Goal: Information Seeking & Learning: Learn about a topic

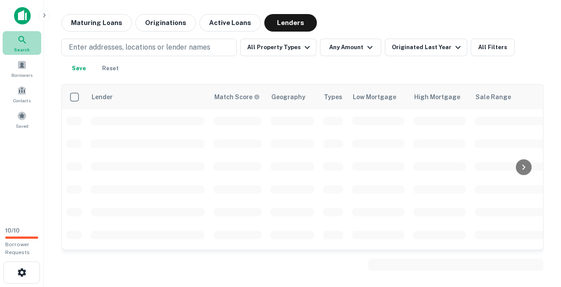
drag, startPoint x: 21, startPoint y: 34, endPoint x: 18, endPoint y: 44, distance: 10.8
click at [18, 44] on div "Search" at bounding box center [22, 43] width 39 height 24
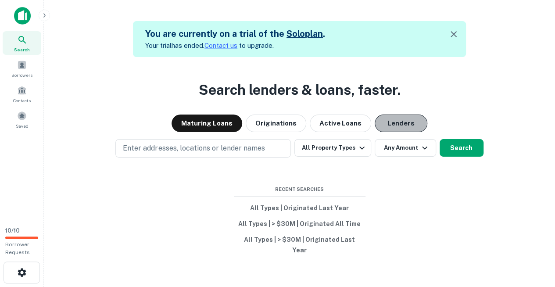
click at [391, 122] on button "Lenders" at bounding box center [400, 123] width 53 height 18
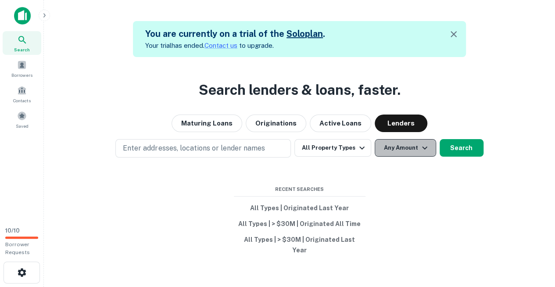
click at [393, 153] on button "Any Amount" at bounding box center [404, 148] width 61 height 18
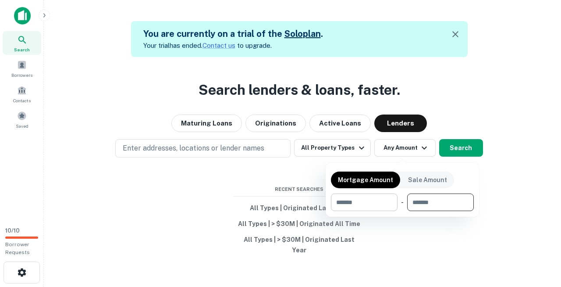
click at [367, 199] on input "number" at bounding box center [361, 202] width 61 height 18
type input "*******"
click at [459, 146] on div at bounding box center [280, 143] width 561 height 287
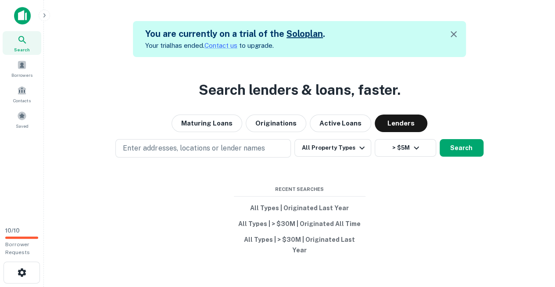
click at [459, 146] on button "Search" at bounding box center [461, 148] width 44 height 18
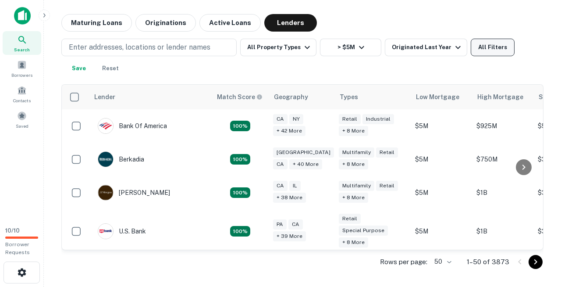
click at [486, 44] on button "All Filters" at bounding box center [493, 48] width 44 height 18
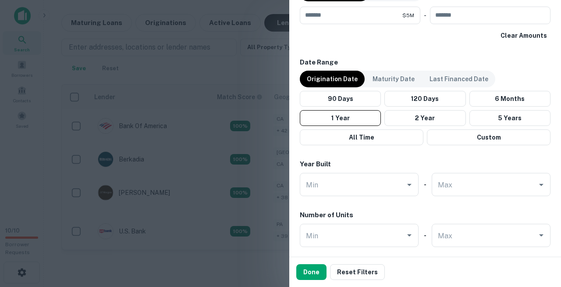
scroll to position [687, 0]
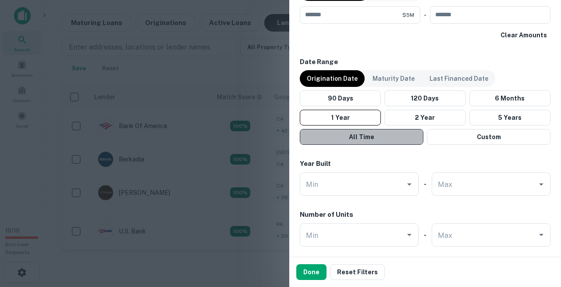
click at [376, 129] on button "All Time" at bounding box center [362, 137] width 124 height 16
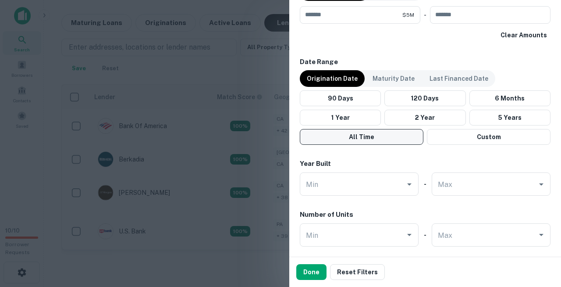
click at [374, 129] on button "All Time" at bounding box center [362, 137] width 124 height 16
click at [307, 274] on button "Done" at bounding box center [311, 272] width 30 height 16
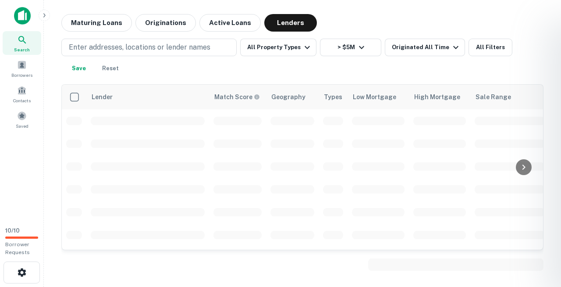
click at [411, 53] on div at bounding box center [280, 143] width 561 height 287
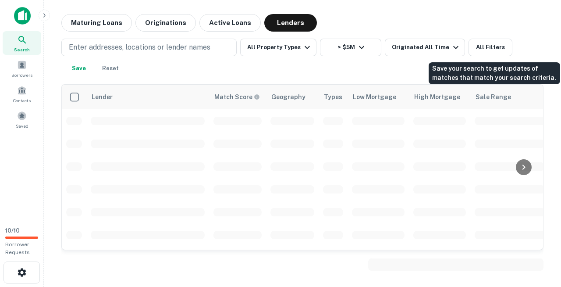
click at [93, 60] on button "Save" at bounding box center [79, 69] width 28 height 18
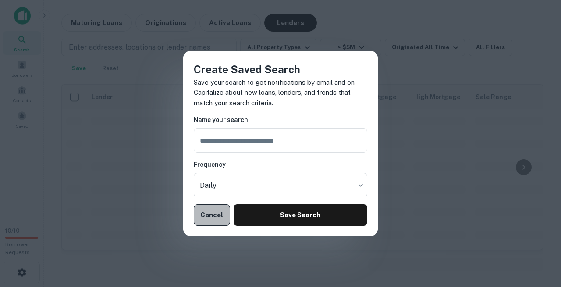
click at [214, 204] on button "Cancel" at bounding box center [212, 214] width 36 height 21
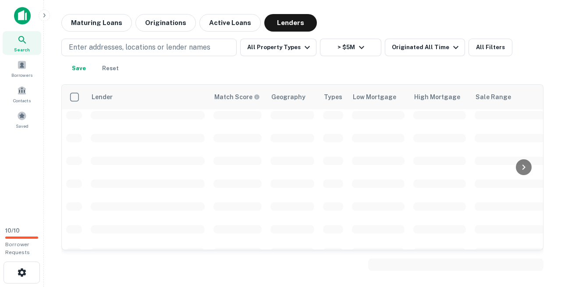
scroll to position [516, 0]
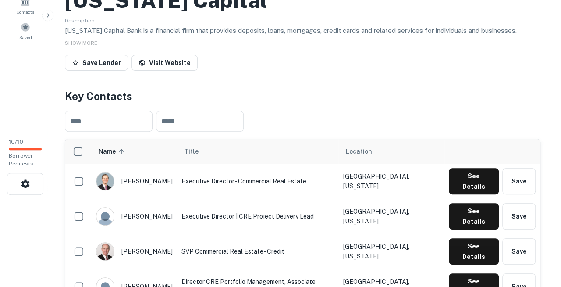
scroll to position [88, 0]
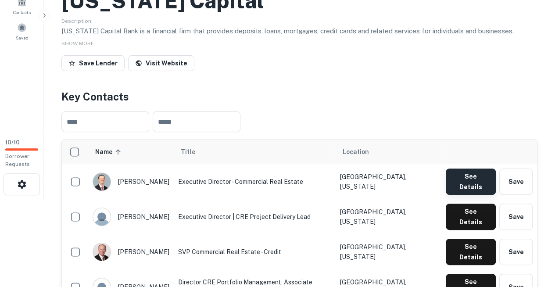
click at [456, 168] on button "See Details" at bounding box center [470, 181] width 50 height 26
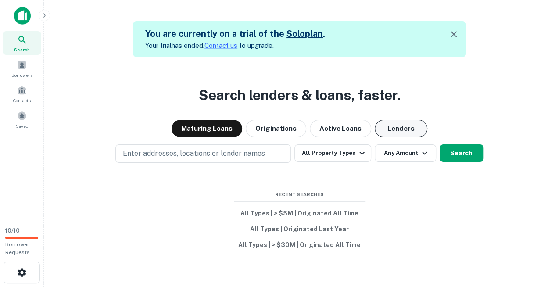
click at [385, 124] on button "Lenders" at bounding box center [400, 129] width 53 height 18
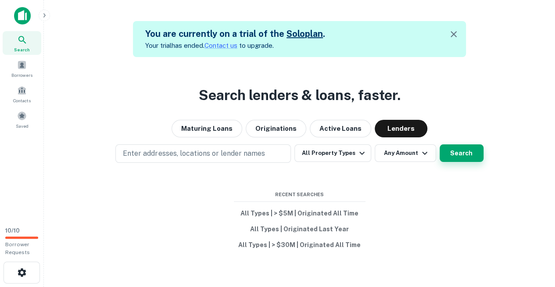
click at [457, 150] on button "Search" at bounding box center [461, 153] width 44 height 18
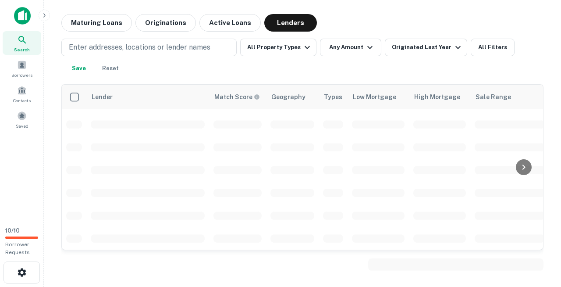
scroll to position [2146, 0]
click at [207, 22] on button "Active Loans" at bounding box center [229, 23] width 61 height 18
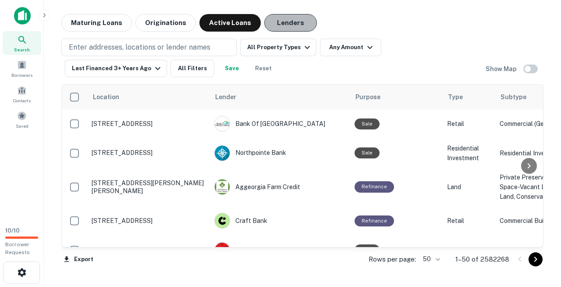
click at [280, 23] on button "Lenders" at bounding box center [290, 23] width 53 height 18
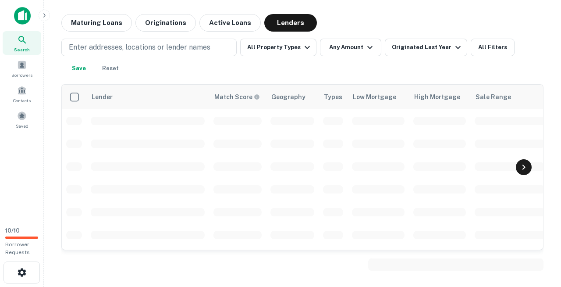
click at [523, 169] on icon at bounding box center [524, 167] width 11 height 11
click at [331, 97] on th "Types" at bounding box center [317, 97] width 41 height 25
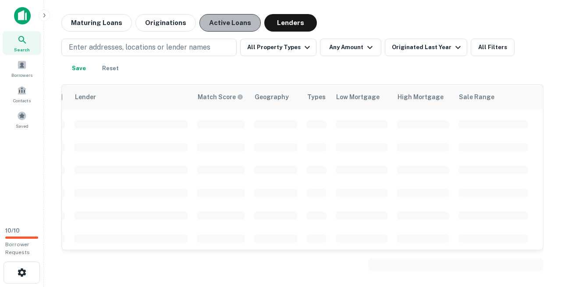
click at [214, 17] on button "Active Loans" at bounding box center [229, 23] width 61 height 18
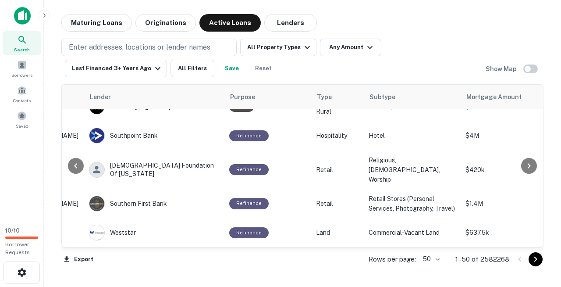
scroll to position [739, 125]
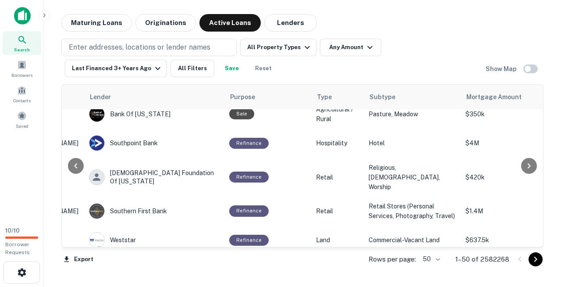
click at [281, 36] on div "Enter addresses, locations or lender names All Property Types Any Amount Last F…" at bounding box center [302, 55] width 482 height 46
click at [281, 31] on button "Lenders" at bounding box center [290, 23] width 53 height 18
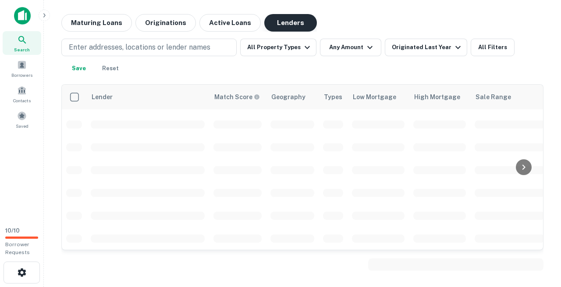
scroll to position [2146, 0]
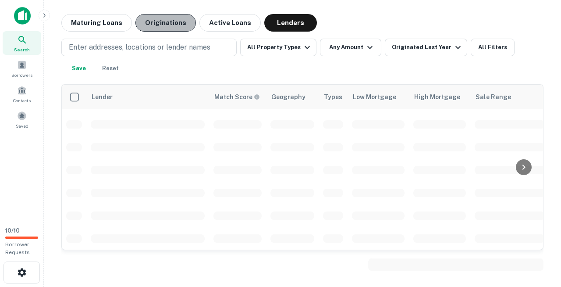
click at [178, 29] on button "Originations" at bounding box center [165, 23] width 61 height 18
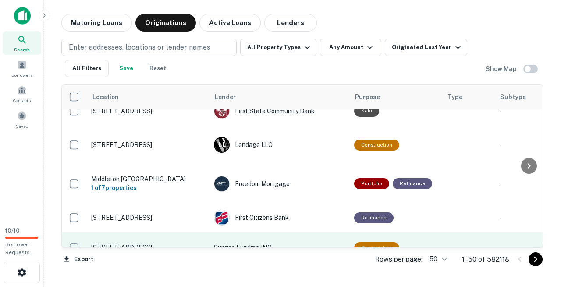
scroll to position [702, 0]
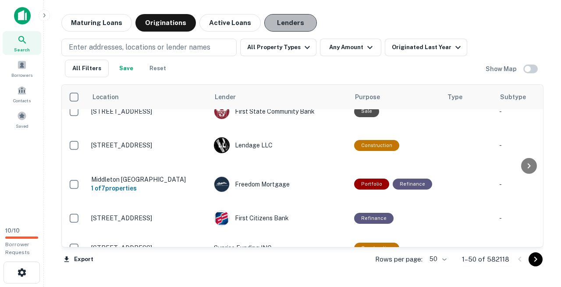
click at [284, 25] on button "Lenders" at bounding box center [290, 23] width 53 height 18
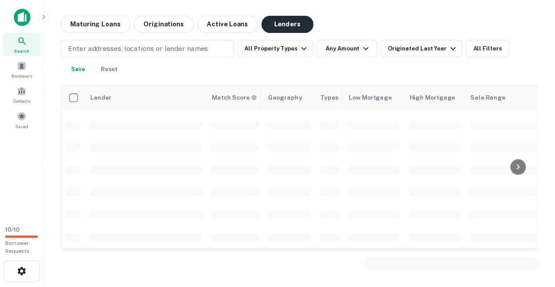
scroll to position [2146, 0]
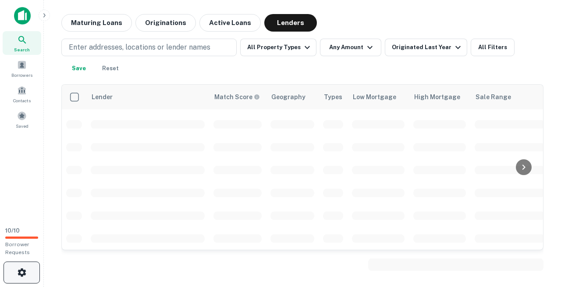
click at [24, 276] on icon "button" at bounding box center [22, 272] width 11 height 11
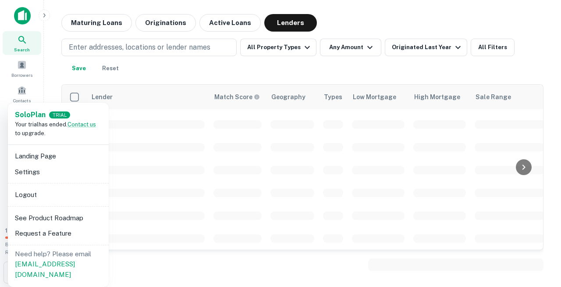
click at [189, 46] on div at bounding box center [280, 143] width 561 height 287
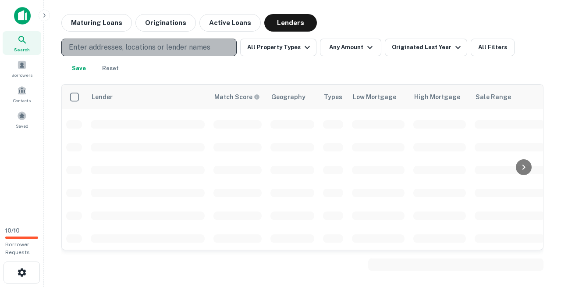
click at [180, 46] on p "Enter addresses, locations or lender names" at bounding box center [140, 47] width 142 height 11
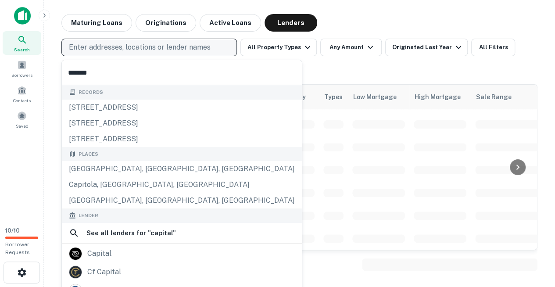
type input "*******"
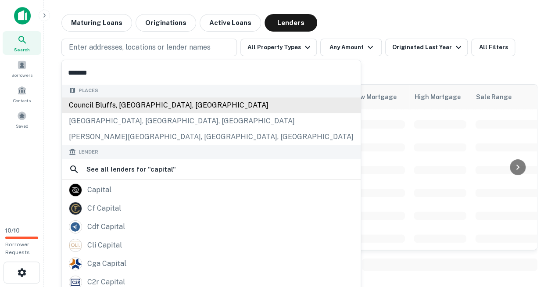
scroll to position [64, 0]
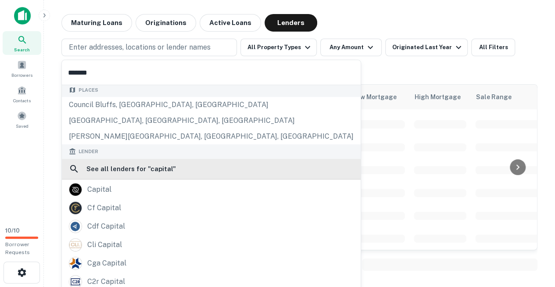
click at [179, 159] on div "See all lenders for " capital "" at bounding box center [211, 169] width 299 height 21
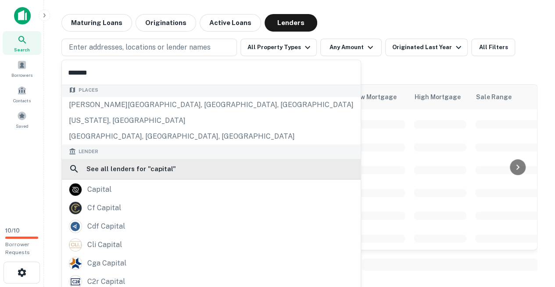
drag, startPoint x: 150, startPoint y: 159, endPoint x: 141, endPoint y: 154, distance: 10.0
click at [141, 159] on div "See all lenders for " capital "" at bounding box center [211, 169] width 299 height 21
click at [141, 164] on h6 "See all lenders for " capital "" at bounding box center [130, 169] width 89 height 11
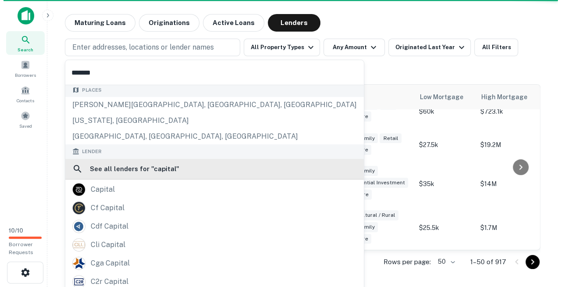
scroll to position [1706, 0]
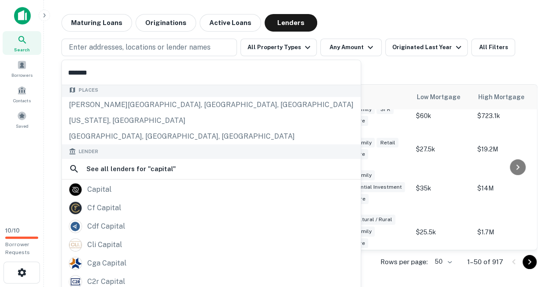
click at [331, 68] on div "Enter addresses, locations or lender names All Property Types Any Amount Origin…" at bounding box center [299, 58] width 476 height 39
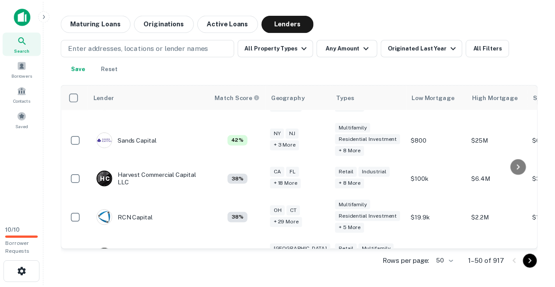
scroll to position [257, 0]
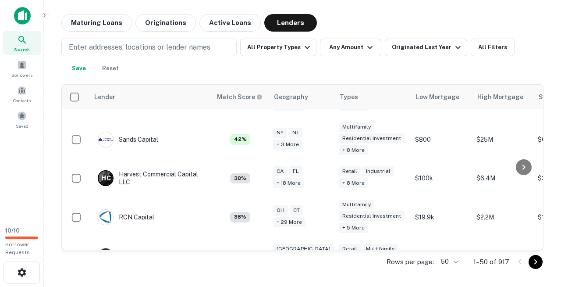
drag, startPoint x: 160, startPoint y: 166, endPoint x: 49, endPoint y: 176, distance: 111.4
click at [49, 176] on main "Maturing Loans Originations Active Loans Lenders Enter addresses, locations or …" at bounding box center [302, 143] width 517 height 287
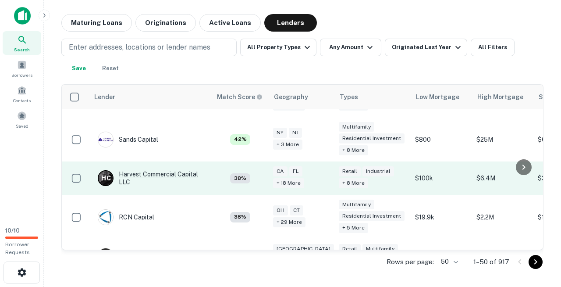
drag, startPoint x: 131, startPoint y: 161, endPoint x: 124, endPoint y: 163, distance: 6.8
click at [124, 170] on div "H C Harvest Commercial Capital LLC" at bounding box center [150, 178] width 105 height 16
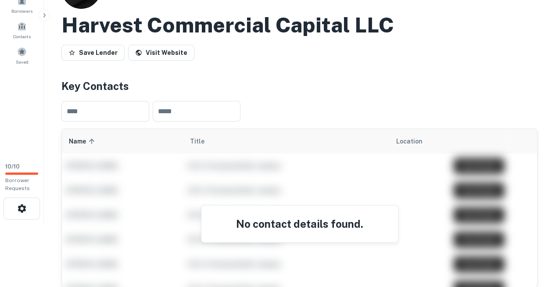
scroll to position [67, 0]
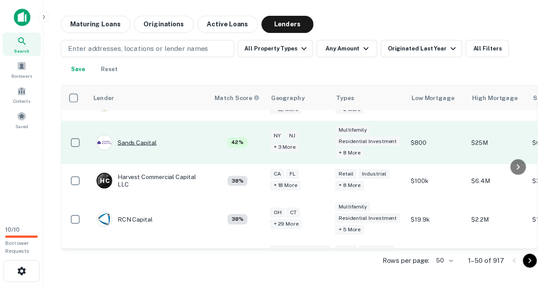
scroll to position [257, 0]
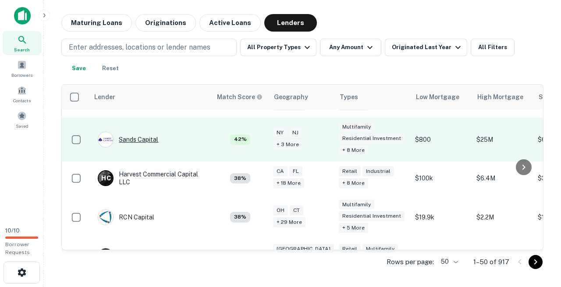
click at [128, 132] on div "Sands Capital" at bounding box center [128, 140] width 61 height 16
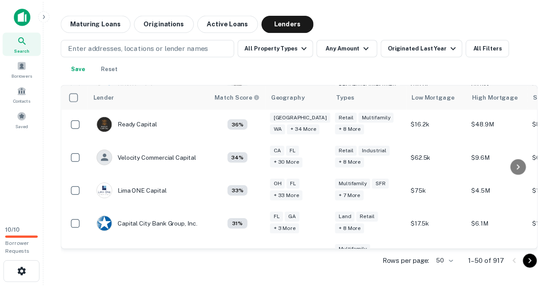
scroll to position [393, 0]
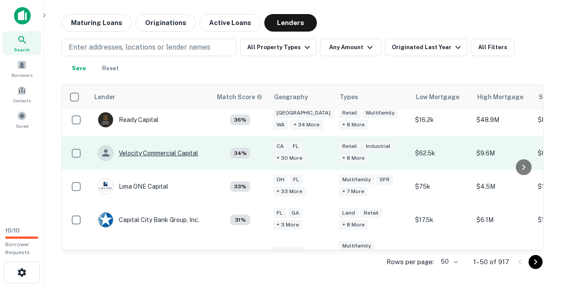
click at [144, 145] on div "Velocity Commercial Capital" at bounding box center [148, 153] width 100 height 16
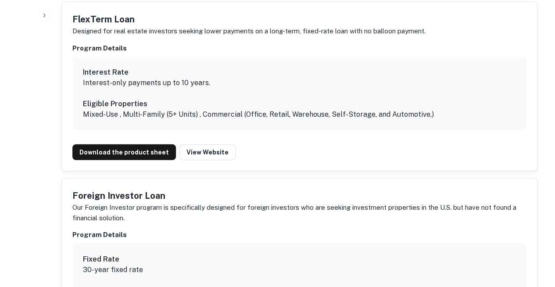
scroll to position [1202, 0]
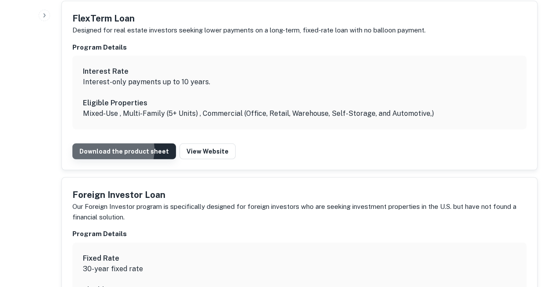
click at [107, 143] on link "Download the product sheet" at bounding box center [123, 151] width 103 height 16
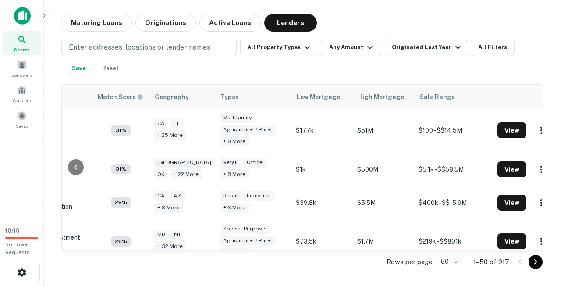
scroll to position [521, 119]
click at [101, 26] on button "Maturing Loans" at bounding box center [96, 23] width 71 height 18
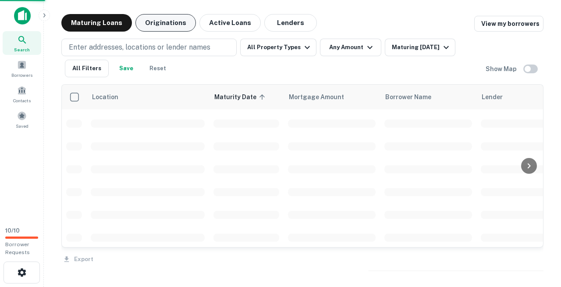
scroll to position [700, 0]
click at [155, 23] on button "Originations" at bounding box center [165, 23] width 61 height 18
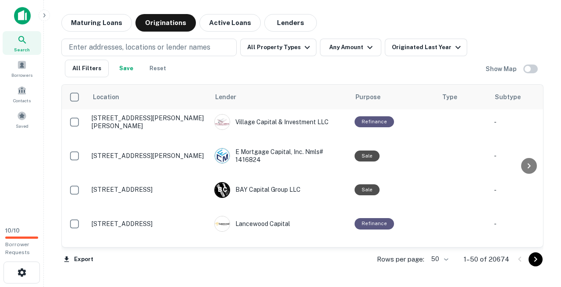
scroll to position [1343, 0]
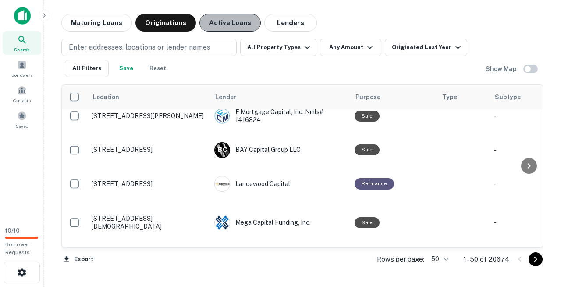
click at [208, 27] on button "Active Loans" at bounding box center [229, 23] width 61 height 18
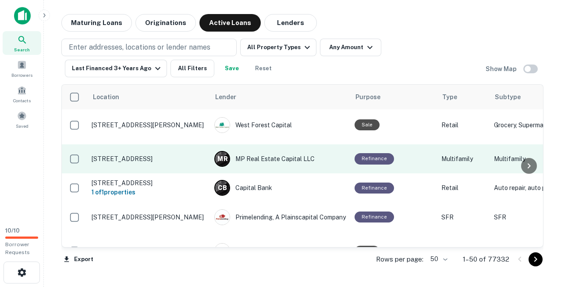
scroll to position [1426, 0]
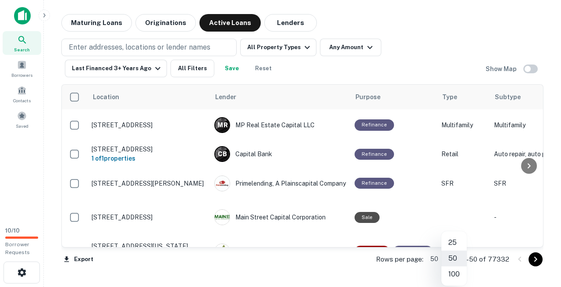
click at [461, 257] on body "Search Borrowers Contacts Saved 10 / 10 Borrower Requests Maturing Loans Origin…" at bounding box center [280, 143] width 561 height 287
click at [454, 268] on li "100" at bounding box center [454, 274] width 25 height 16
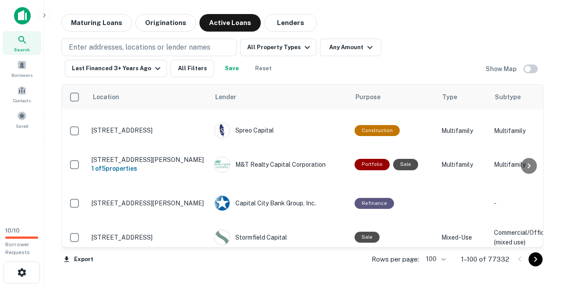
scroll to position [2925, 0]
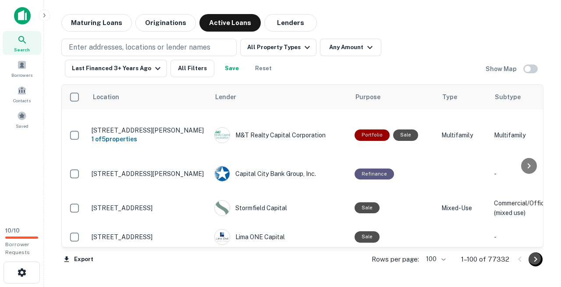
click at [532, 259] on icon "Go to next page" at bounding box center [536, 259] width 11 height 11
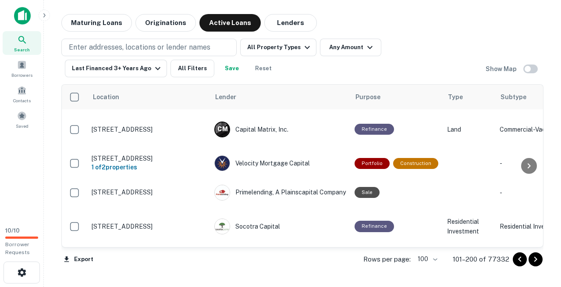
scroll to position [2831, 0]
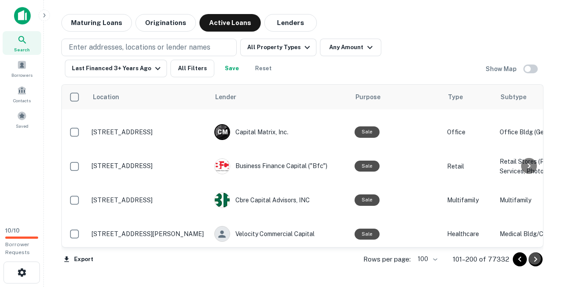
click at [535, 259] on icon "Go to next page" at bounding box center [536, 259] width 11 height 11
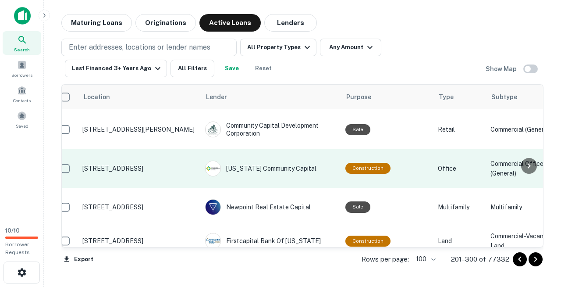
scroll to position [1849, 9]
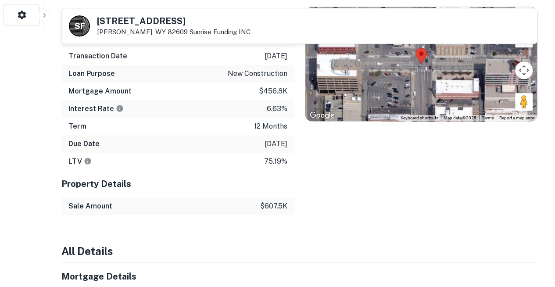
scroll to position [249, 0]
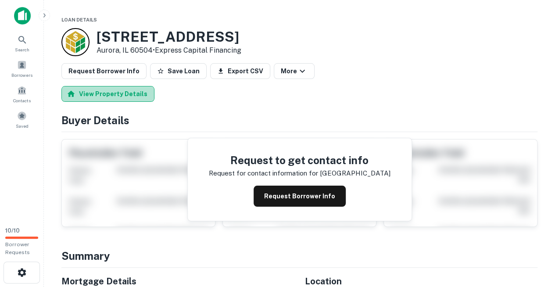
click at [124, 87] on button "View Property Details" at bounding box center [107, 94] width 93 height 16
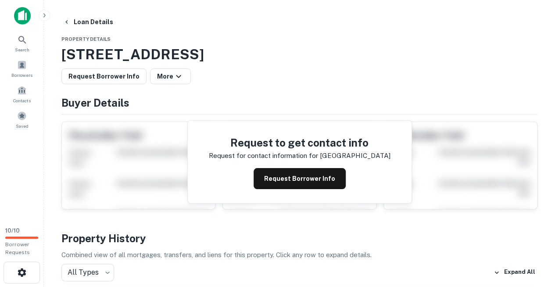
scroll to position [35, 0]
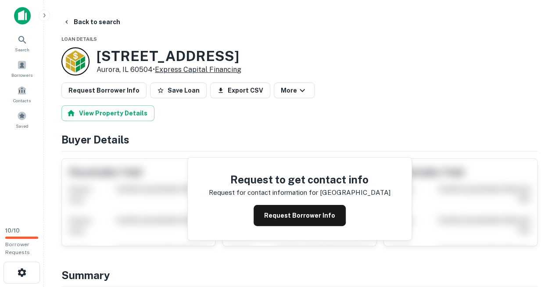
click at [197, 65] on link "Express Capital Financing" at bounding box center [198, 69] width 86 height 8
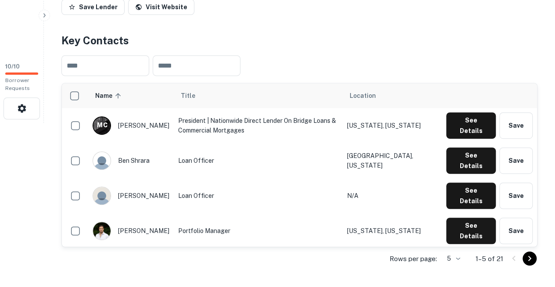
scroll to position [164, 0]
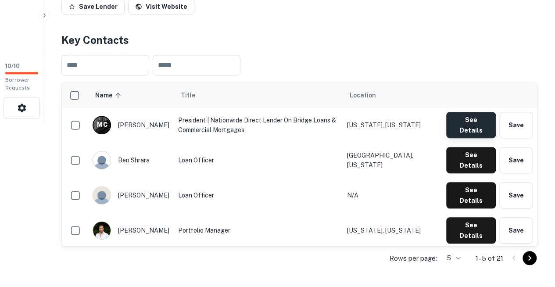
click at [459, 112] on button "See Details" at bounding box center [471, 125] width 50 height 26
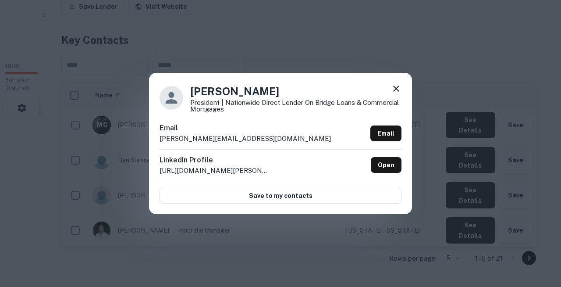
click at [211, 21] on div "Martin Chera President | Nationwide Direct Lender on bridge loans & commercial …" at bounding box center [280, 143] width 561 height 287
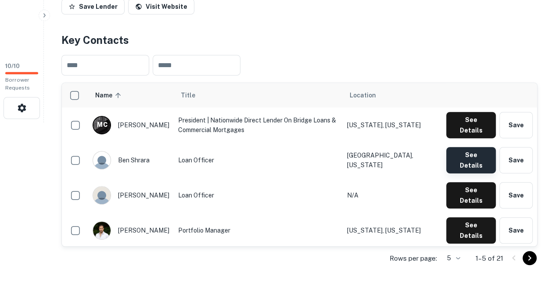
click at [459, 147] on button "See Details" at bounding box center [471, 160] width 50 height 26
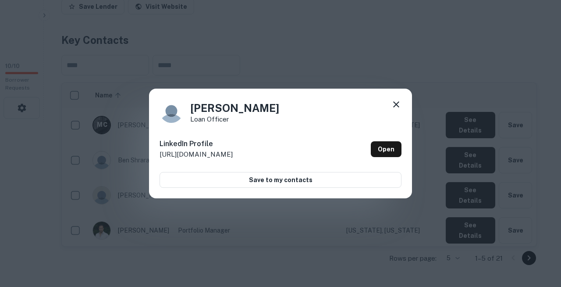
click at [424, 30] on div "Ben Shrara Loan Officer LinkedIn Profile http://www.linkedin.com/in/ben-shrara-…" at bounding box center [280, 143] width 561 height 287
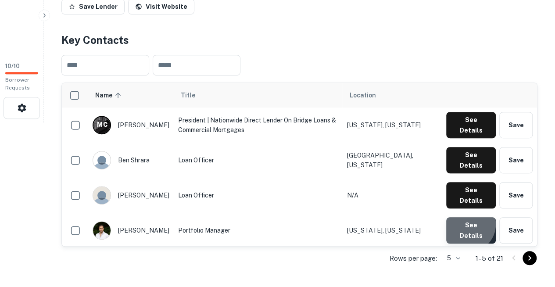
click at [468, 217] on button "See Details" at bounding box center [471, 230] width 50 height 26
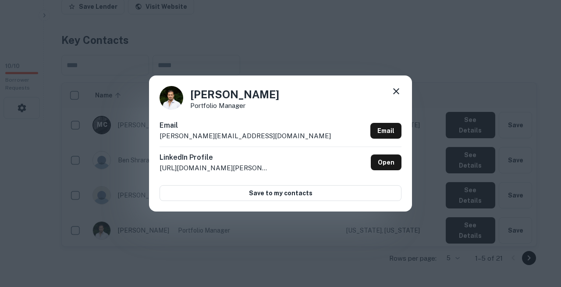
copy body "Search Borrowers Contacts Saved 10 / 10 Borrower Requests Back to search Expres…"
click at [235, 116] on div "David Chera Portfolio Manager Email david@expresscapitalfinancing.com Email Lin…" at bounding box center [280, 143] width 263 height 136
click at [398, 96] on icon at bounding box center [396, 91] width 11 height 11
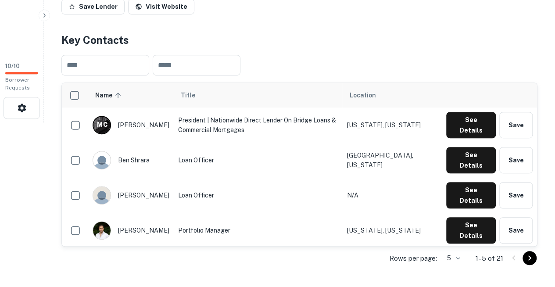
click at [461, 252] on button "See Details" at bounding box center [471, 265] width 50 height 26
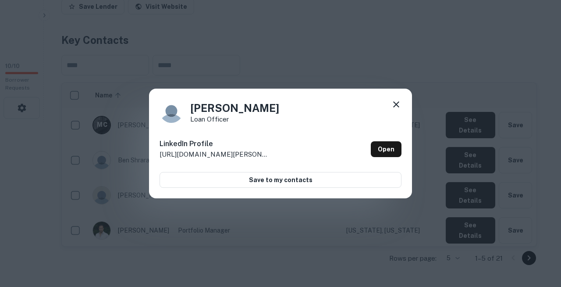
click at [399, 104] on icon at bounding box center [396, 104] width 6 height 6
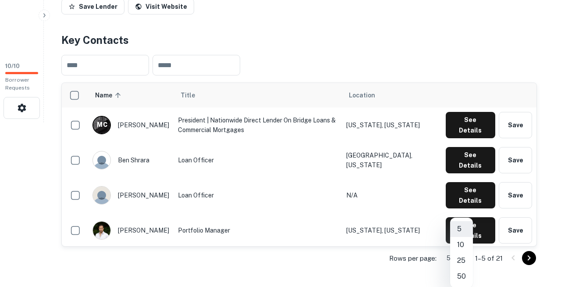
click at [464, 268] on li "50" at bounding box center [461, 276] width 23 height 16
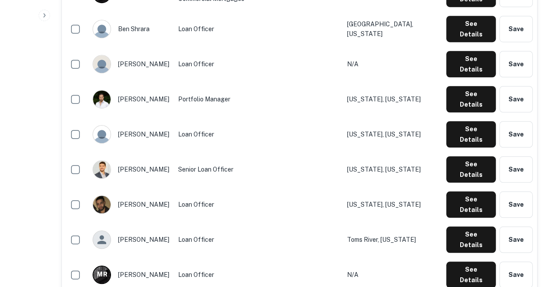
scroll to position [296, 0]
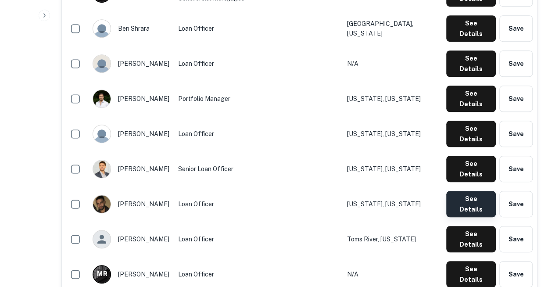
click at [465, 191] on button "See Details" at bounding box center [471, 204] width 50 height 26
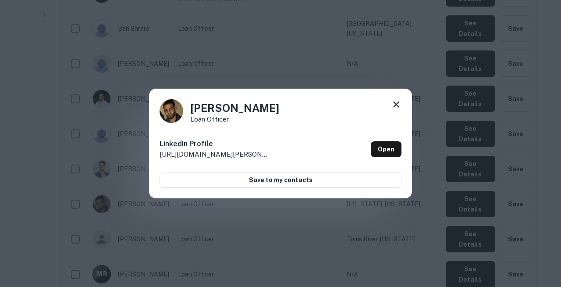
click at [399, 107] on icon at bounding box center [396, 104] width 11 height 11
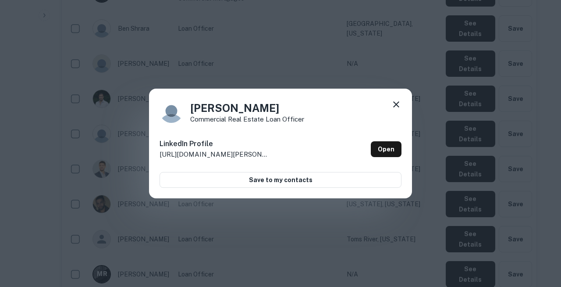
click at [395, 106] on icon at bounding box center [396, 104] width 11 height 11
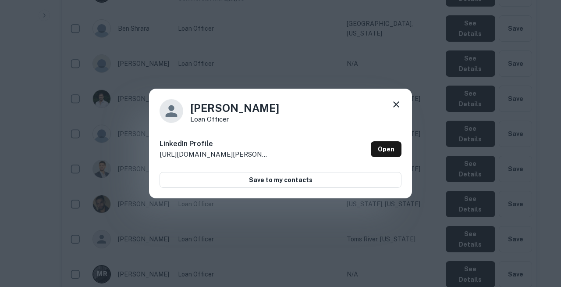
click at [400, 107] on icon at bounding box center [396, 104] width 11 height 11
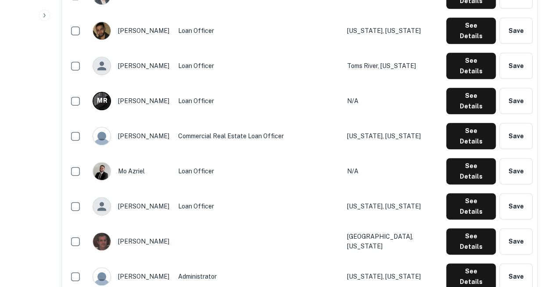
scroll to position [470, 0]
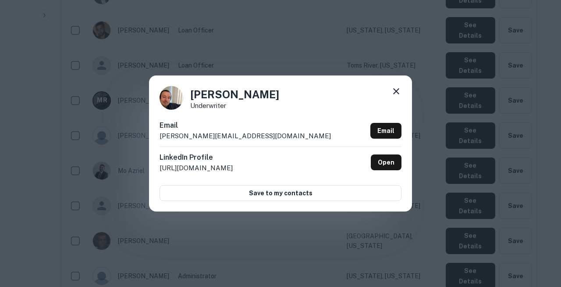
click at [235, 123] on div "Matthew Gulley Underwriter Email matthew@expresscapitalfinancing.com Email Link…" at bounding box center [280, 143] width 263 height 136
click at [398, 96] on icon at bounding box center [396, 91] width 11 height 11
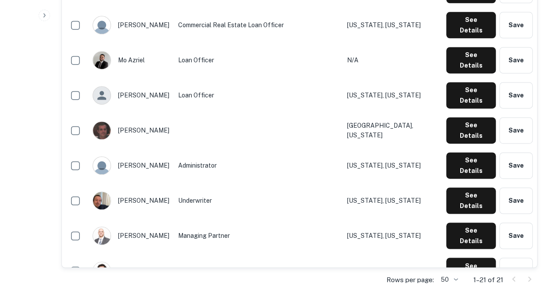
scroll to position [581, 0]
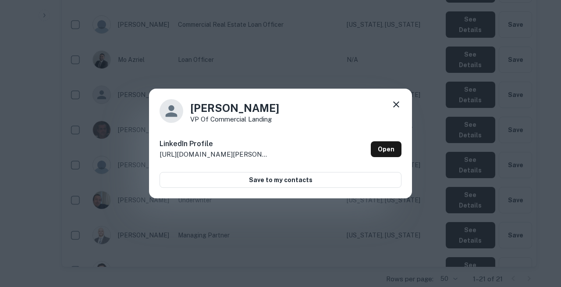
click at [398, 109] on icon at bounding box center [396, 104] width 11 height 11
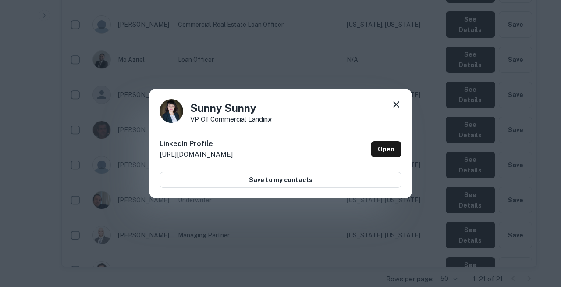
click at [396, 108] on icon at bounding box center [396, 104] width 11 height 11
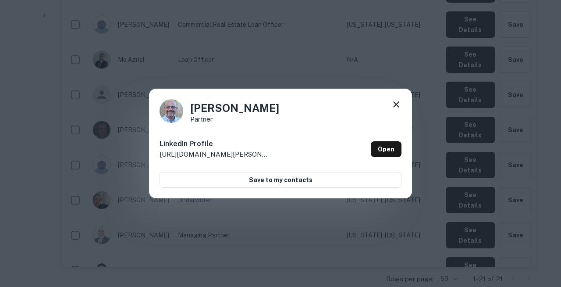
click at [393, 101] on div "Josh Wallach Partner LinkedIn Profile http://www.linkedin.com/in/josh-wallach O…" at bounding box center [280, 144] width 263 height 110
click at [399, 105] on icon at bounding box center [396, 104] width 6 height 6
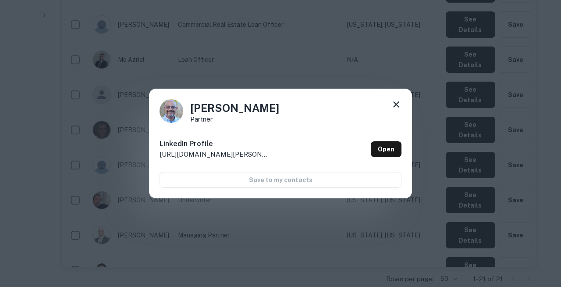
click at [394, 109] on icon at bounding box center [396, 104] width 11 height 11
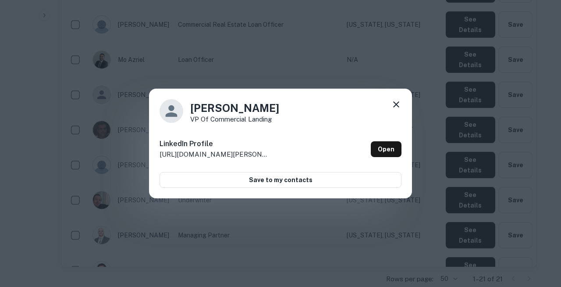
click at [399, 107] on icon at bounding box center [396, 104] width 11 height 11
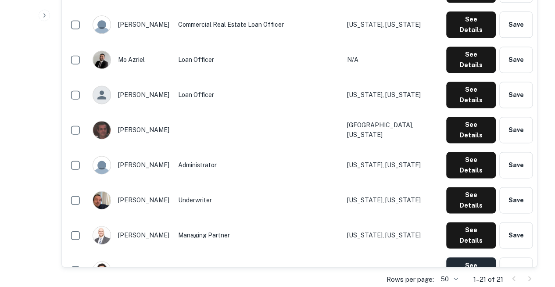
click at [453, 257] on button "See Details" at bounding box center [471, 270] width 50 height 26
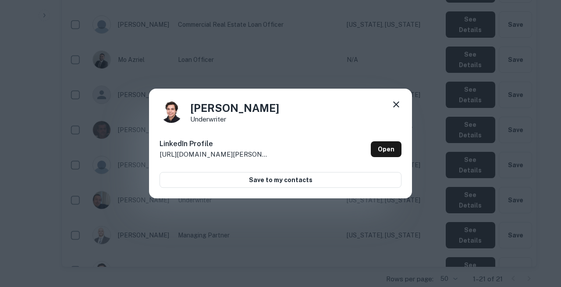
click at [400, 104] on icon at bounding box center [396, 104] width 11 height 11
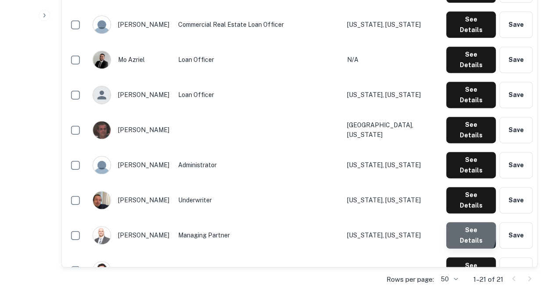
click at [455, 222] on button "See Details" at bounding box center [471, 235] width 50 height 26
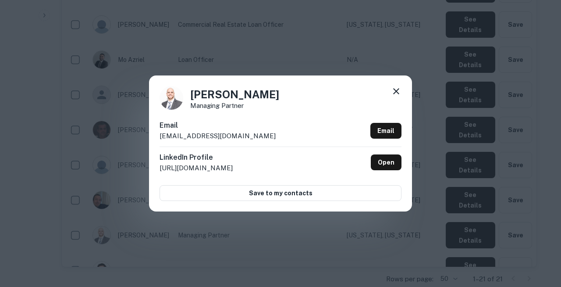
copy body "Search Borrowers Contacts Saved 10 / 10 Borrower Requests Back to search Expres…"
click at [211, 102] on h4 "Max Chera" at bounding box center [234, 94] width 89 height 16
click at [399, 96] on icon at bounding box center [396, 91] width 11 height 11
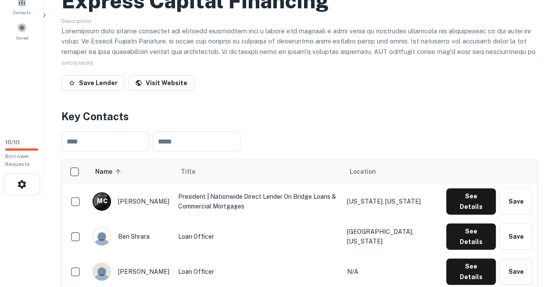
scroll to position [0, 0]
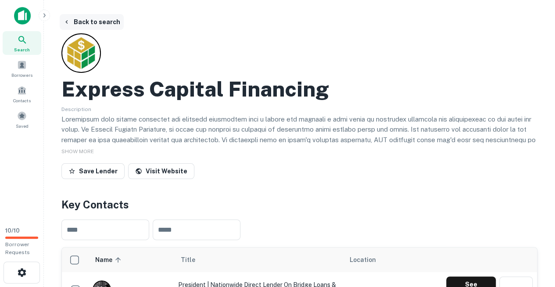
click at [65, 20] on icon "button" at bounding box center [66, 21] width 7 height 7
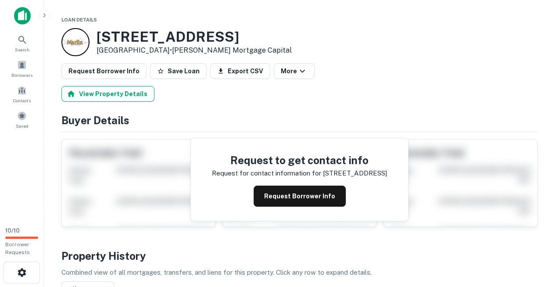
click at [118, 87] on button "View Property Details" at bounding box center [107, 94] width 93 height 16
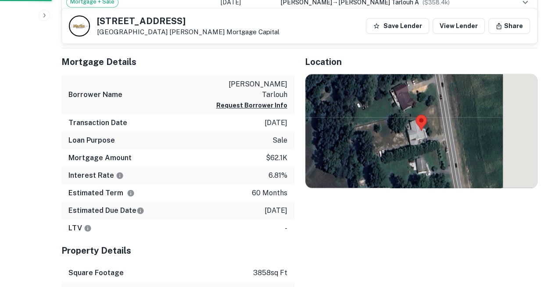
scroll to position [490, 0]
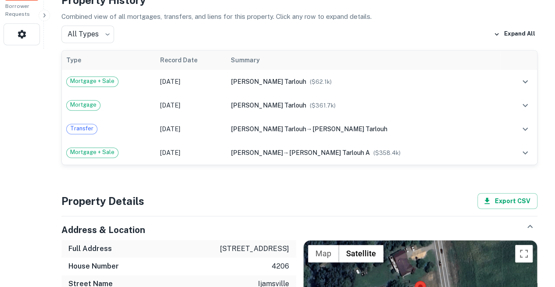
scroll to position [187, 0]
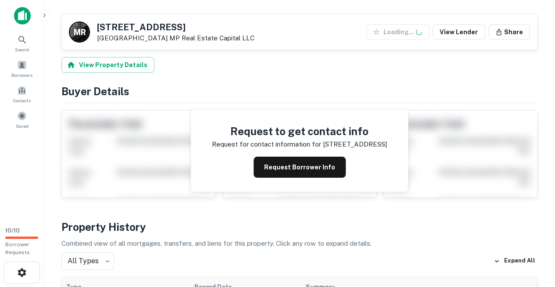
scroll to position [156, 0]
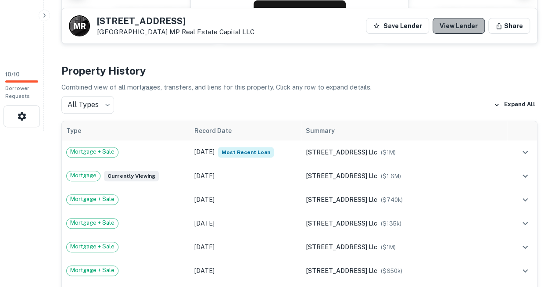
click at [475, 28] on link "View Lender" at bounding box center [458, 26] width 52 height 16
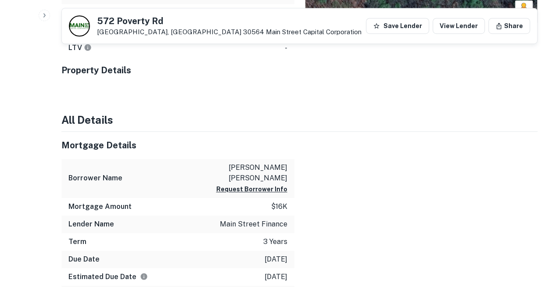
scroll to position [139, 0]
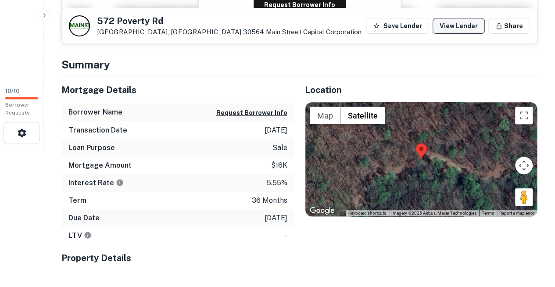
click at [459, 24] on link "View Lender" at bounding box center [458, 26] width 52 height 16
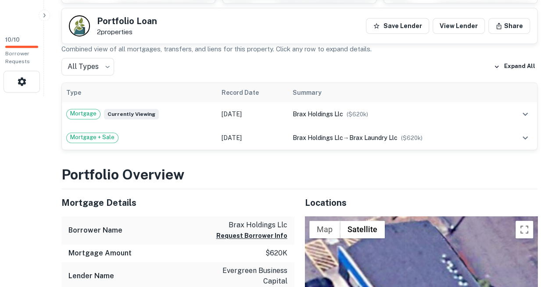
scroll to position [187, 0]
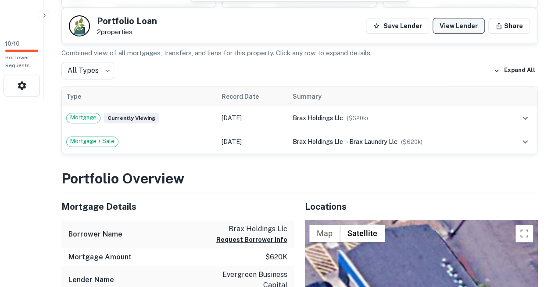
click at [473, 20] on link "View Lender" at bounding box center [458, 26] width 52 height 16
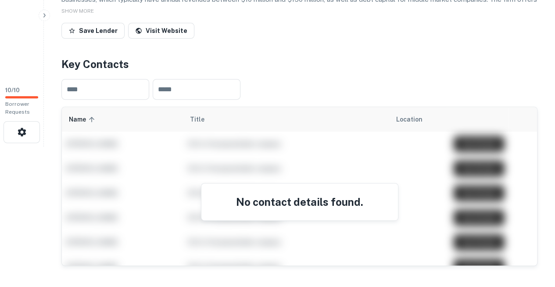
scroll to position [142, 0]
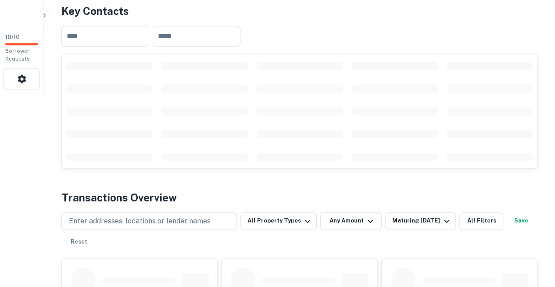
scroll to position [196, 0]
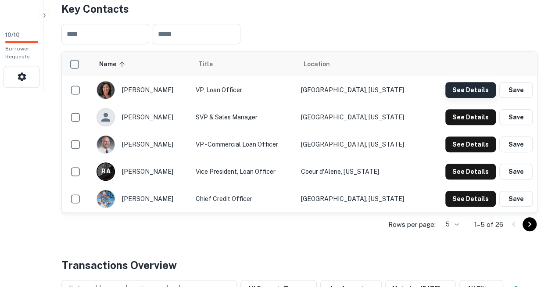
click at [463, 82] on button "See Details" at bounding box center [470, 90] width 50 height 16
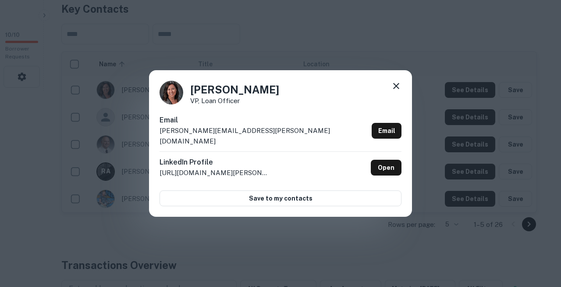
click at [231, 125] on h6 "Email" at bounding box center [264, 120] width 209 height 11
click at [400, 91] on icon at bounding box center [396, 86] width 11 height 11
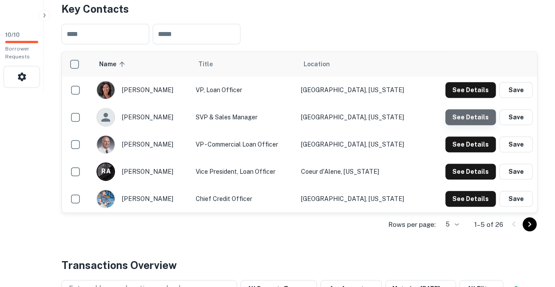
click at [473, 109] on button "See Details" at bounding box center [470, 117] width 50 height 16
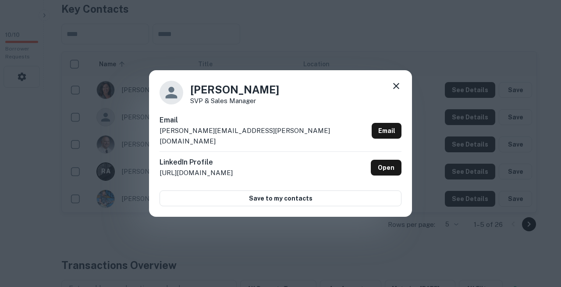
click at [203, 87] on div "Lori Milton SVP & Sales Manager Email lori.milton@evergreen504.com Email Linked…" at bounding box center [280, 143] width 263 height 146
click at [401, 91] on icon at bounding box center [396, 86] width 11 height 11
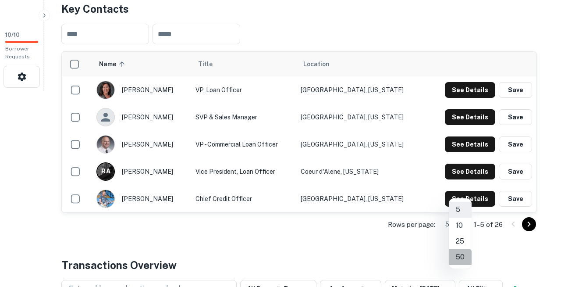
click at [459, 253] on li "50" at bounding box center [460, 257] width 23 height 16
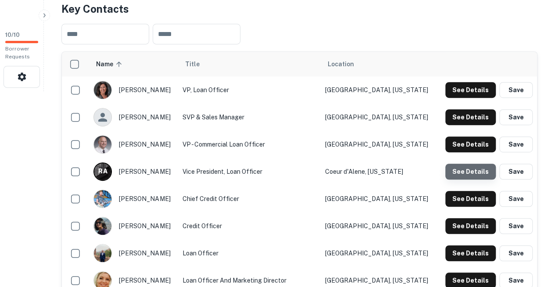
click at [472, 164] on button "See Details" at bounding box center [470, 172] width 50 height 16
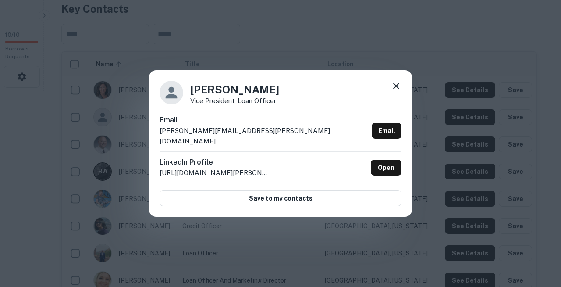
click at [235, 117] on div "Robin Amrine Vice President, Loan Officer Email robin.amrine@evergreen504.com E…" at bounding box center [280, 143] width 263 height 146
click at [399, 91] on icon at bounding box center [396, 86] width 11 height 11
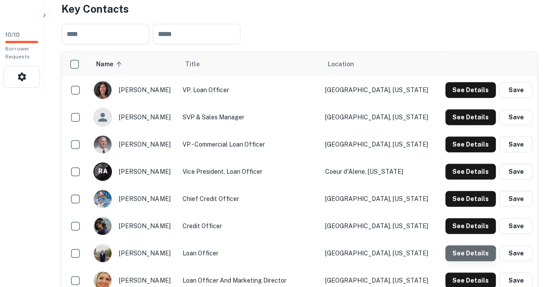
click at [471, 245] on button "See Details" at bounding box center [470, 253] width 50 height 16
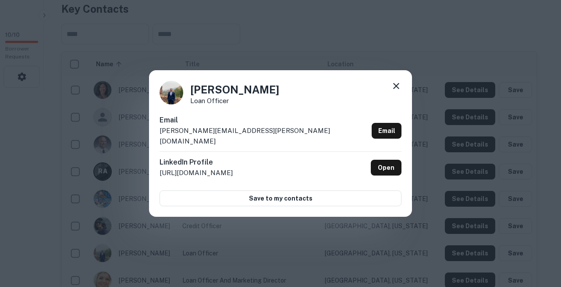
click at [246, 119] on div "Sean Devlin Loan Officer Email sean.devlin@evergreen504.com Email LinkedIn Prof…" at bounding box center [280, 143] width 263 height 146
click at [396, 89] on icon at bounding box center [396, 86] width 6 height 6
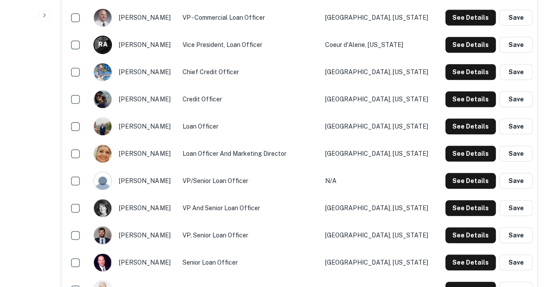
scroll to position [323, 0]
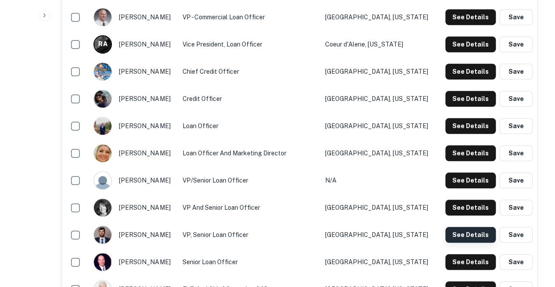
click at [465, 227] on button "See Details" at bounding box center [470, 235] width 50 height 16
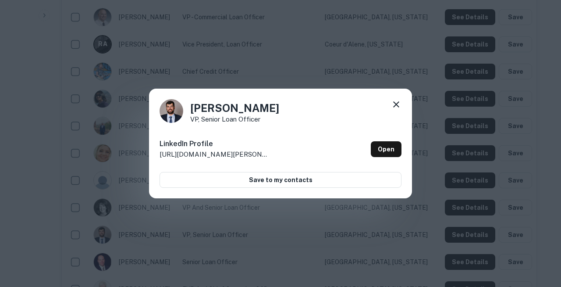
click at [395, 107] on icon at bounding box center [396, 104] width 11 height 11
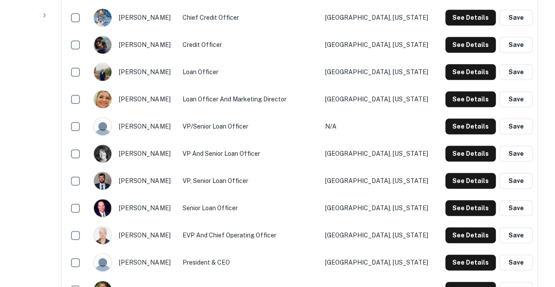
scroll to position [377, 0]
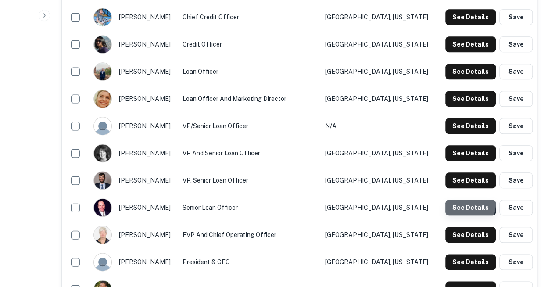
click at [456, 199] on button "See Details" at bounding box center [470, 207] width 50 height 16
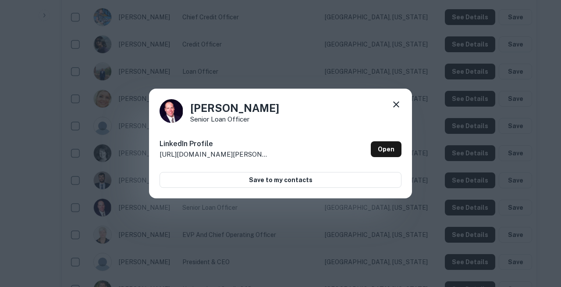
click at [397, 109] on icon at bounding box center [396, 104] width 11 height 11
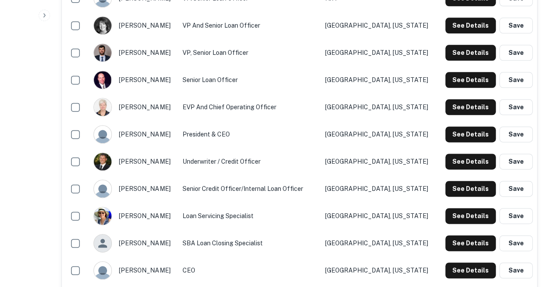
scroll to position [505, 0]
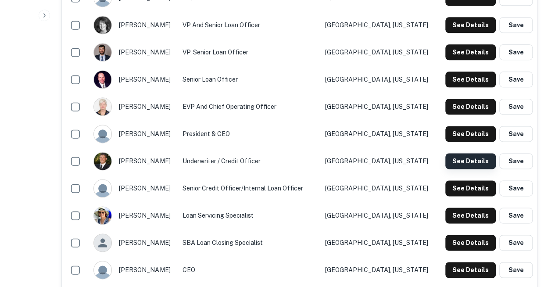
click at [465, 153] on button "See Details" at bounding box center [470, 161] width 50 height 16
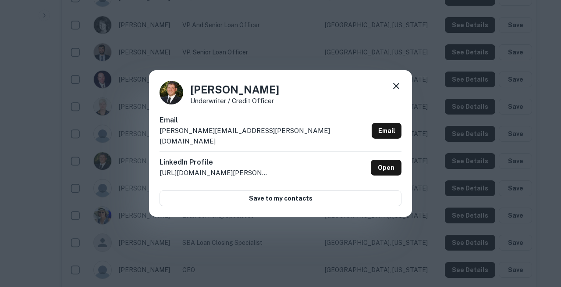
click at [221, 104] on div "Brad Hixson Underwriter / Credit Officer" at bounding box center [281, 93] width 242 height 24
click at [400, 91] on icon at bounding box center [396, 86] width 11 height 11
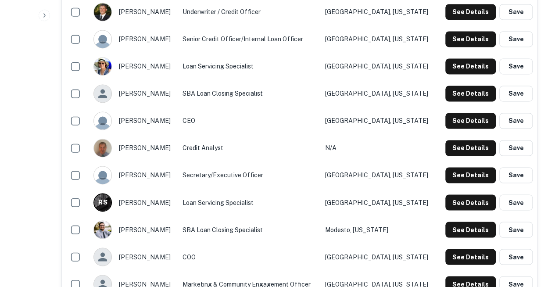
scroll to position [655, 0]
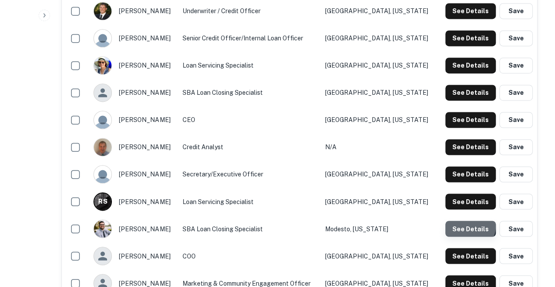
click at [470, 221] on button "See Details" at bounding box center [470, 229] width 50 height 16
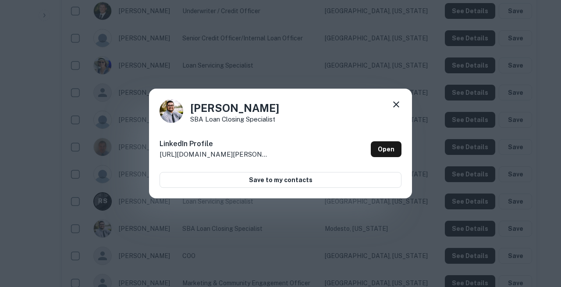
click at [395, 106] on icon at bounding box center [396, 104] width 11 height 11
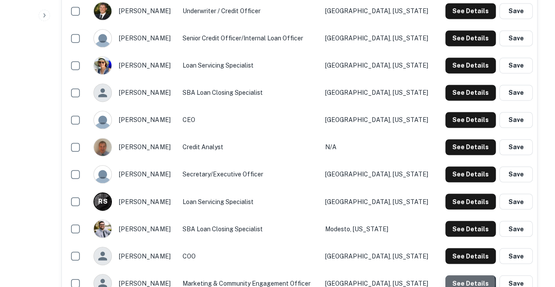
click at [465, 275] on button "See Details" at bounding box center [470, 283] width 50 height 16
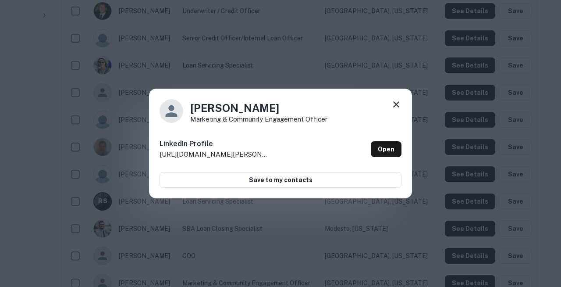
click at [395, 109] on icon at bounding box center [396, 104] width 11 height 11
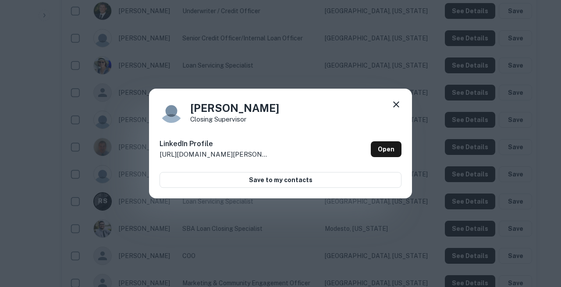
click at [401, 107] on icon at bounding box center [396, 104] width 11 height 11
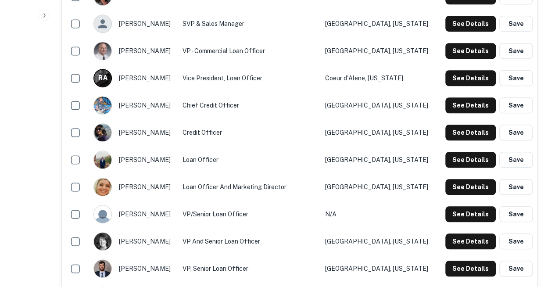
scroll to position [181, 0]
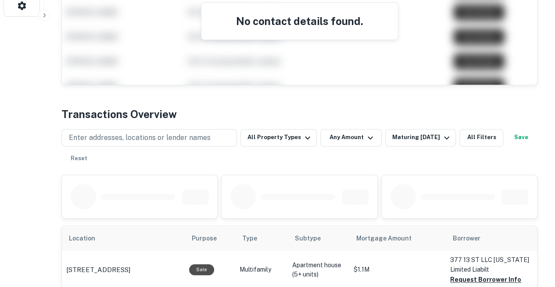
scroll to position [267, 0]
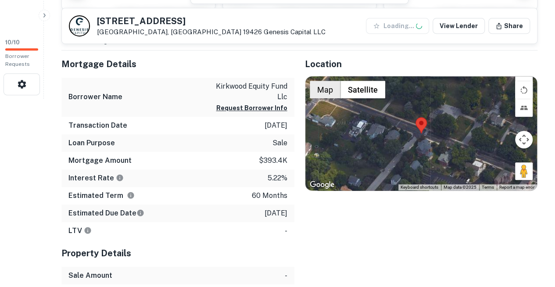
scroll to position [189, 0]
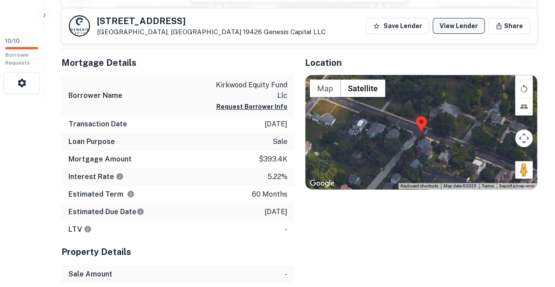
click at [475, 26] on link "View Lender" at bounding box center [458, 26] width 52 height 16
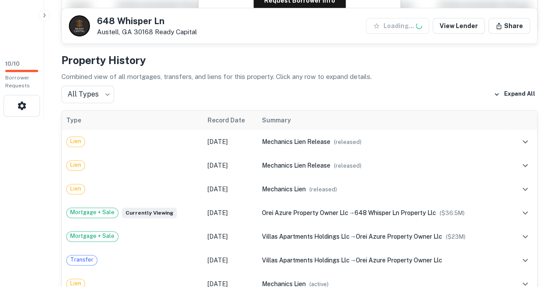
scroll to position [175, 0]
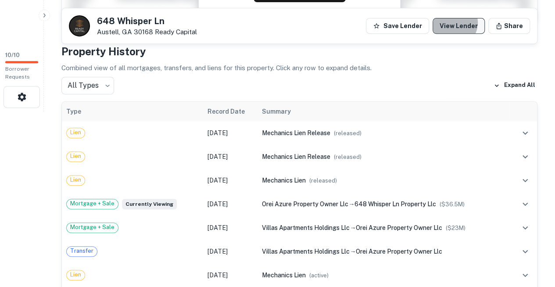
click at [467, 24] on link "View Lender" at bounding box center [458, 26] width 52 height 16
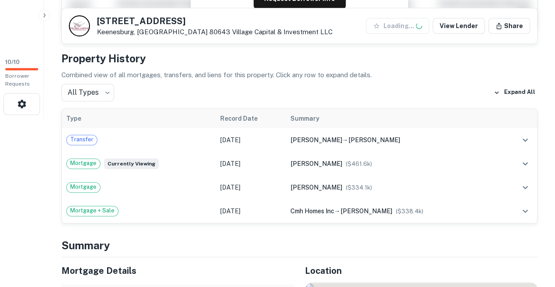
scroll to position [176, 0]
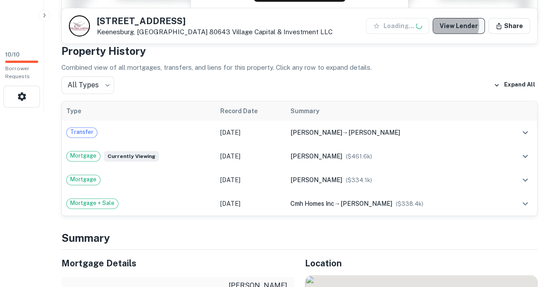
click at [469, 26] on link "View Lender" at bounding box center [458, 26] width 52 height 16
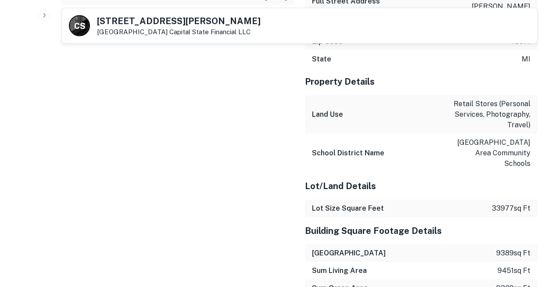
scroll to position [929, 0]
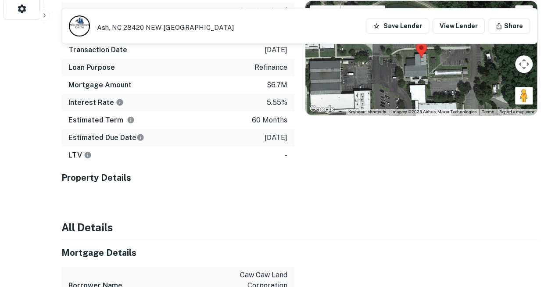
scroll to position [264, 0]
click at [465, 28] on link "View Lender" at bounding box center [458, 26] width 52 height 16
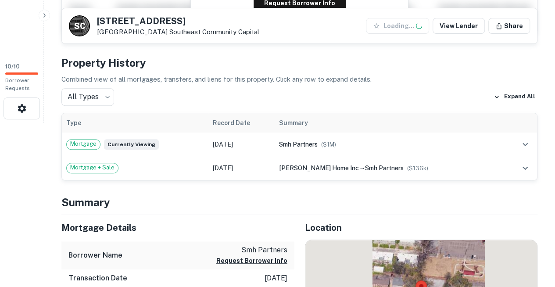
scroll to position [164, 0]
click at [459, 25] on link "View Lender" at bounding box center [458, 26] width 52 height 16
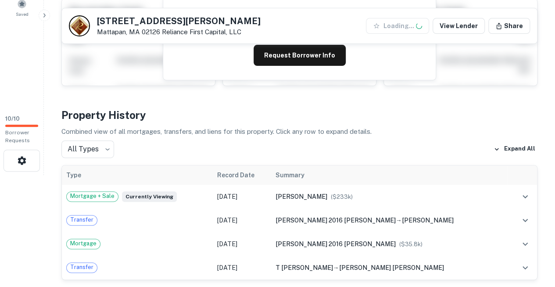
scroll to position [112, 0]
click at [468, 28] on link "View Lender" at bounding box center [458, 26] width 52 height 16
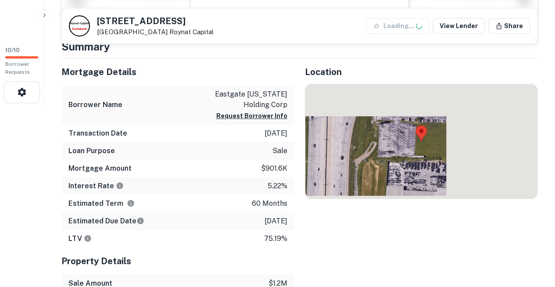
scroll to position [183, 0]
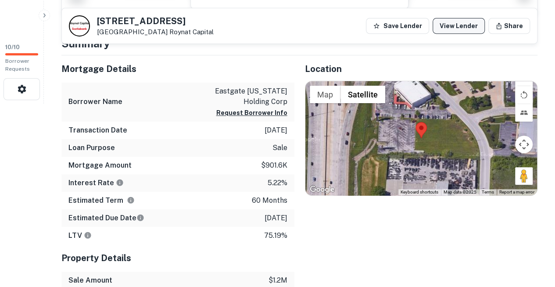
click at [470, 21] on link "View Lender" at bounding box center [458, 26] width 52 height 16
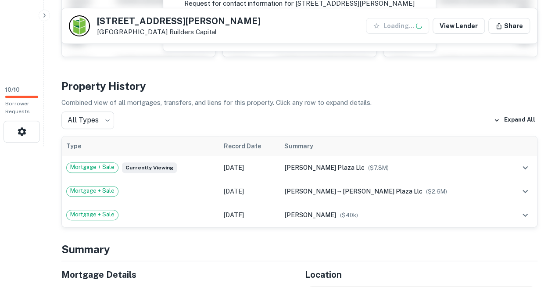
scroll to position [149, 0]
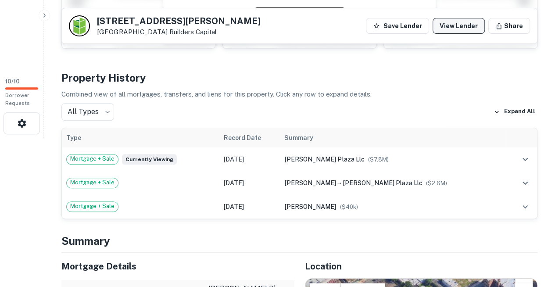
click at [465, 28] on link "View Lender" at bounding box center [458, 26] width 52 height 16
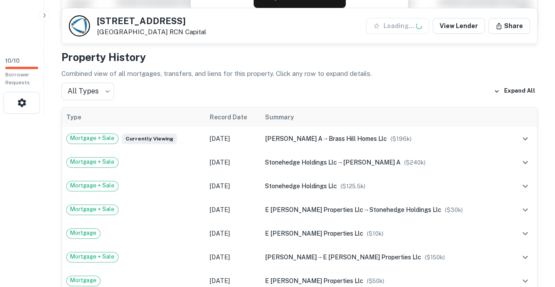
scroll to position [231, 0]
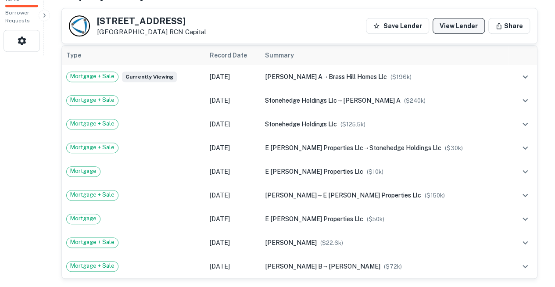
click at [455, 26] on link "View Lender" at bounding box center [458, 26] width 52 height 16
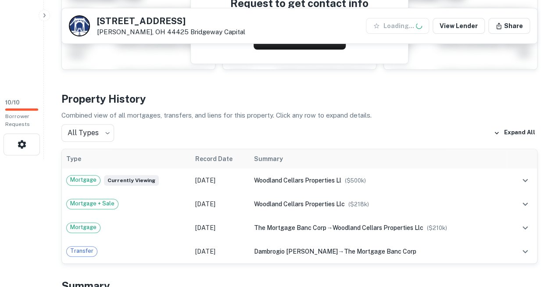
scroll to position [128, 0]
click at [463, 25] on link "View Lender" at bounding box center [458, 26] width 52 height 16
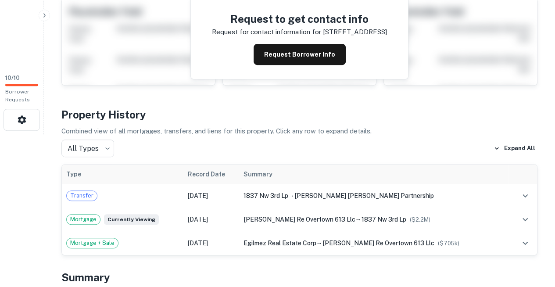
scroll to position [153, 0]
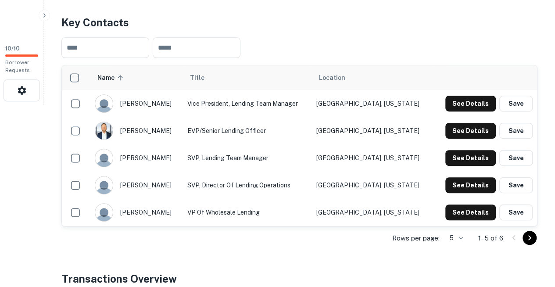
scroll to position [182, 0]
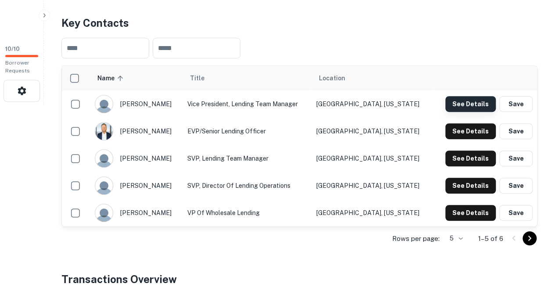
click at [467, 96] on button "See Details" at bounding box center [470, 104] width 50 height 16
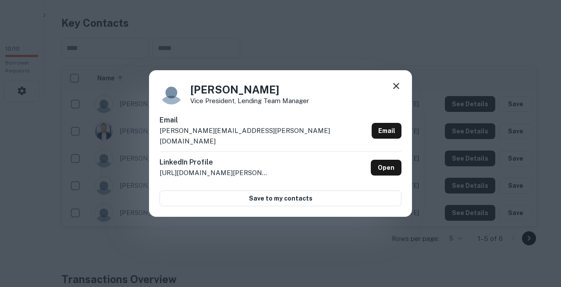
click at [233, 123] on div "Jennifer Beckman Vice President, Lending Team Manager Email jennifer.beckman@ge…" at bounding box center [280, 143] width 263 height 146
click at [398, 91] on icon at bounding box center [396, 86] width 11 height 11
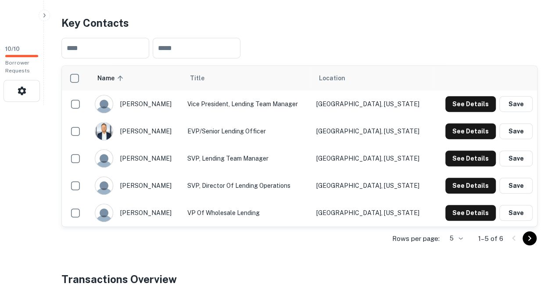
click at [464, 123] on td "See Details Save" at bounding box center [485, 131] width 104 height 27
click at [467, 123] on button "See Details" at bounding box center [470, 131] width 50 height 16
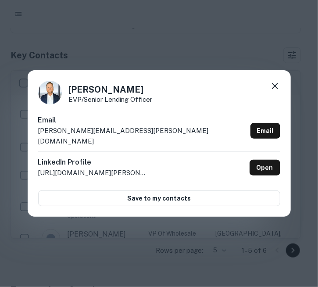
click at [276, 91] on icon at bounding box center [275, 86] width 11 height 11
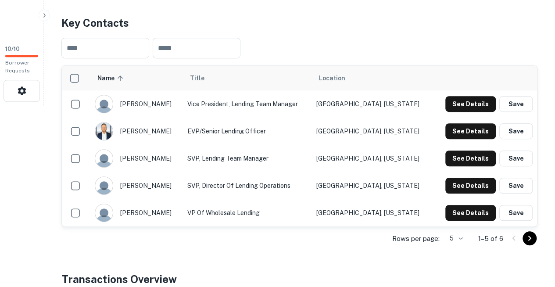
click at [386, 31] on div "​ ​" at bounding box center [299, 48] width 476 height 35
click at [472, 150] on button "See Details" at bounding box center [470, 158] width 50 height 16
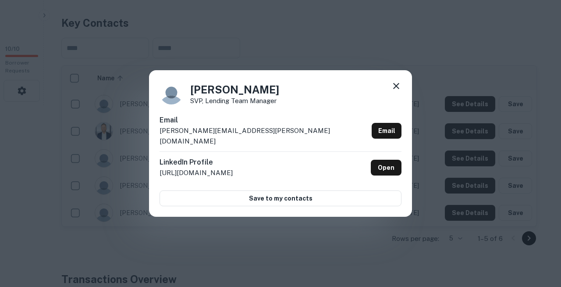
click at [238, 127] on div "Email troy.lyscio@genesiscapital.com Email" at bounding box center [281, 133] width 242 height 36
click at [397, 89] on icon at bounding box center [396, 86] width 6 height 6
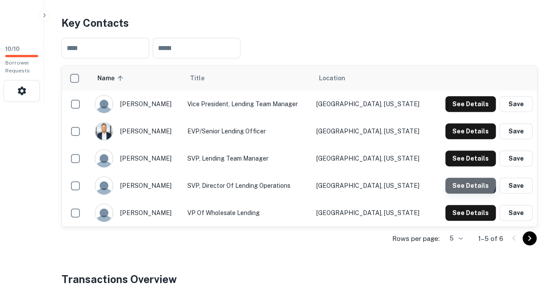
click at [460, 178] on button "See Details" at bounding box center [470, 186] width 50 height 16
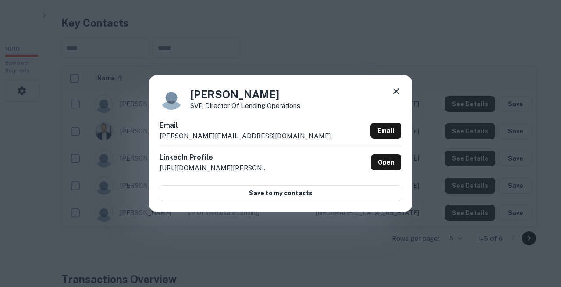
click at [242, 123] on div "Candice Shih SVP, Director of Lending Operations Email candice.shih@genesiscapi…" at bounding box center [280, 143] width 263 height 136
click at [399, 94] on icon at bounding box center [396, 91] width 6 height 6
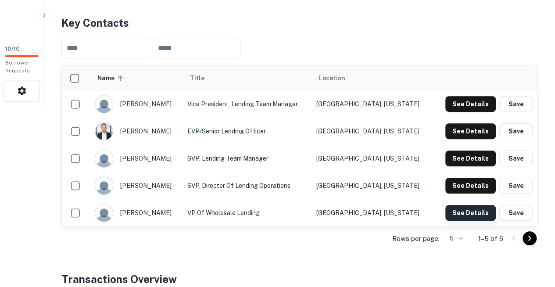
click at [469, 205] on button "See Details" at bounding box center [470, 213] width 50 height 16
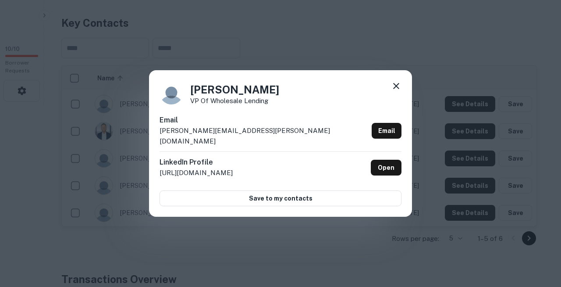
click at [196, 123] on div "Sean Feeney VP of Wholesale Lending Email sean.feeney@genesiscapital.com Email …" at bounding box center [280, 143] width 263 height 146
click at [399, 89] on icon at bounding box center [396, 86] width 6 height 6
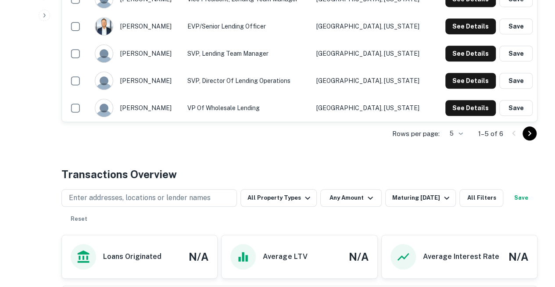
scroll to position [280, 0]
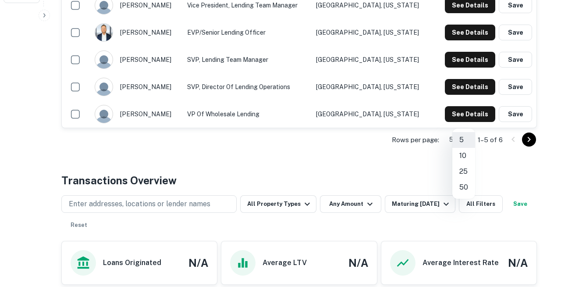
click at [462, 179] on li "50" at bounding box center [463, 187] width 23 height 16
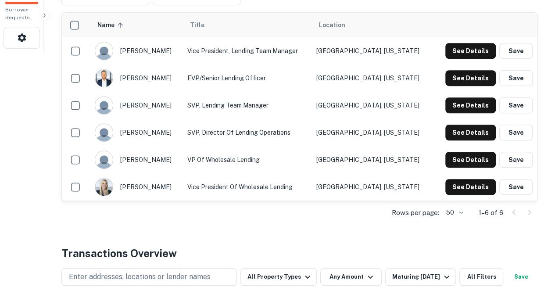
scroll to position [235, 0]
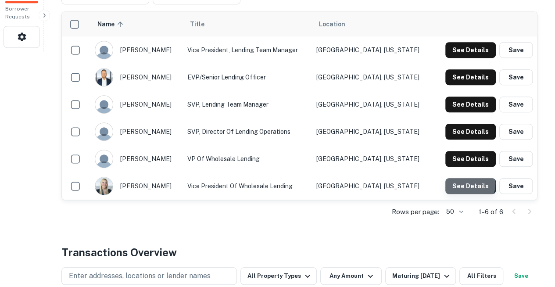
click at [461, 178] on button "See Details" at bounding box center [470, 186] width 50 height 16
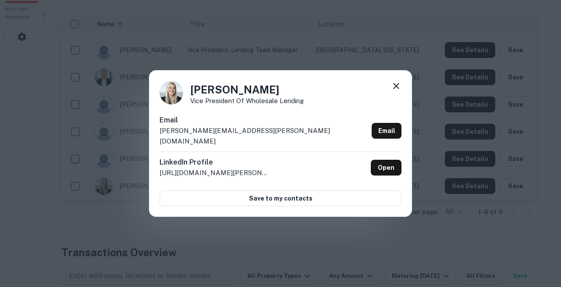
click at [196, 125] on h6 "Email" at bounding box center [264, 120] width 209 height 11
click at [399, 91] on icon at bounding box center [396, 86] width 11 height 11
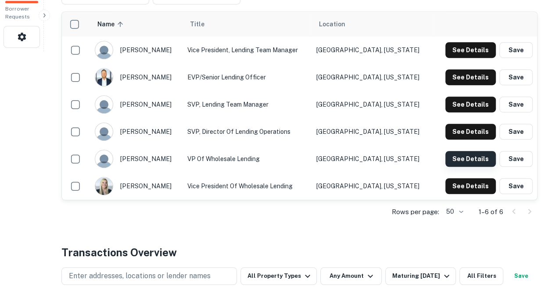
click at [460, 151] on button "See Details" at bounding box center [470, 159] width 50 height 16
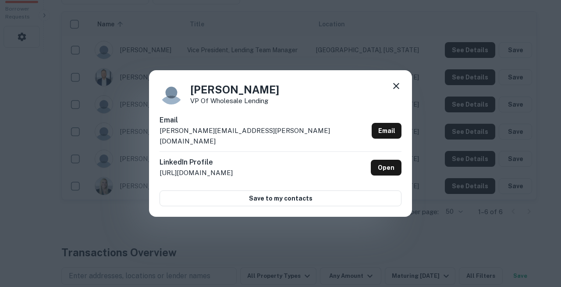
click at [395, 91] on icon at bounding box center [396, 86] width 11 height 11
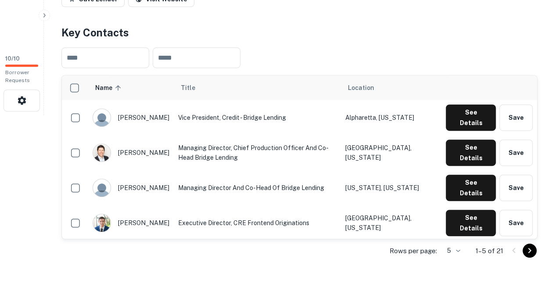
scroll to position [173, 0]
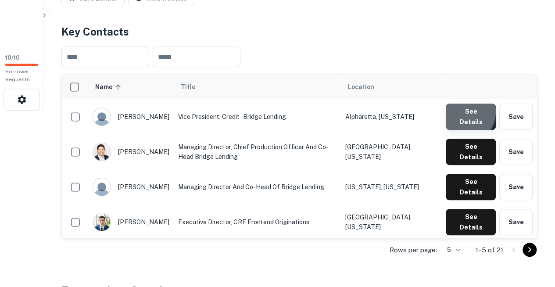
click at [462, 103] on button "See Details" at bounding box center [470, 116] width 50 height 26
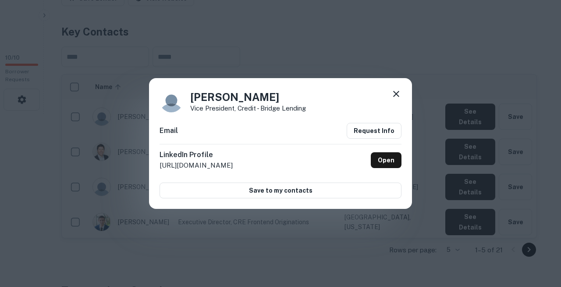
click at [396, 94] on icon at bounding box center [396, 94] width 6 height 6
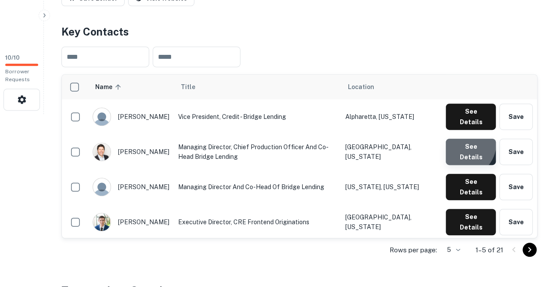
click at [463, 139] on button "See Details" at bounding box center [470, 152] width 50 height 26
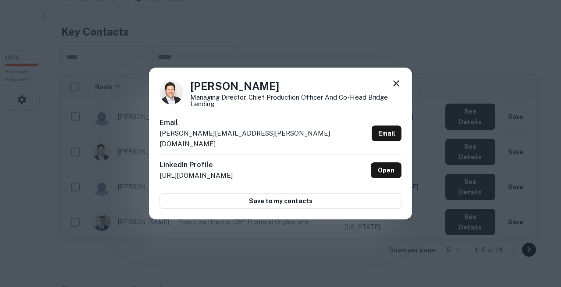
click at [230, 176] on div "Email [PERSON_NAME][EMAIL_ADDRESS][PERSON_NAME][DOMAIN_NAME] Email LinkedIn Pro…" at bounding box center [281, 163] width 242 height 91
click at [394, 89] on icon at bounding box center [396, 83] width 11 height 11
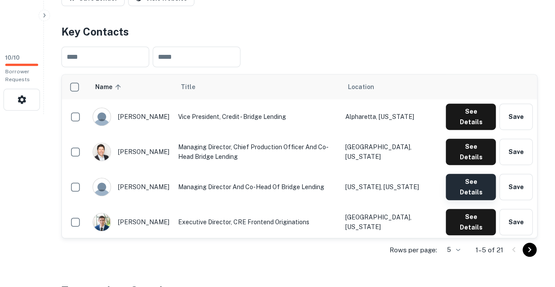
click at [466, 174] on button "See Details" at bounding box center [470, 187] width 50 height 26
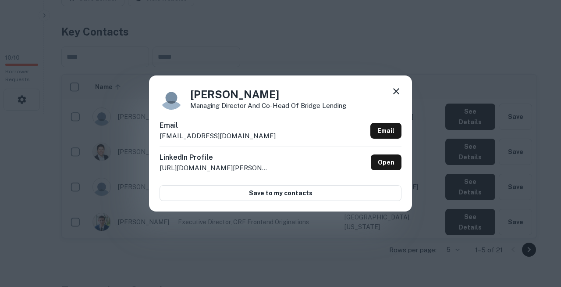
click at [227, 131] on div "Email [EMAIL_ADDRESS][DOMAIN_NAME] Email" at bounding box center [281, 133] width 242 height 26
click at [393, 96] on icon at bounding box center [396, 91] width 11 height 11
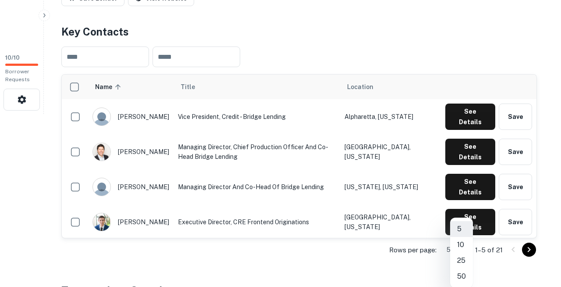
click at [463, 272] on li "50" at bounding box center [461, 276] width 23 height 16
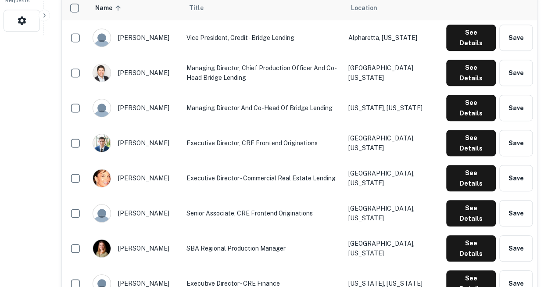
scroll to position [249, 0]
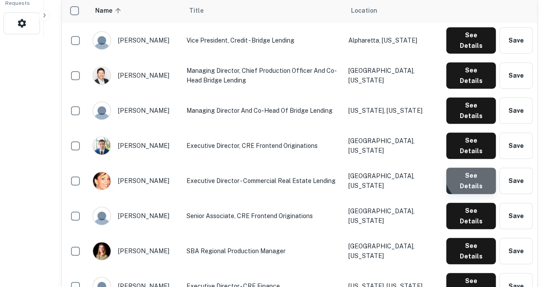
click at [478, 167] on button "See Details" at bounding box center [471, 180] width 50 height 26
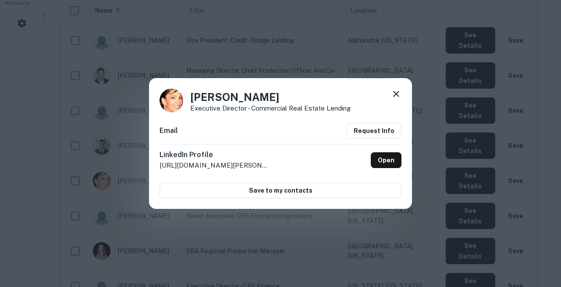
click at [394, 94] on icon at bounding box center [396, 94] width 11 height 11
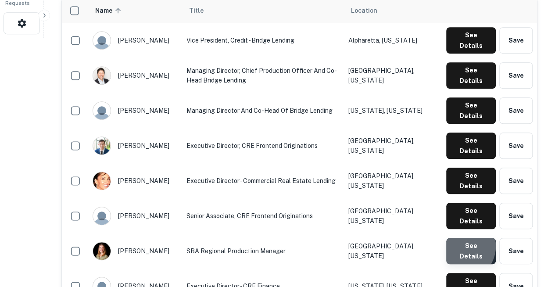
click at [461, 238] on button "See Details" at bounding box center [471, 251] width 50 height 26
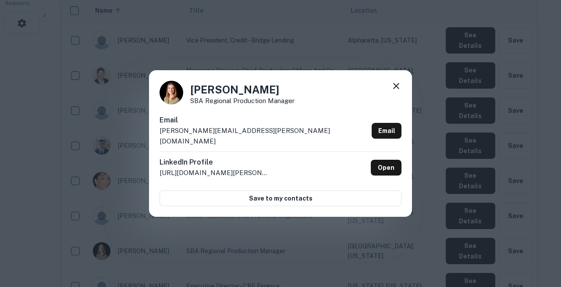
click at [224, 119] on div "[PERSON_NAME] SBA Regional Production Manager Email [PERSON_NAME][EMAIL_ADDRESS…" at bounding box center [280, 143] width 263 height 146
click at [397, 91] on icon at bounding box center [396, 86] width 11 height 11
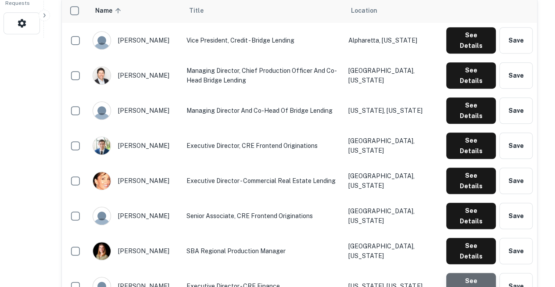
click at [463, 273] on button "See Details" at bounding box center [471, 286] width 50 height 26
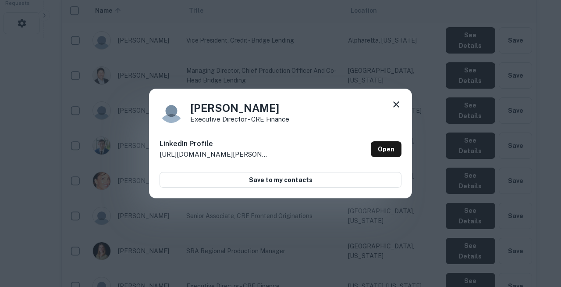
click at [396, 104] on icon at bounding box center [396, 104] width 11 height 11
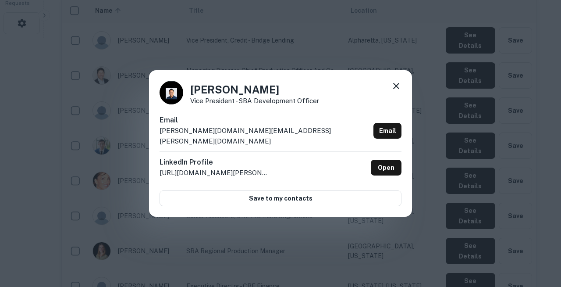
click at [306, 129] on div "Email [PERSON_NAME][DOMAIN_NAME][EMAIL_ADDRESS][PERSON_NAME][DOMAIN_NAME] Email" at bounding box center [281, 133] width 242 height 36
copy body "Search Borrowers Contacts Saved 10 / 10 Borrower Requests Back to search Ready …"
click at [243, 135] on div "Email [PERSON_NAME][DOMAIN_NAME][EMAIL_ADDRESS][PERSON_NAME][DOMAIN_NAME] Email" at bounding box center [281, 133] width 242 height 36
click at [398, 91] on icon at bounding box center [396, 86] width 11 height 11
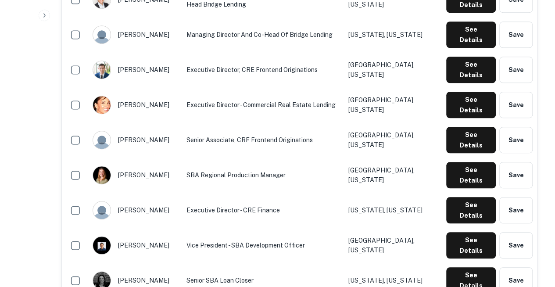
scroll to position [325, 0]
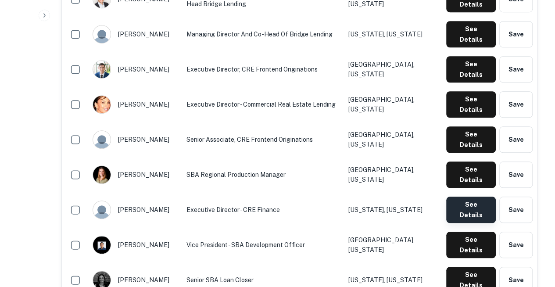
click at [465, 196] on button "See Details" at bounding box center [471, 209] width 50 height 26
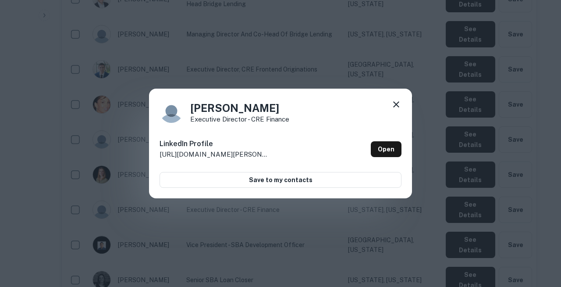
click at [398, 107] on icon at bounding box center [396, 104] width 6 height 6
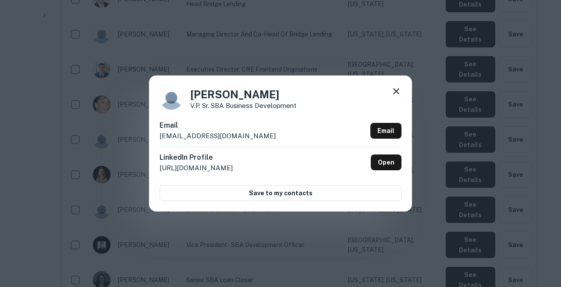
click at [225, 175] on div "LinkedIn Profile [URL][DOMAIN_NAME] Open" at bounding box center [281, 162] width 242 height 32
click at [396, 96] on icon at bounding box center [396, 91] width 11 height 11
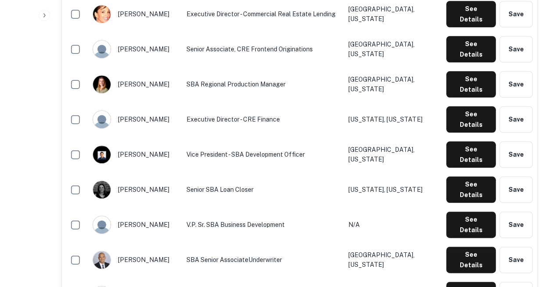
scroll to position [416, 0]
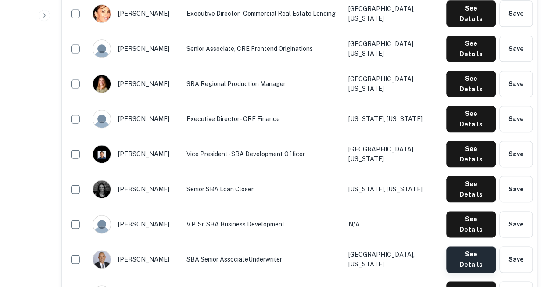
click at [466, 246] on button "See Details" at bounding box center [471, 259] width 50 height 26
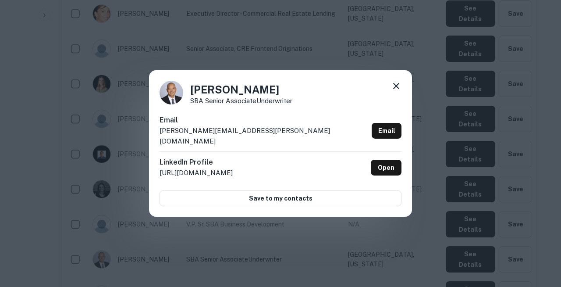
click at [223, 172] on div "LinkedIn Profile http://www.linkedin.com/in/stevelin Open" at bounding box center [281, 167] width 242 height 32
click at [397, 91] on icon at bounding box center [396, 86] width 11 height 11
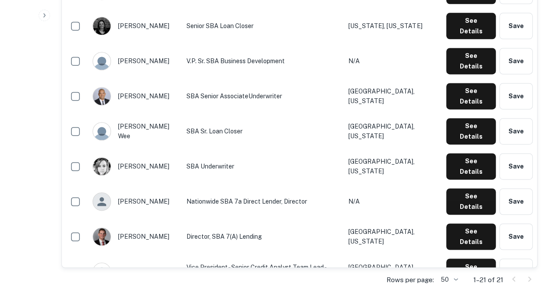
scroll to position [585, 0]
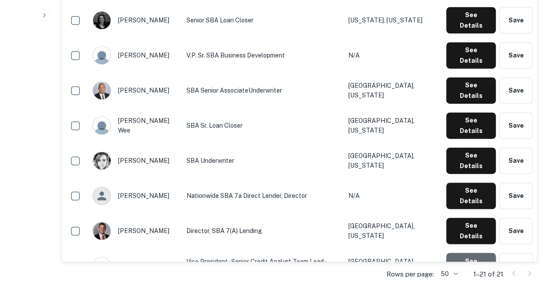
click at [469, 253] on button "See Details" at bounding box center [471, 266] width 50 height 26
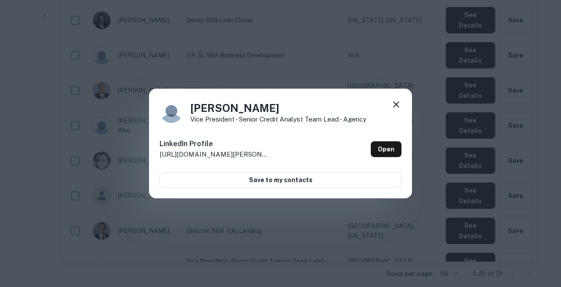
click at [398, 105] on icon at bounding box center [396, 104] width 6 height 6
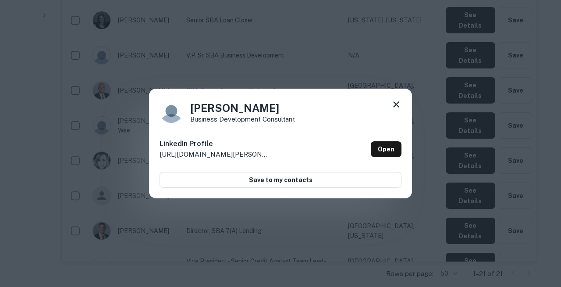
click at [396, 109] on icon at bounding box center [396, 104] width 11 height 11
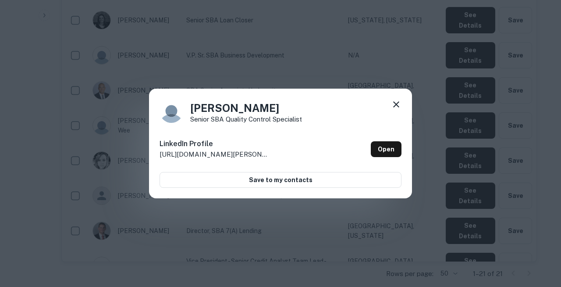
click at [399, 107] on icon at bounding box center [396, 104] width 6 height 6
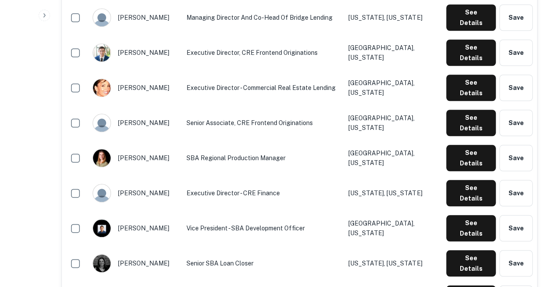
scroll to position [0, 0]
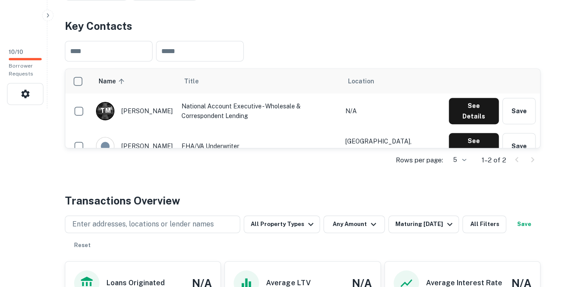
scroll to position [180, 0]
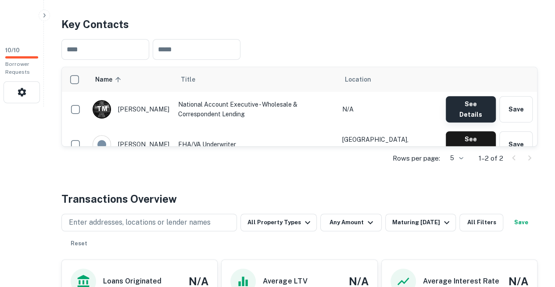
click at [459, 96] on button "See Details" at bounding box center [470, 109] width 50 height 26
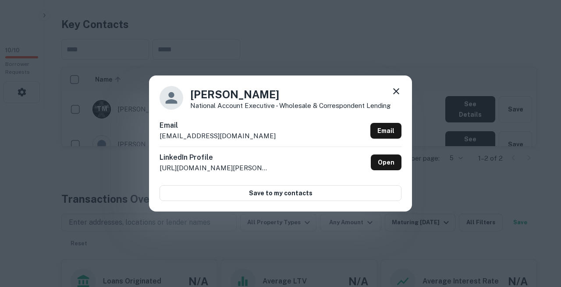
click at [215, 126] on h6 "Email" at bounding box center [218, 125] width 116 height 11
click at [397, 100] on div at bounding box center [396, 93] width 11 height 14
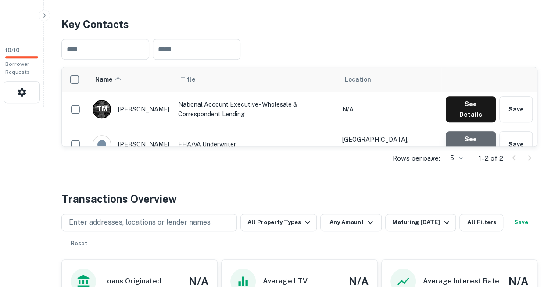
click at [473, 131] on button "See Details" at bounding box center [470, 144] width 50 height 26
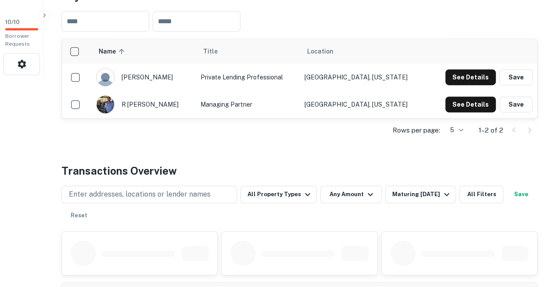
scroll to position [211, 0]
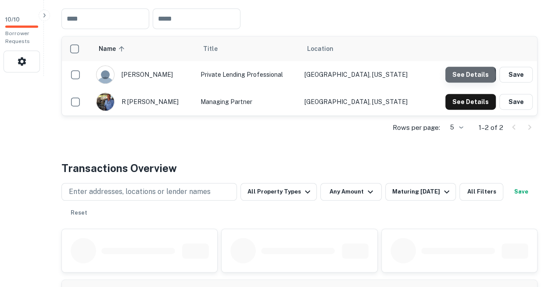
click at [463, 67] on button "See Details" at bounding box center [470, 75] width 50 height 16
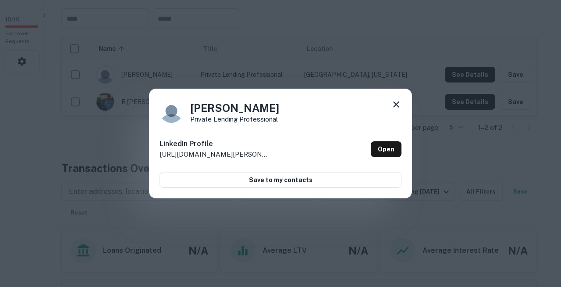
click at [401, 109] on icon at bounding box center [396, 104] width 11 height 11
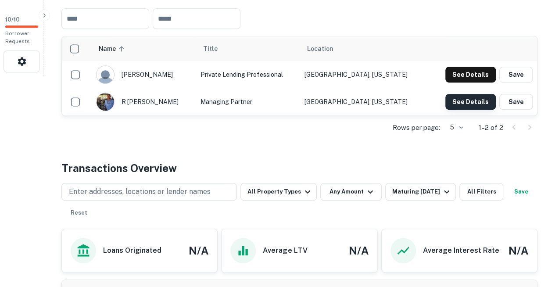
click at [467, 94] on button "See Details" at bounding box center [470, 102] width 50 height 16
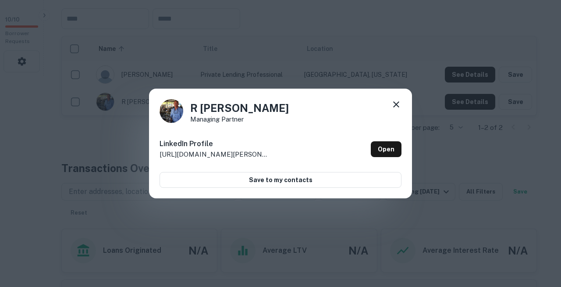
click at [399, 109] on icon at bounding box center [396, 104] width 11 height 11
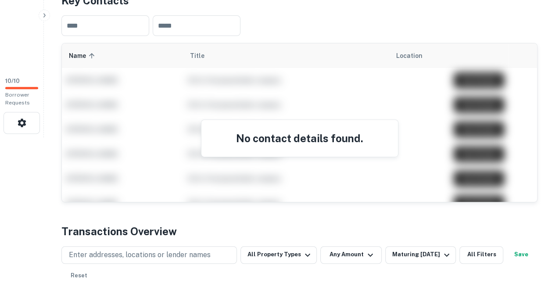
scroll to position [150, 0]
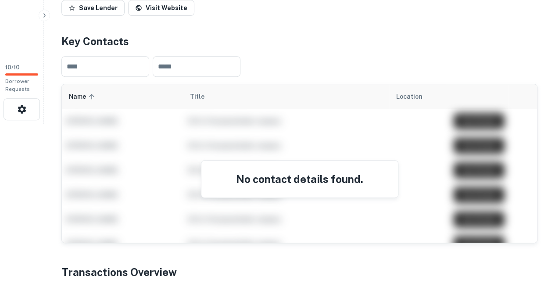
scroll to position [174, 0]
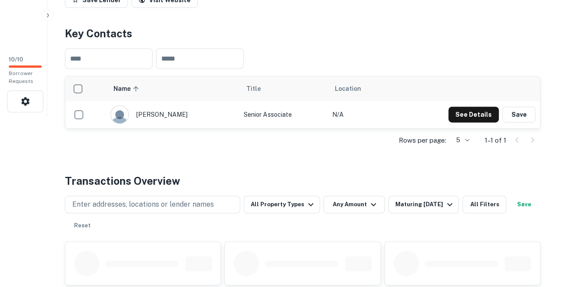
scroll to position [165, 0]
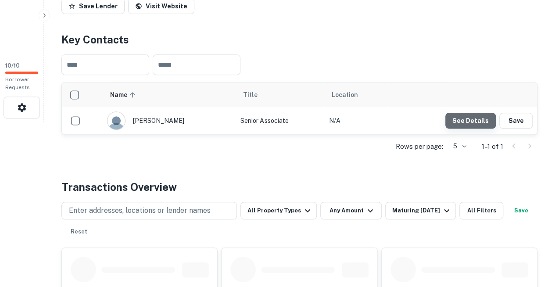
click at [472, 113] on button "See Details" at bounding box center [470, 121] width 50 height 16
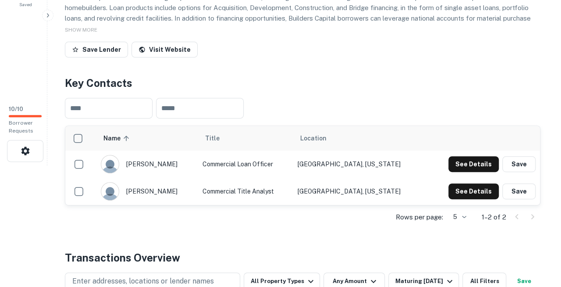
scroll to position [122, 0]
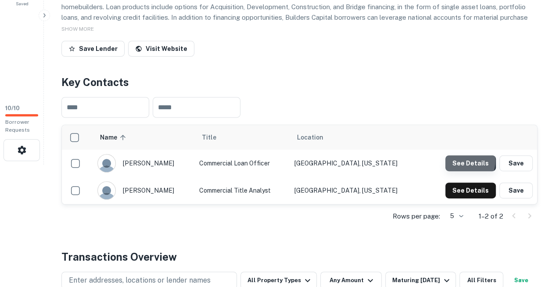
click at [459, 155] on button "See Details" at bounding box center [470, 163] width 50 height 16
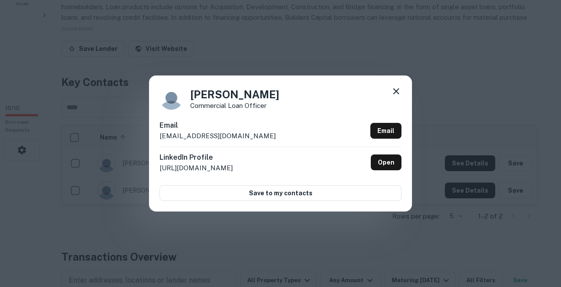
click at [201, 129] on h6 "Email" at bounding box center [218, 125] width 116 height 11
click at [398, 94] on icon at bounding box center [396, 91] width 6 height 6
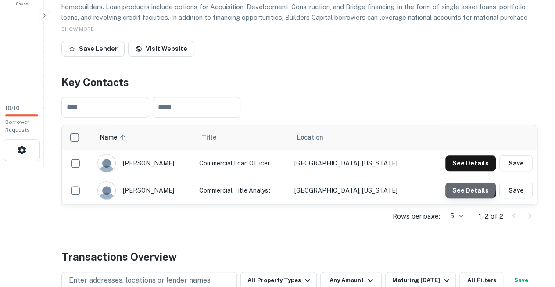
click at [466, 182] on button "See Details" at bounding box center [470, 190] width 50 height 16
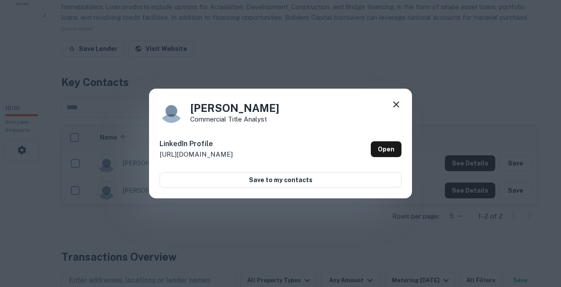
click at [402, 109] on div "Leigh Kautzman Commercial Title Analyst LinkedIn Profile http://www.linkedin.co…" at bounding box center [280, 144] width 263 height 110
click at [400, 108] on icon at bounding box center [396, 104] width 11 height 11
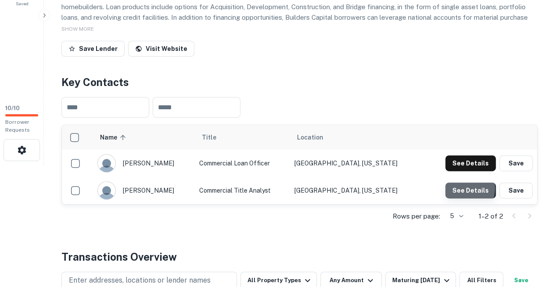
click at [460, 182] on button "See Details" at bounding box center [470, 190] width 50 height 16
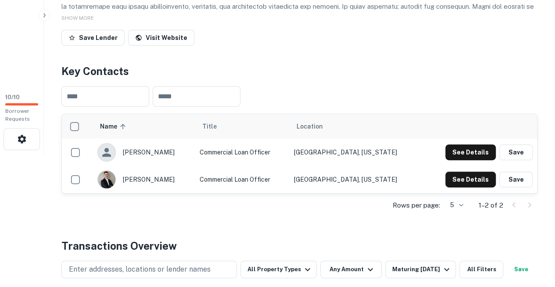
scroll to position [134, 0]
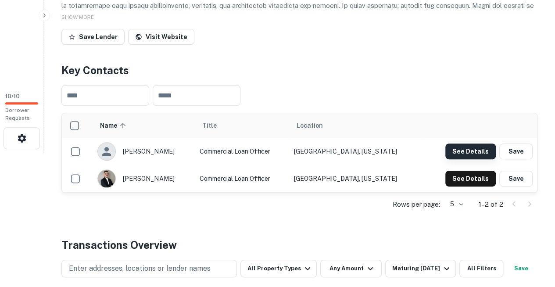
click at [470, 143] on button "See Details" at bounding box center [470, 151] width 50 height 16
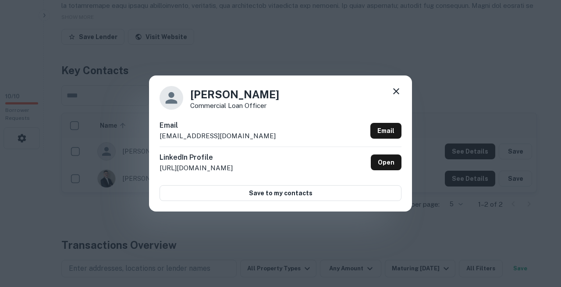
click at [239, 137] on div "Email ajohnson@rcncapital.com Email" at bounding box center [281, 133] width 242 height 26
click at [399, 100] on div at bounding box center [396, 93] width 11 height 14
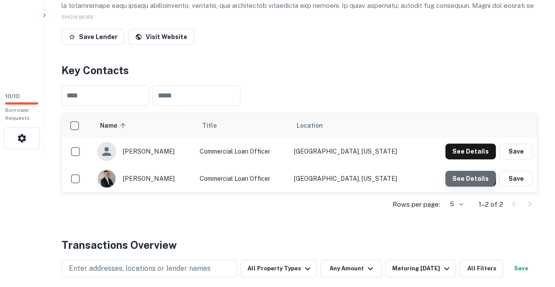
click at [459, 171] on button "See Details" at bounding box center [470, 179] width 50 height 16
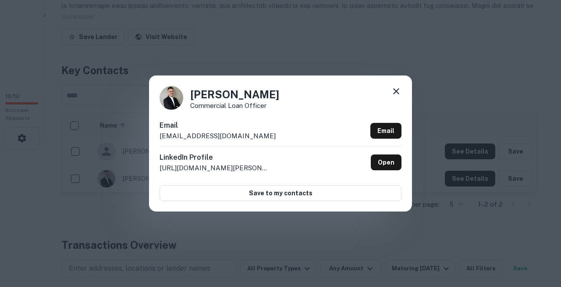
copy body "Search Borrowers Contacts Saved 10 / 10 Borrower Requests Back to search RCN Ca…"
click at [225, 102] on h4 "Michael Mina" at bounding box center [234, 94] width 89 height 16
click at [393, 96] on icon at bounding box center [396, 91] width 11 height 11
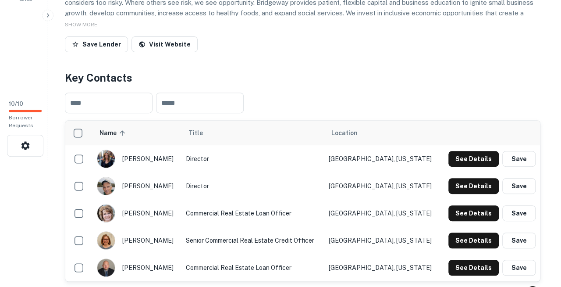
scroll to position [127, 0]
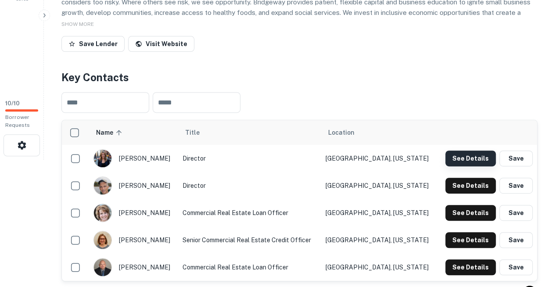
click at [462, 150] on button "See Details" at bounding box center [470, 158] width 50 height 16
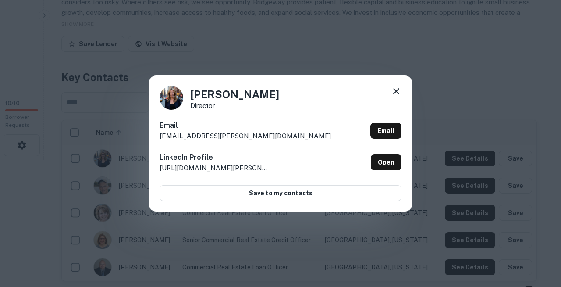
click at [229, 123] on div "[PERSON_NAME] Director Email [EMAIL_ADDRESS][PERSON_NAME][DOMAIN_NAME] Email Li…" at bounding box center [280, 143] width 263 height 136
click at [397, 94] on icon at bounding box center [396, 91] width 6 height 6
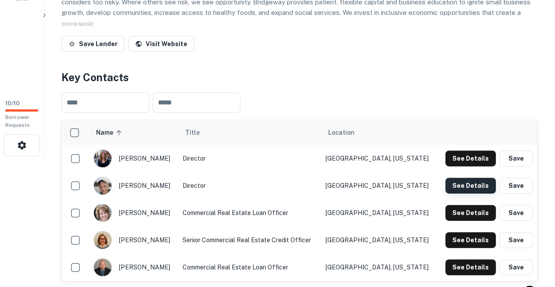
click at [467, 178] on button "See Details" at bounding box center [470, 186] width 50 height 16
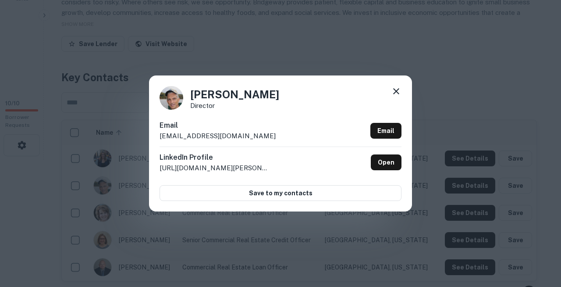
click at [214, 139] on p "rsmith@bridgewaycapital.org" at bounding box center [218, 136] width 116 height 11
click at [396, 96] on icon at bounding box center [396, 91] width 11 height 11
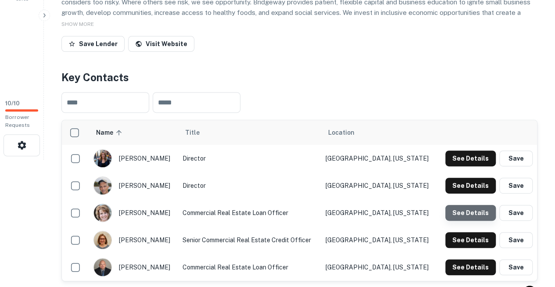
click at [475, 205] on button "See Details" at bounding box center [470, 213] width 50 height 16
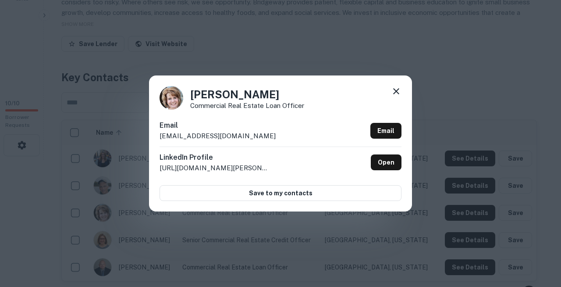
click at [226, 126] on h6 "Email" at bounding box center [218, 125] width 116 height 11
click at [396, 96] on icon at bounding box center [396, 91] width 11 height 11
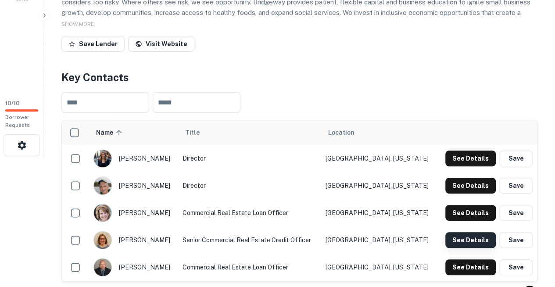
click at [466, 232] on button "See Details" at bounding box center [470, 240] width 50 height 16
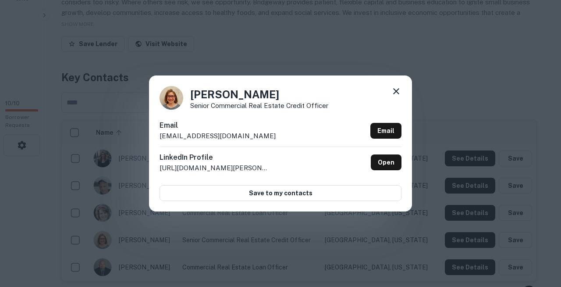
click at [224, 125] on h6 "Email" at bounding box center [218, 125] width 116 height 11
click at [398, 96] on icon at bounding box center [396, 91] width 11 height 11
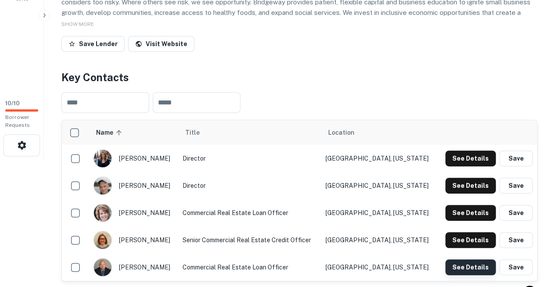
click at [471, 259] on button "See Details" at bounding box center [470, 267] width 50 height 16
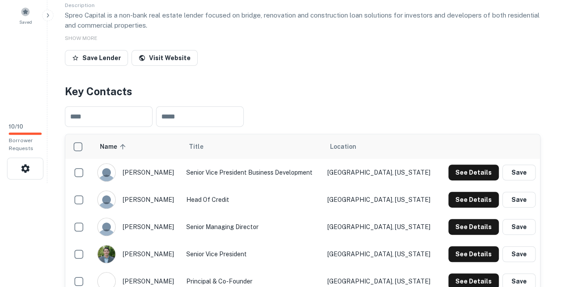
scroll to position [118, 0]
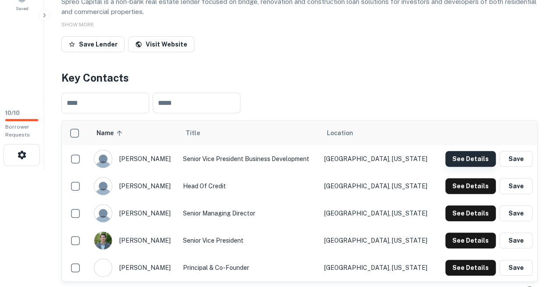
click at [464, 151] on button "See Details" at bounding box center [470, 159] width 50 height 16
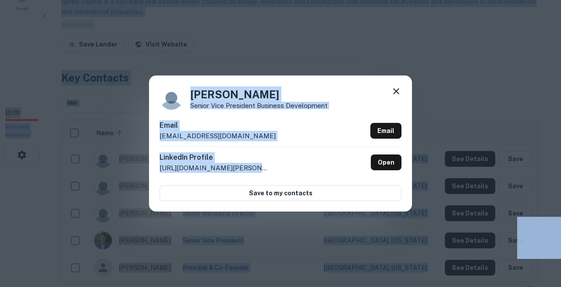
click at [360, 17] on div "[PERSON_NAME] Senior Vice President Business Development Email [EMAIL_ADDRESS][…" at bounding box center [280, 143] width 561 height 287
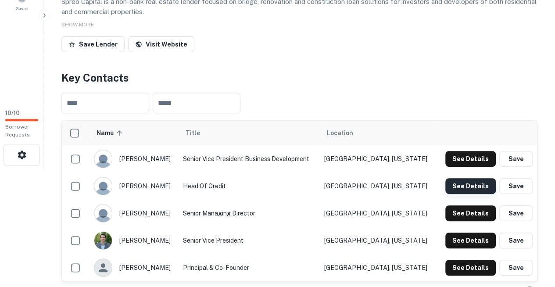
click at [469, 178] on button "See Details" at bounding box center [470, 186] width 50 height 16
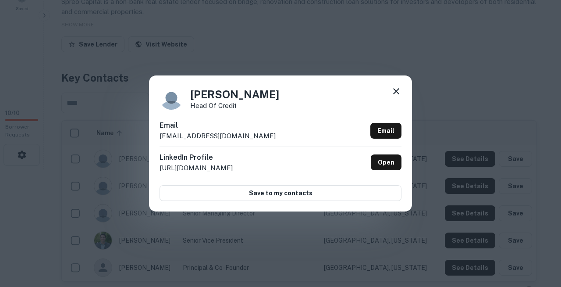
click at [228, 122] on div "[PERSON_NAME] Head of Credit Email [EMAIL_ADDRESS][DOMAIN_NAME] Email LinkedIn …" at bounding box center [280, 143] width 263 height 136
click at [397, 96] on icon at bounding box center [396, 91] width 11 height 11
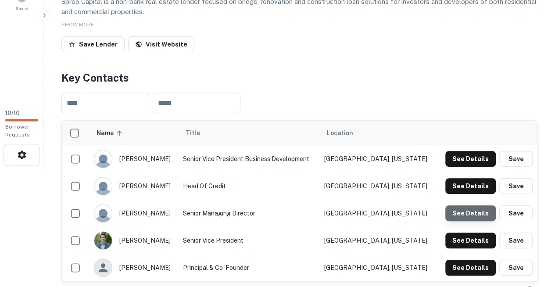
click at [474, 205] on button "See Details" at bounding box center [470, 213] width 50 height 16
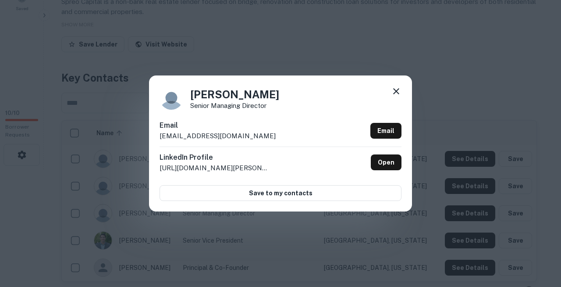
click at [231, 124] on div "[PERSON_NAME] Senior Managing Director Email [EMAIL_ADDRESS][DOMAIN_NAME] Email…" at bounding box center [280, 143] width 263 height 136
click at [399, 96] on icon at bounding box center [396, 91] width 11 height 11
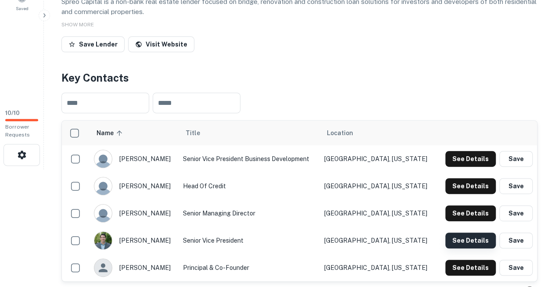
click at [471, 232] on button "See Details" at bounding box center [470, 240] width 50 height 16
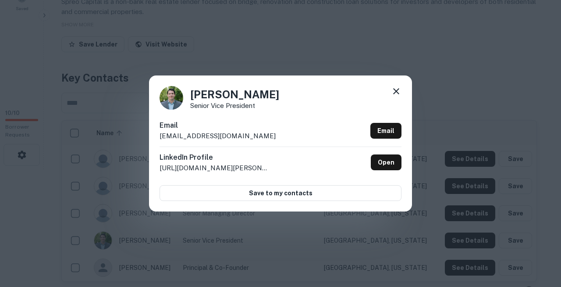
click at [238, 128] on div "Email wlarouche@spreocapital.com Email" at bounding box center [281, 133] width 242 height 26
click at [396, 93] on icon at bounding box center [396, 91] width 11 height 11
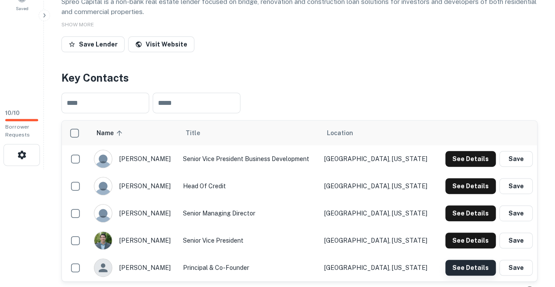
click at [473, 260] on button "See Details" at bounding box center [470, 268] width 50 height 16
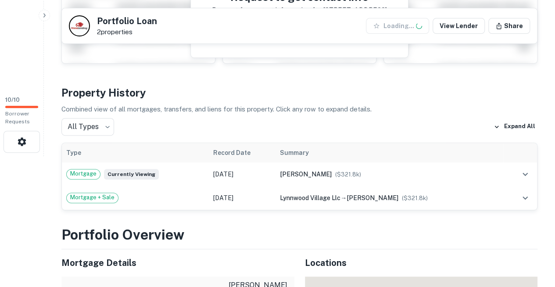
scroll to position [136, 0]
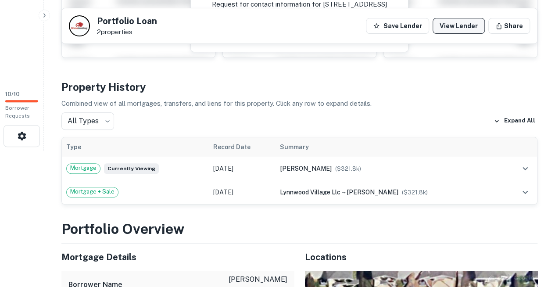
click at [471, 23] on link "View Lender" at bounding box center [458, 26] width 52 height 16
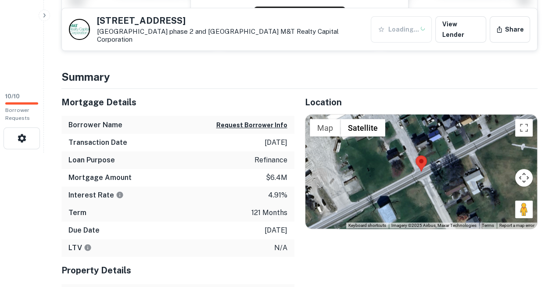
scroll to position [135, 0]
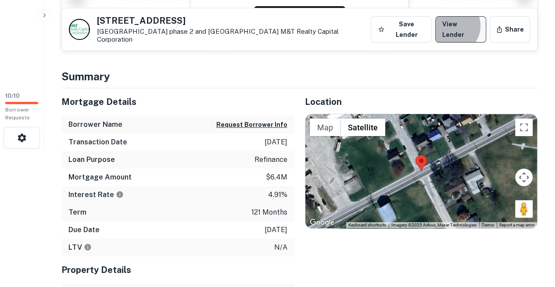
click at [463, 28] on link "View Lender" at bounding box center [460, 29] width 50 height 26
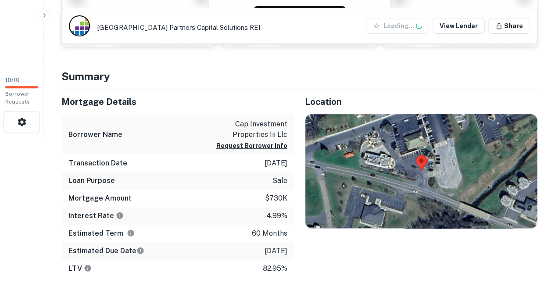
scroll to position [151, 0]
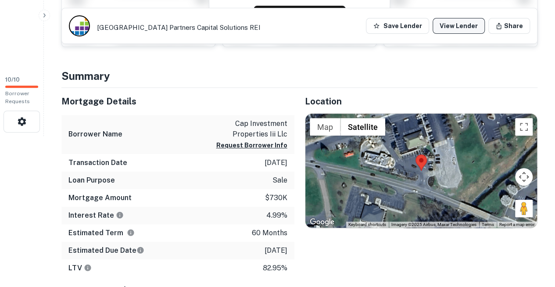
click at [460, 23] on link "View Lender" at bounding box center [458, 26] width 52 height 16
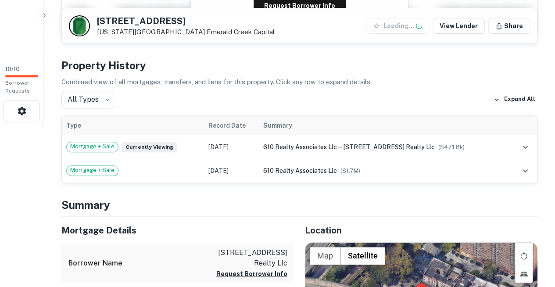
scroll to position [162, 0]
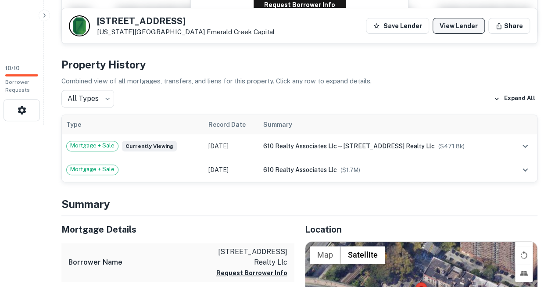
click at [467, 27] on link "View Lender" at bounding box center [458, 26] width 52 height 16
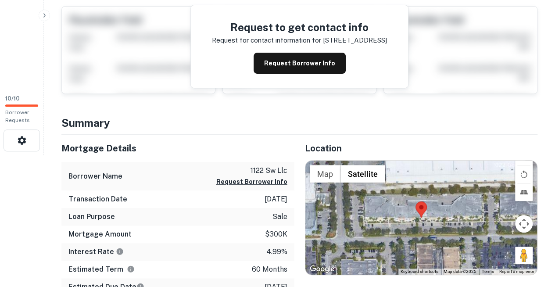
scroll to position [135, 0]
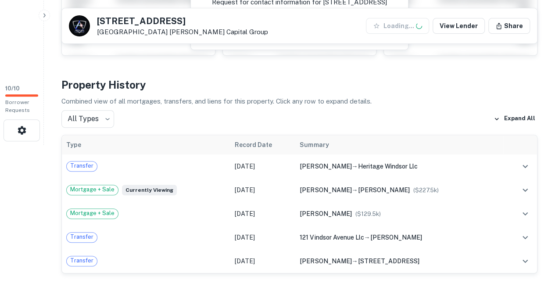
scroll to position [142, 0]
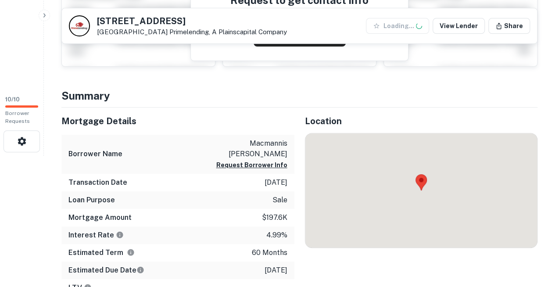
scroll to position [132, 0]
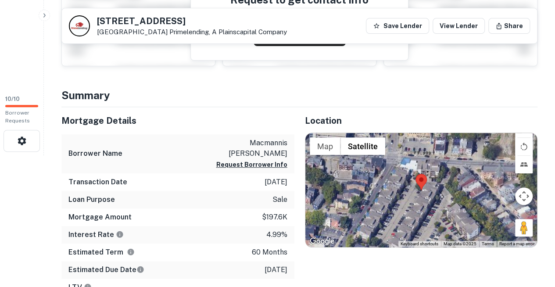
click at [466, 18] on div "6226 Mayflower Ave Cincinnati, OH 45237 Primelending, A Plainscapital Company S…" at bounding box center [299, 25] width 475 height 35
click at [464, 27] on link "View Lender" at bounding box center [458, 26] width 52 height 16
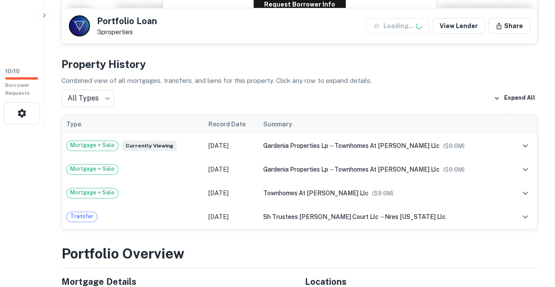
scroll to position [158, 0]
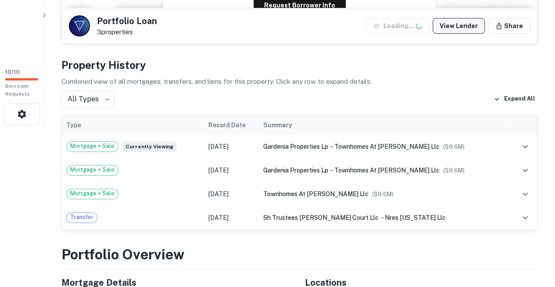
click at [462, 26] on link "View Lender" at bounding box center [458, 26] width 52 height 16
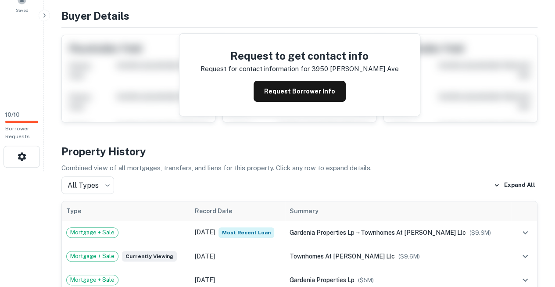
scroll to position [118, 0]
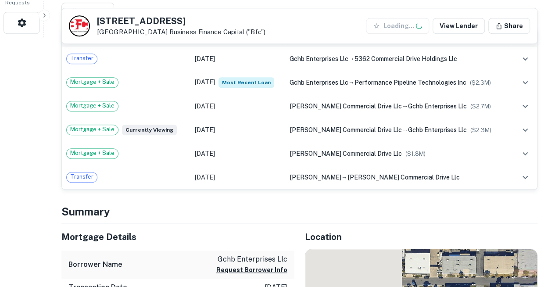
scroll to position [250, 0]
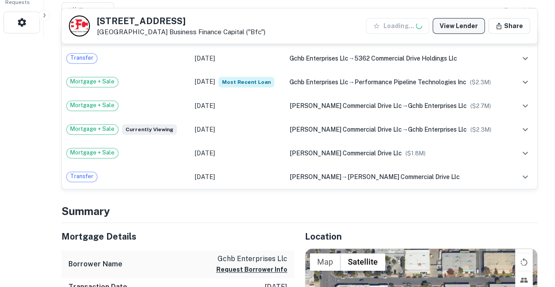
click at [468, 26] on link "View Lender" at bounding box center [458, 26] width 52 height 16
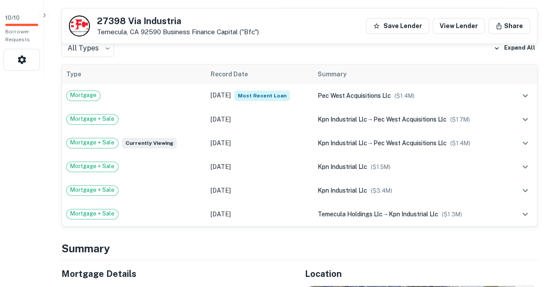
scroll to position [213, 0]
click at [474, 24] on link "View Lender" at bounding box center [458, 26] width 52 height 16
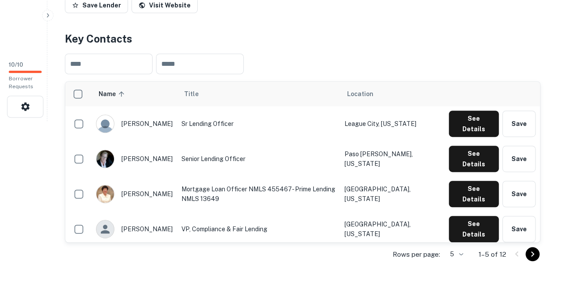
scroll to position [166, 0]
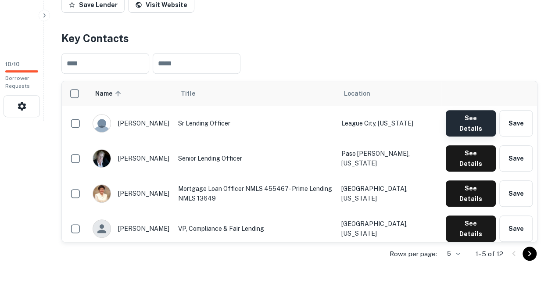
click at [466, 110] on button "See Details" at bounding box center [470, 123] width 50 height 26
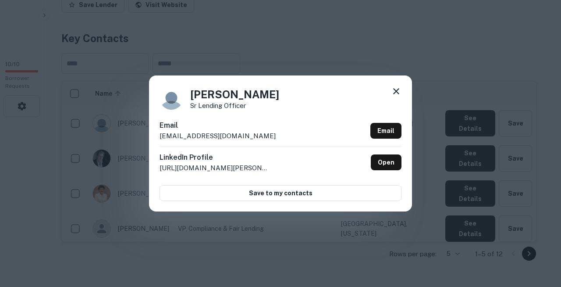
click at [232, 118] on div "Danny Garcia Sr Lending Officer Email dannyg@primelending.com Email LinkedIn Pr…" at bounding box center [280, 143] width 263 height 136
click at [399, 96] on icon at bounding box center [396, 91] width 11 height 11
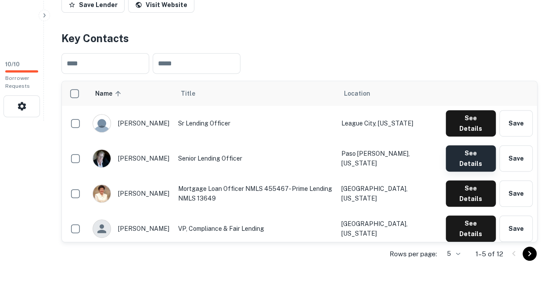
click at [462, 145] on button "See Details" at bounding box center [470, 158] width 50 height 26
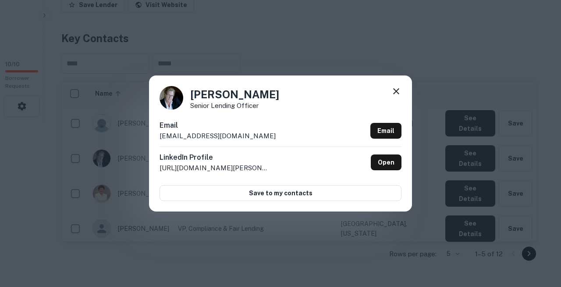
click at [210, 128] on h6 "Email" at bounding box center [218, 125] width 116 height 11
click at [396, 94] on icon at bounding box center [396, 91] width 6 height 6
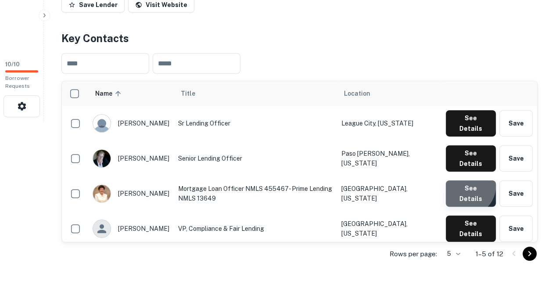
click at [467, 180] on button "See Details" at bounding box center [470, 193] width 50 height 26
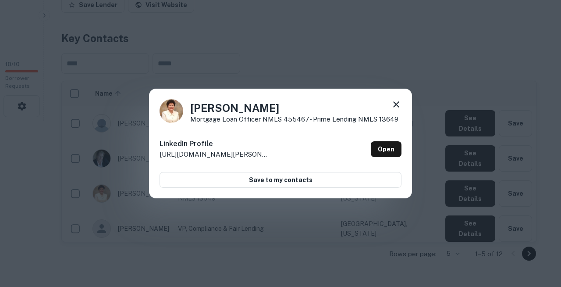
click at [395, 107] on icon at bounding box center [396, 104] width 6 height 6
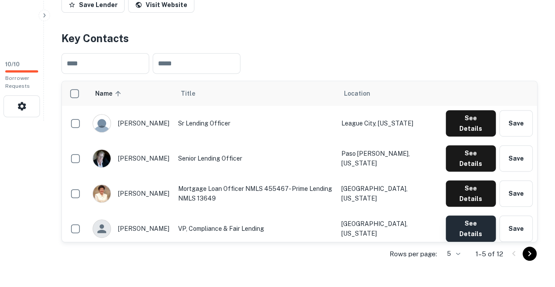
click at [459, 215] on button "See Details" at bounding box center [470, 228] width 50 height 26
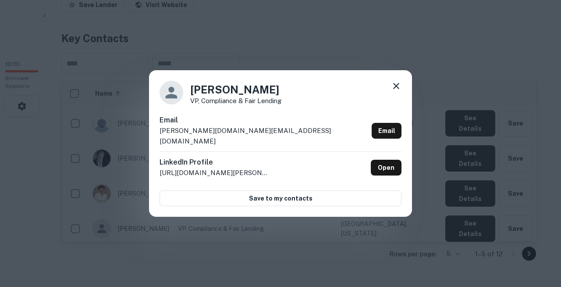
click at [205, 125] on h6 "Email" at bounding box center [264, 120] width 209 height 11
click at [399, 91] on icon at bounding box center [396, 86] width 11 height 11
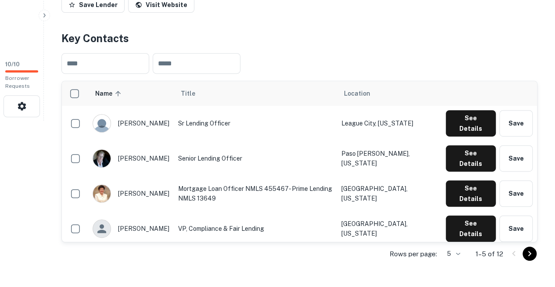
click at [468, 250] on button "See Details" at bounding box center [470, 263] width 50 height 26
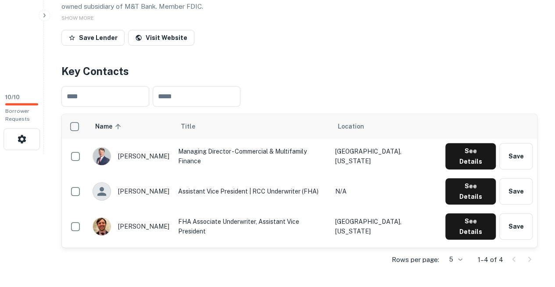
scroll to position [137, 0]
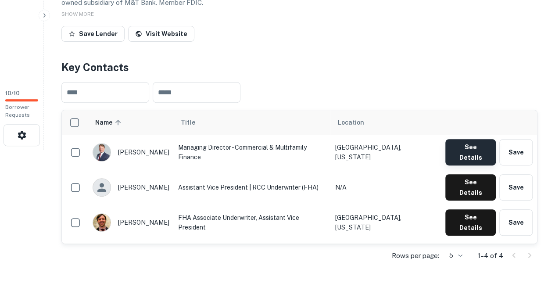
click at [458, 139] on button "See Details" at bounding box center [470, 152] width 50 height 26
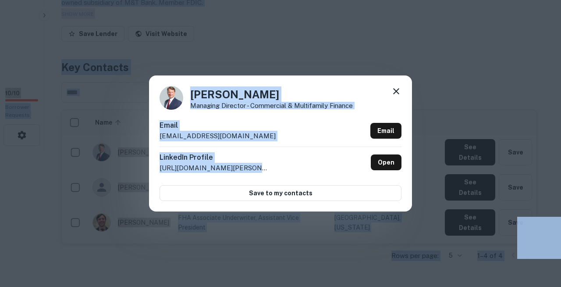
click at [173, 88] on div "John Taylor Managing Director - Commercial & Multifamily Finance Email jtaylor@…" at bounding box center [280, 143] width 263 height 136
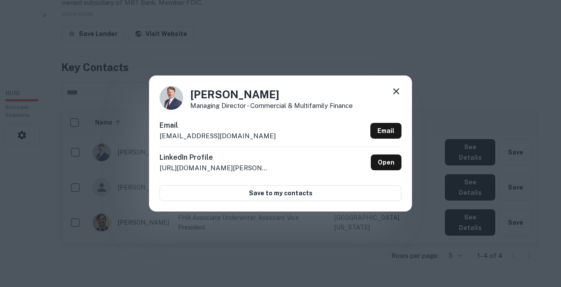
click at [395, 96] on icon at bounding box center [396, 91] width 11 height 11
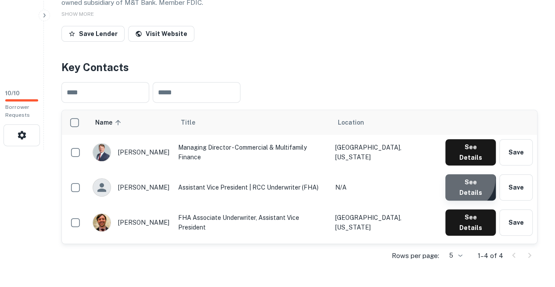
click at [467, 174] on button "See Details" at bounding box center [470, 187] width 50 height 26
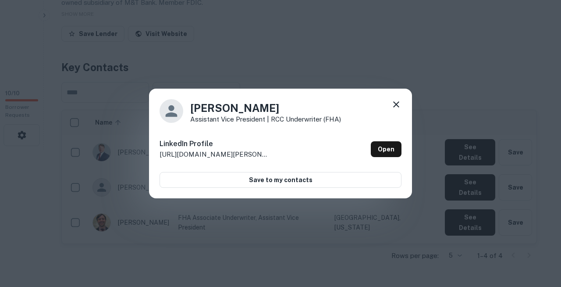
click at [398, 106] on icon at bounding box center [396, 104] width 6 height 6
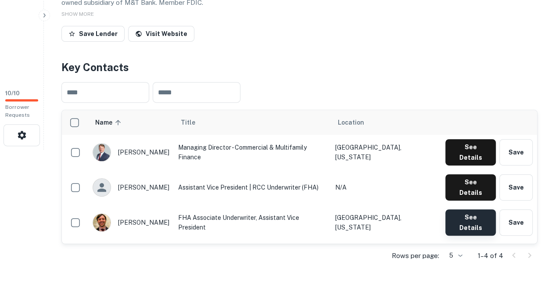
click at [469, 209] on button "See Details" at bounding box center [470, 222] width 50 height 26
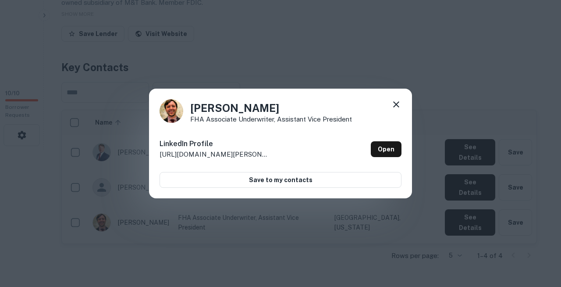
click at [397, 107] on icon at bounding box center [396, 104] width 11 height 11
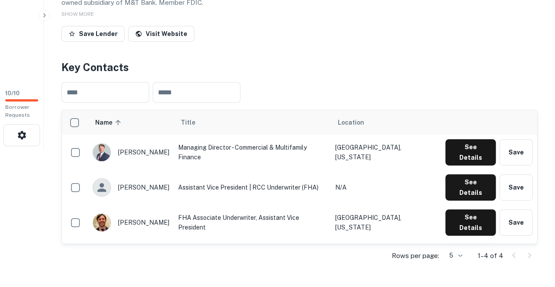
click at [464, 244] on button "See Details" at bounding box center [470, 257] width 50 height 26
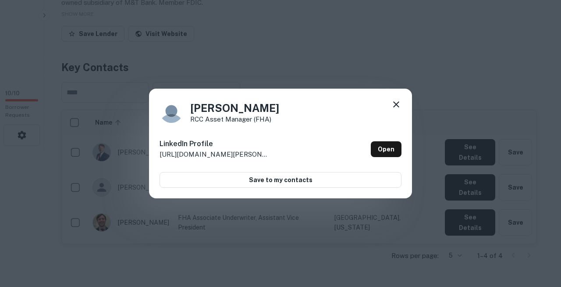
click at [398, 109] on icon at bounding box center [396, 104] width 11 height 11
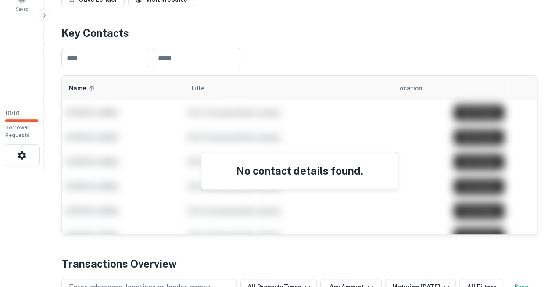
scroll to position [121, 0]
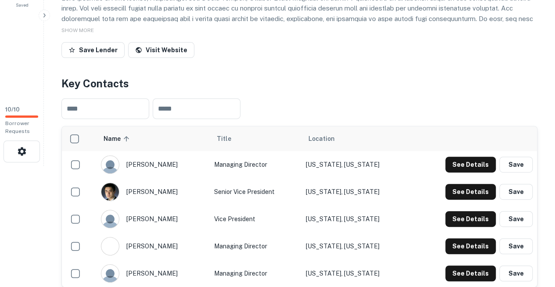
scroll to position [151, 0]
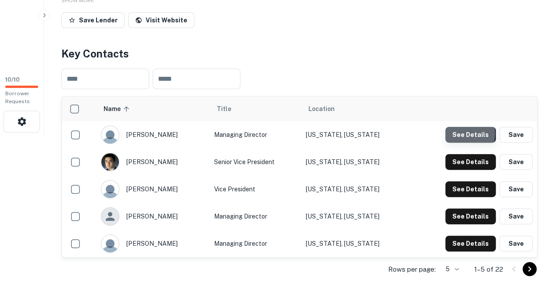
click at [457, 127] on button "See Details" at bounding box center [470, 135] width 50 height 16
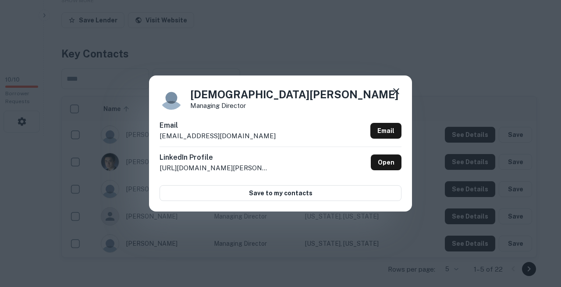
click at [220, 37] on div "Christian Galanti Managing Director Email cgalanti@emeraldcreekcapital.com Emai…" at bounding box center [280, 143] width 561 height 287
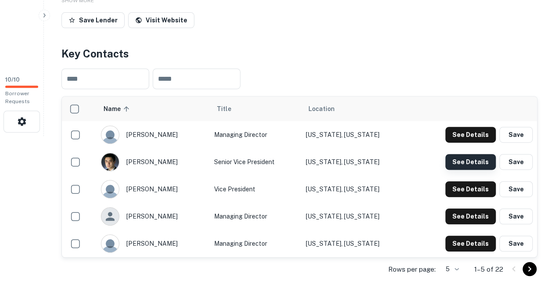
click at [459, 154] on button "See Details" at bounding box center [470, 162] width 50 height 16
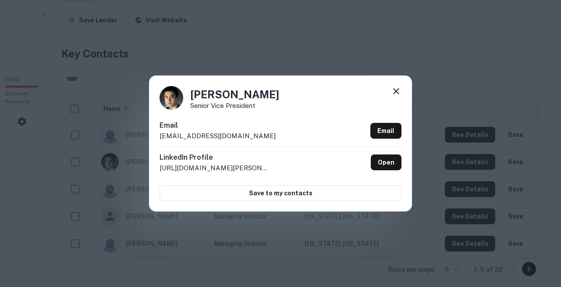
click at [209, 37] on div "Dean Wang Senior Vice President Email dwang@emeraldcreekcapital.com Email Linke…" at bounding box center [280, 143] width 561 height 287
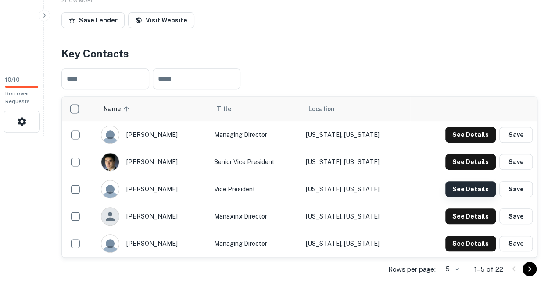
click at [464, 181] on button "See Details" at bounding box center [470, 189] width 50 height 16
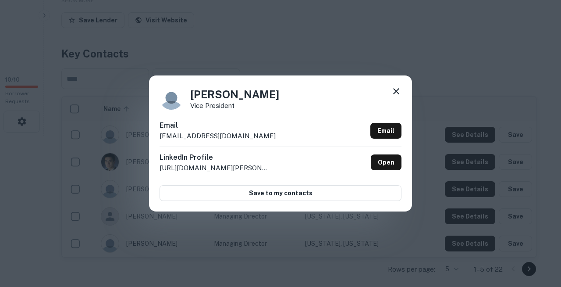
click at [211, 90] on div "Dustin Tenenbaum Vice President Email dtenenbaum@emeraldcreekcapital.com Email …" at bounding box center [280, 143] width 263 height 136
click at [396, 96] on icon at bounding box center [396, 91] width 11 height 11
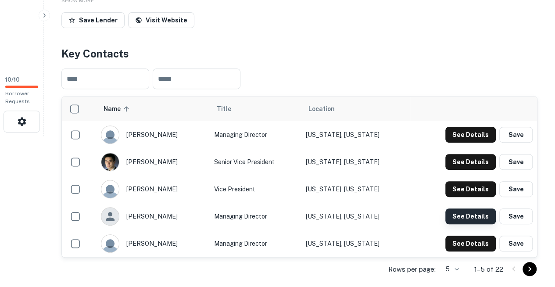
click at [471, 208] on button "See Details" at bounding box center [470, 216] width 50 height 16
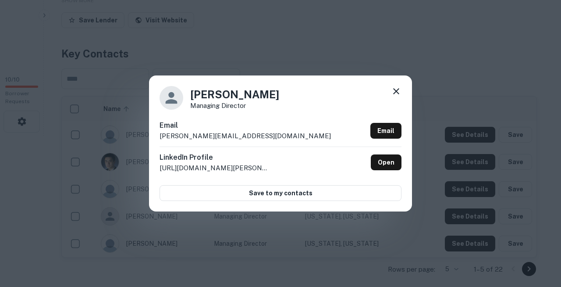
click at [240, 118] on div "Jeff Seidler Managing Director Email jeff@emeraldcreekcapital.com Email LinkedI…" at bounding box center [280, 143] width 263 height 136
click at [397, 96] on icon at bounding box center [396, 91] width 11 height 11
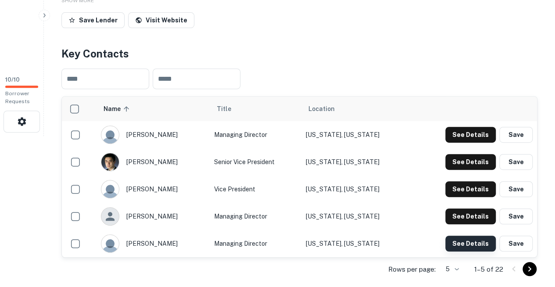
click at [475, 235] on button "See Details" at bounding box center [470, 243] width 50 height 16
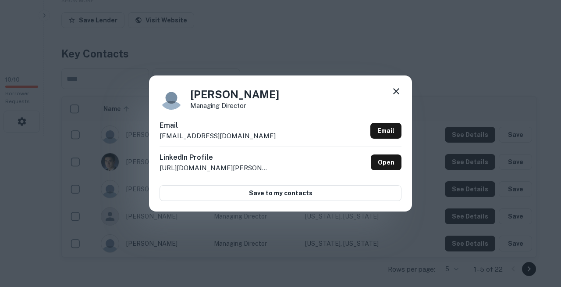
click at [205, 85] on div "Lauren Petrozziello Managing Director Email lpetrozziello@emeraldcreekcapital.c…" at bounding box center [280, 143] width 263 height 136
click at [400, 96] on icon at bounding box center [396, 91] width 11 height 11
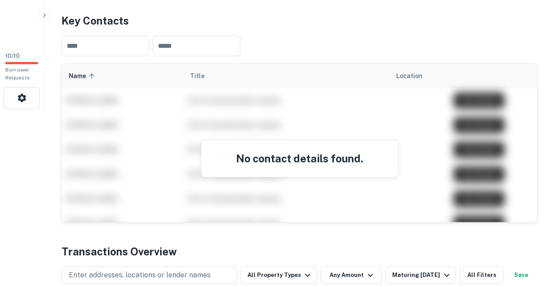
scroll to position [179, 0]
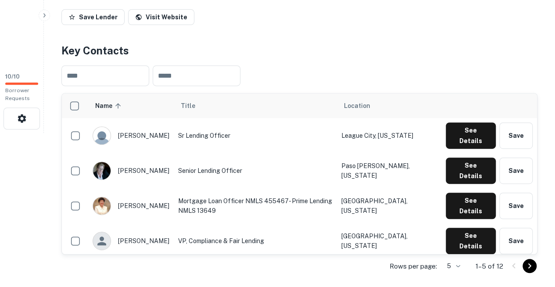
scroll to position [154, 0]
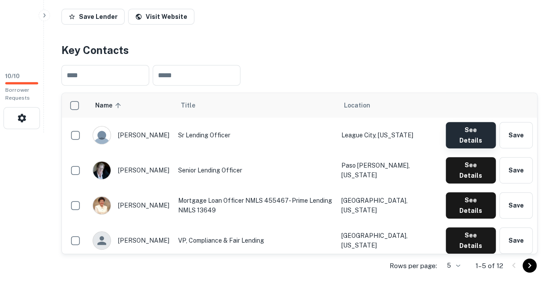
click at [476, 122] on button "See Details" at bounding box center [470, 135] width 50 height 26
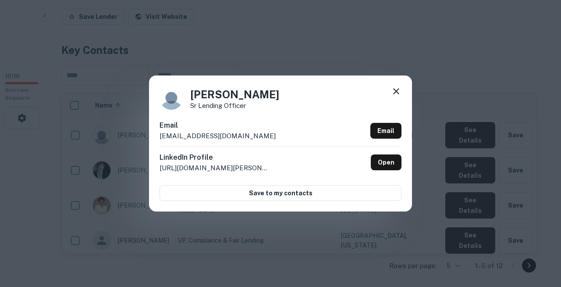
click at [321, 116] on div "[PERSON_NAME] Lending Officer Email [EMAIL_ADDRESS][DOMAIN_NAME] Email LinkedIn…" at bounding box center [280, 143] width 263 height 136
copy body "Search Borrowers Contacts Saved 10 / 10 Borrower Requests Back to search Primel…"
click at [234, 64] on div "[PERSON_NAME] Lending Officer Email [EMAIL_ADDRESS][DOMAIN_NAME] Email LinkedIn…" at bounding box center [280, 143] width 561 height 287
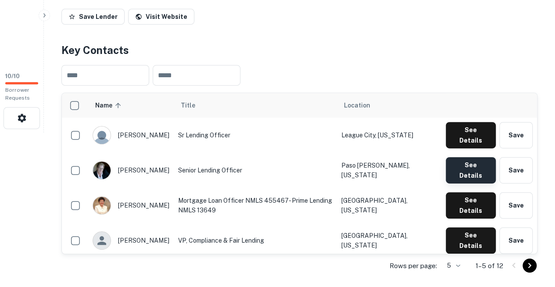
click at [479, 157] on button "See Details" at bounding box center [470, 170] width 50 height 26
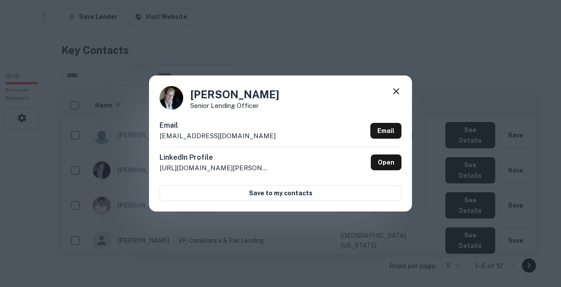
click at [224, 57] on div "Jamie Spencer Senior Lending Officer Email jspencer@primelending.com Email Link…" at bounding box center [280, 143] width 561 height 287
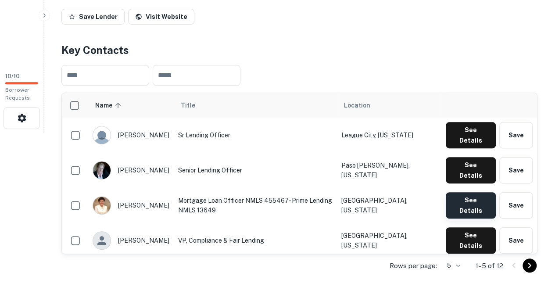
click at [467, 192] on button "See Details" at bounding box center [470, 205] width 50 height 26
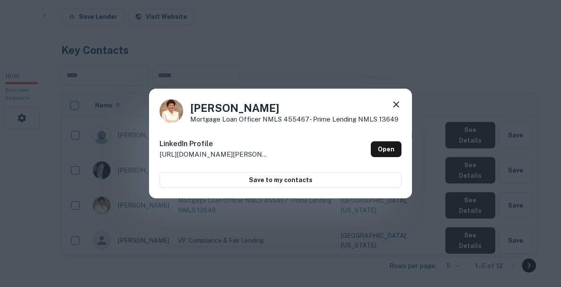
click at [396, 107] on icon at bounding box center [396, 104] width 6 height 6
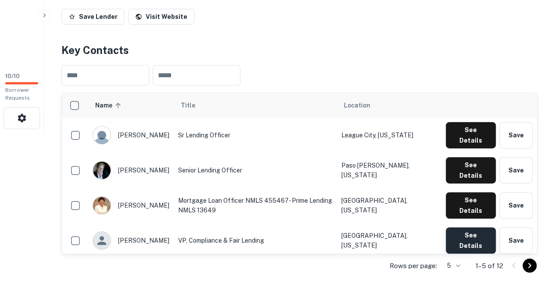
click at [464, 227] on button "See Details" at bounding box center [470, 240] width 50 height 26
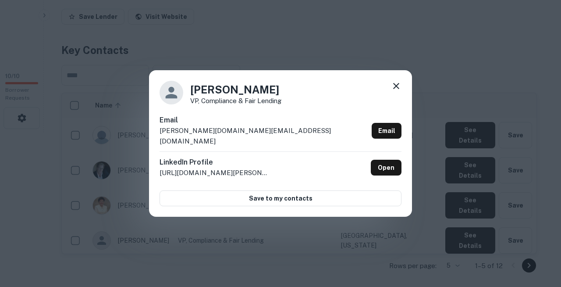
click at [205, 125] on h6 "Email" at bounding box center [264, 120] width 209 height 11
click at [398, 94] on div at bounding box center [396, 88] width 11 height 14
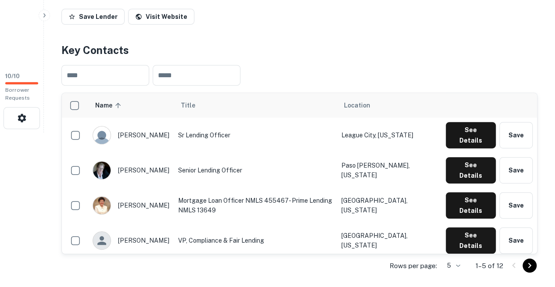
click at [467, 262] on button "See Details" at bounding box center [470, 275] width 50 height 26
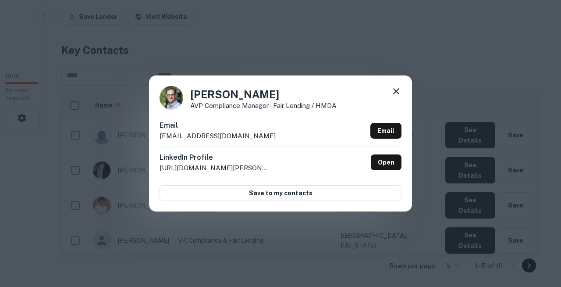
copy body "Search Borrowers Contacts Saved 10 / 10 Borrower Requests Back to search Primel…"
click at [237, 116] on div "Jeff Hubbell AVP Compliance Manager - Fair Lending / HMDA Email jhubbell@primel…" at bounding box center [280, 143] width 263 height 136
click at [402, 96] on div "Jeff Hubbell AVP Compliance Manager - Fair Lending / HMDA Email jhubbell@primel…" at bounding box center [280, 143] width 263 height 136
click at [399, 94] on icon at bounding box center [396, 91] width 6 height 6
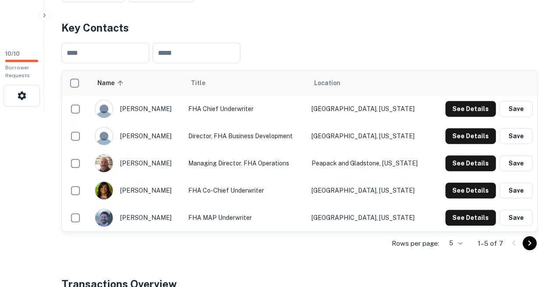
scroll to position [177, 0]
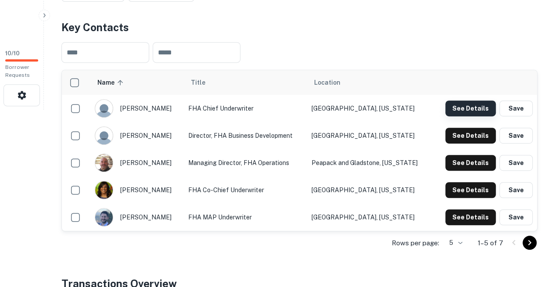
click at [459, 100] on button "See Details" at bounding box center [470, 108] width 50 height 16
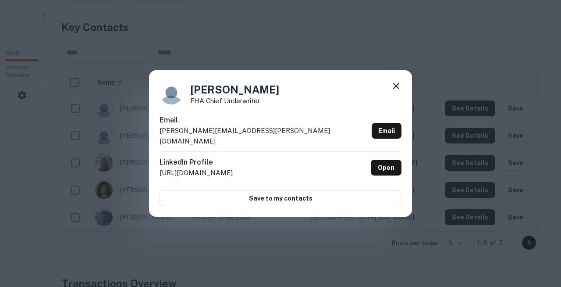
click at [236, 243] on div "David Lundin FHA Chief Underwriter Email david.lundin@newpoint.com Email Linked…" at bounding box center [280, 143] width 561 height 287
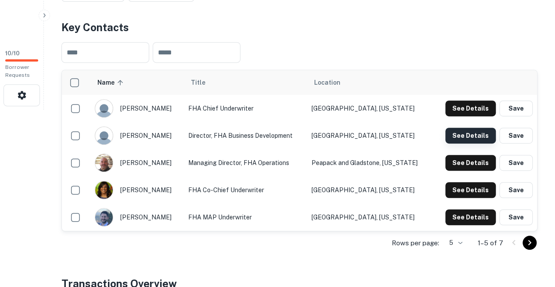
click at [474, 128] on button "See Details" at bounding box center [470, 136] width 50 height 16
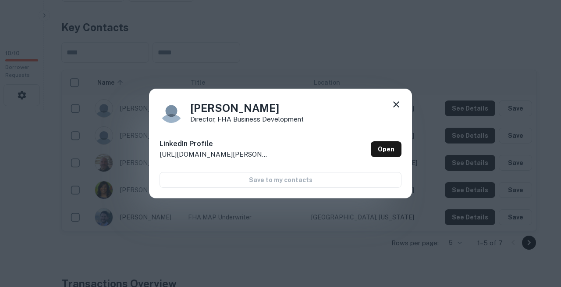
click at [395, 107] on icon at bounding box center [396, 104] width 11 height 11
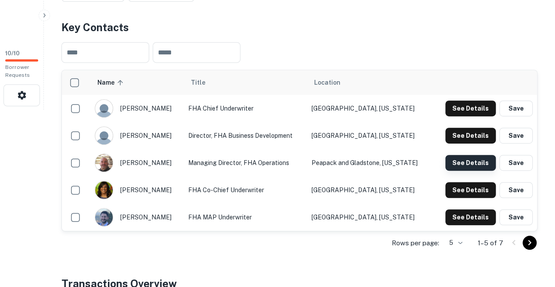
click at [450, 155] on button "See Details" at bounding box center [470, 163] width 50 height 16
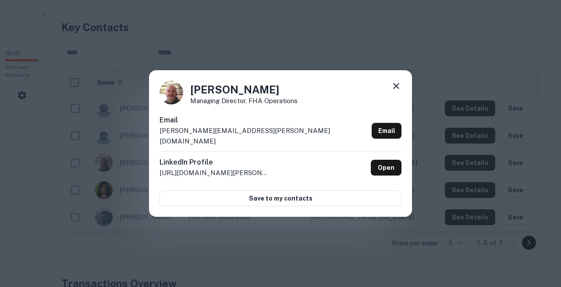
copy body "Search Borrowers Contacts Saved 10 / 10 Borrower Requests Back to search Newpoi…"
click at [231, 134] on div "Email tony.perez@newpoint.com Email" at bounding box center [281, 133] width 242 height 36
click at [397, 91] on icon at bounding box center [396, 86] width 11 height 11
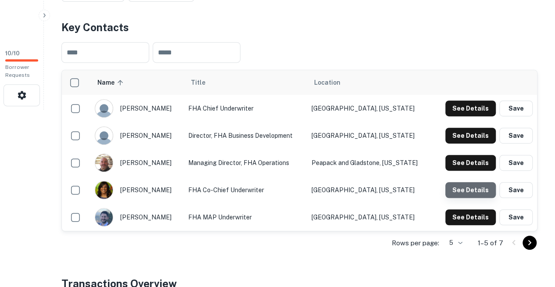
click at [486, 182] on button "See Details" at bounding box center [470, 190] width 50 height 16
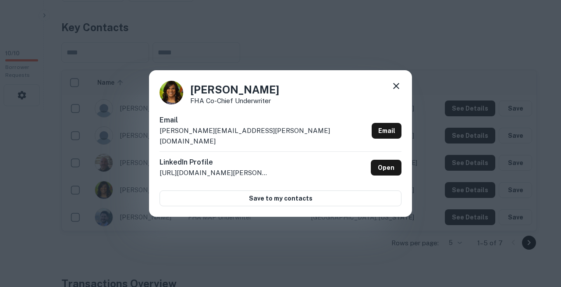
click at [216, 121] on div "Annisha Zegarski FHA Co-Chief Underwriter Email annisha.zegarski@newpoint.com E…" at bounding box center [280, 143] width 263 height 146
click at [395, 91] on icon at bounding box center [396, 86] width 11 height 11
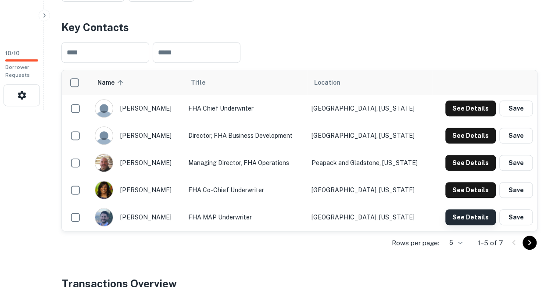
click at [461, 209] on button "See Details" at bounding box center [470, 217] width 50 height 16
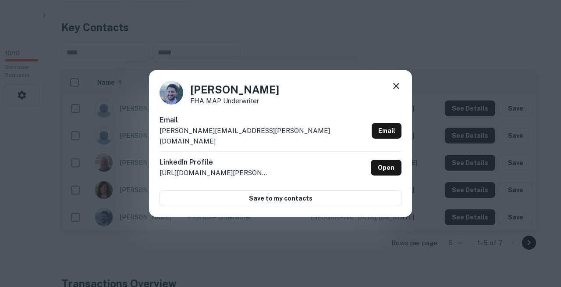
click at [242, 130] on div "Email jonathan.hall@newpoint.com Email" at bounding box center [281, 133] width 242 height 36
click at [396, 89] on icon at bounding box center [396, 86] width 6 height 6
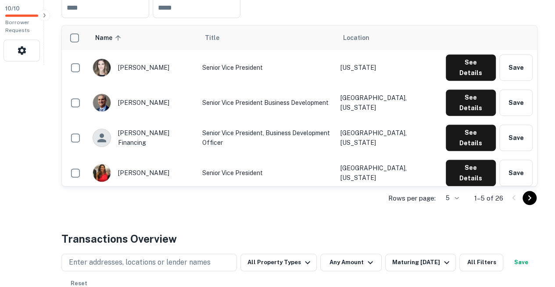
scroll to position [223, 0]
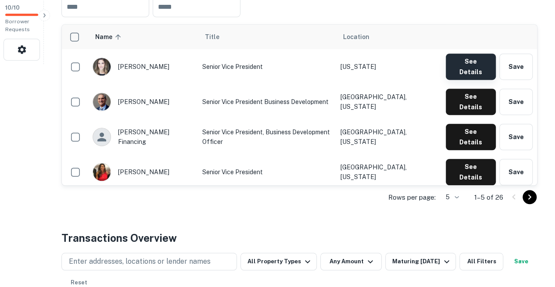
click at [454, 53] on button "See Details" at bounding box center [470, 66] width 50 height 26
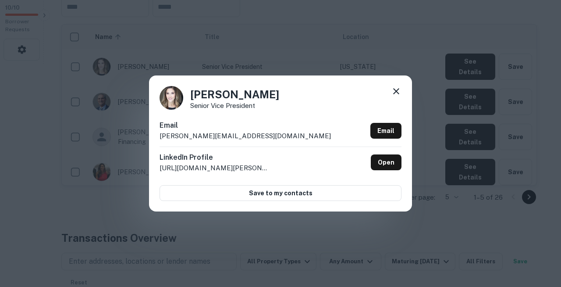
click at [221, 141] on div "Email [PERSON_NAME][EMAIL_ADDRESS][DOMAIN_NAME] Email" at bounding box center [281, 133] width 242 height 26
click at [399, 93] on icon at bounding box center [396, 91] width 11 height 11
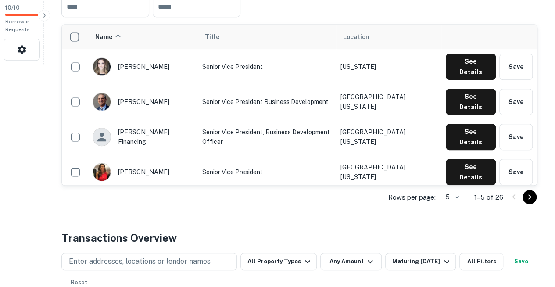
click at [471, 194] on button "See Details" at bounding box center [470, 207] width 50 height 26
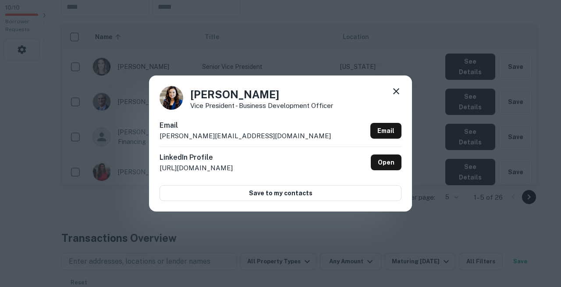
click at [395, 89] on div "[PERSON_NAME] Vice President - Business Development Officer Email [PERSON_NAME]…" at bounding box center [280, 143] width 263 height 136
click at [395, 96] on icon at bounding box center [396, 91] width 11 height 11
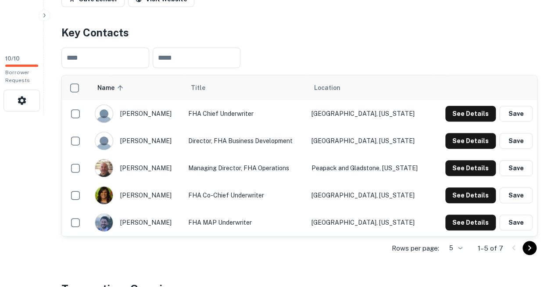
scroll to position [168, 0]
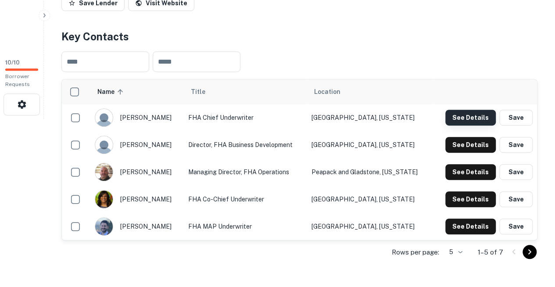
click at [468, 110] on button "See Details" at bounding box center [470, 118] width 50 height 16
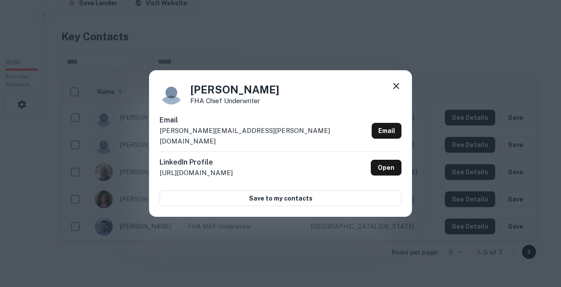
click at [250, 20] on div "[PERSON_NAME] FHA Chief Underwriter Email [PERSON_NAME][EMAIL_ADDRESS][PERSON_N…" at bounding box center [280, 143] width 561 height 287
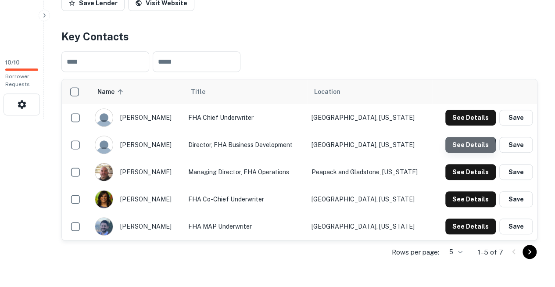
click at [467, 137] on button "See Details" at bounding box center [470, 145] width 50 height 16
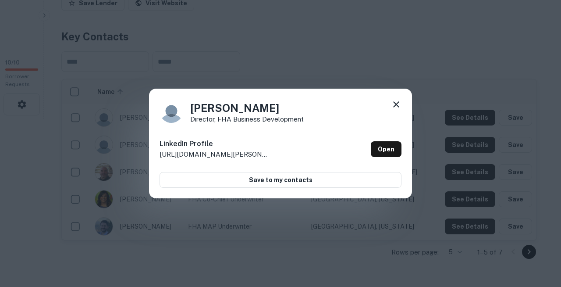
click at [398, 108] on icon at bounding box center [396, 104] width 11 height 11
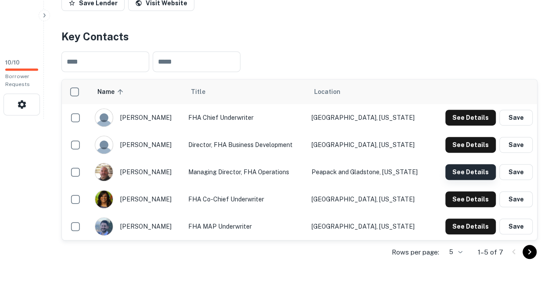
click at [456, 164] on button "See Details" at bounding box center [470, 172] width 50 height 16
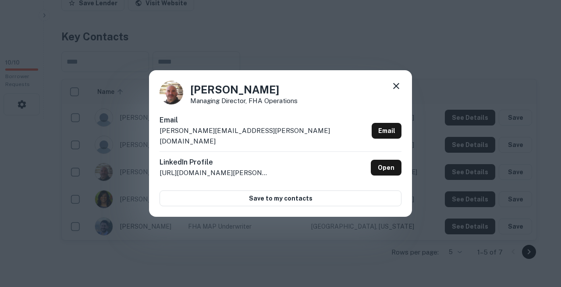
click at [224, 118] on div "Tony Perez Managing Director, FHA Operations Email tony.perez@newpoint.com Emai…" at bounding box center [280, 143] width 263 height 146
click at [395, 91] on icon at bounding box center [396, 86] width 11 height 11
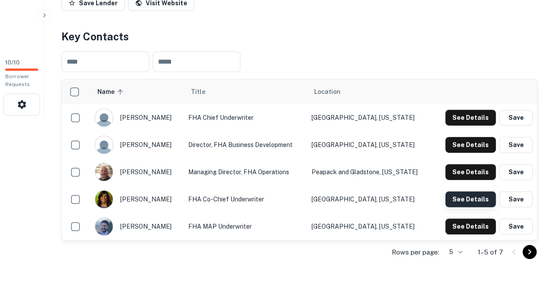
click at [474, 191] on button "See Details" at bounding box center [470, 199] width 50 height 16
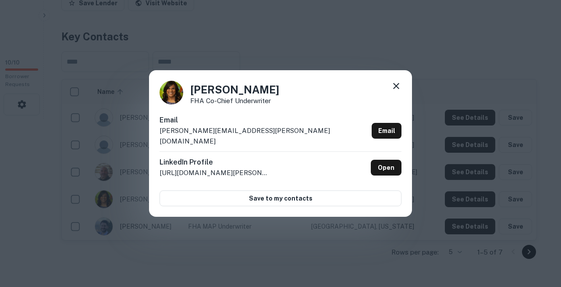
click at [227, 124] on div "Annisha Zegarski FHA Co-Chief Underwriter Email annisha.zegarski@newpoint.com E…" at bounding box center [280, 143] width 263 height 146
click at [397, 91] on icon at bounding box center [396, 86] width 11 height 11
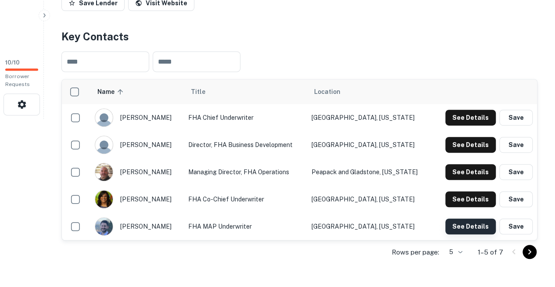
click at [481, 218] on button "See Details" at bounding box center [470, 226] width 50 height 16
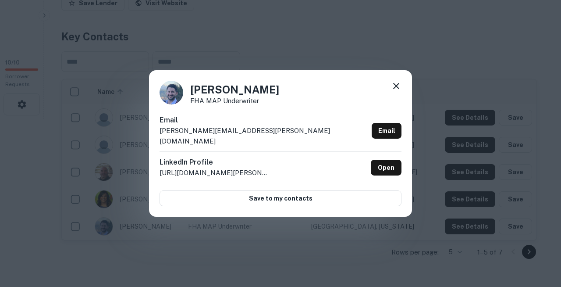
click at [228, 17] on div "Jonathan Hall FHA MAP Underwriter Email jonathan.hall@newpoint.com Email Linked…" at bounding box center [280, 143] width 561 height 287
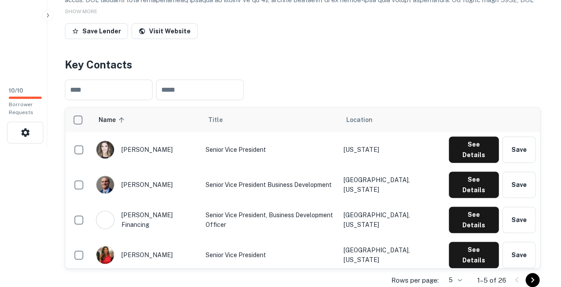
scroll to position [140, 0]
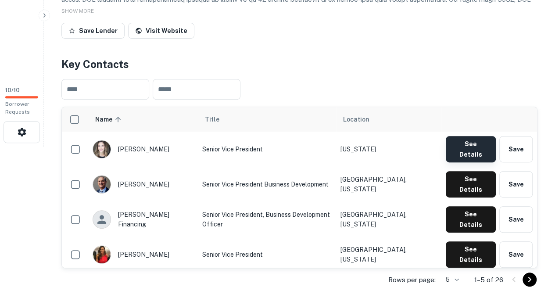
click at [477, 136] on button "See Details" at bounding box center [470, 149] width 50 height 26
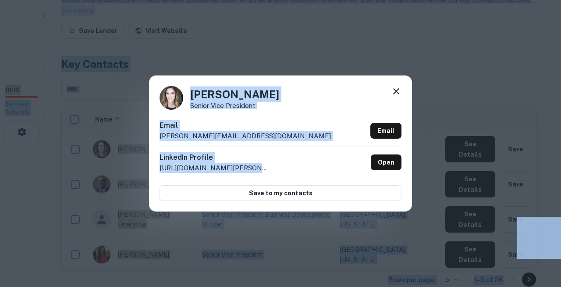
click at [210, 90] on div "Carly Whitney Senior Vice President Email carly@bfcfunding.com Email LinkedIn P…" at bounding box center [280, 143] width 263 height 136
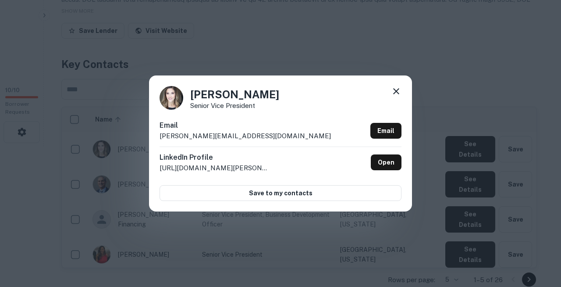
click at [400, 96] on icon at bounding box center [396, 91] width 11 height 11
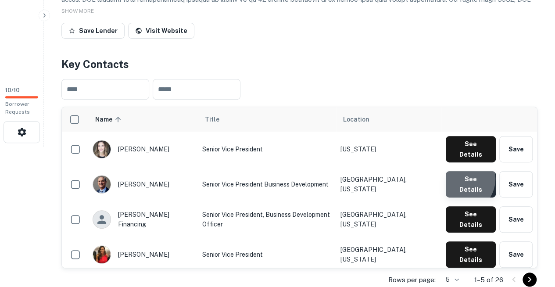
click at [461, 171] on button "See Details" at bounding box center [470, 184] width 50 height 26
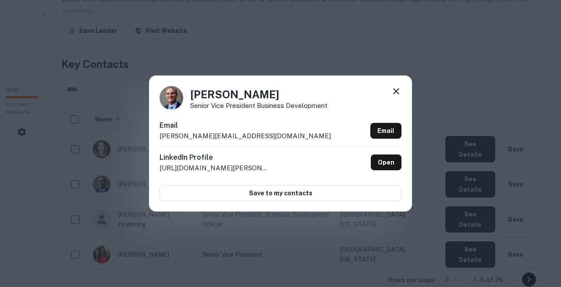
click at [229, 121] on div "Joe Lampe Senior Vice President Business Development Email joe@bfcfunding.com E…" at bounding box center [280, 143] width 263 height 136
click at [395, 94] on icon at bounding box center [396, 91] width 11 height 11
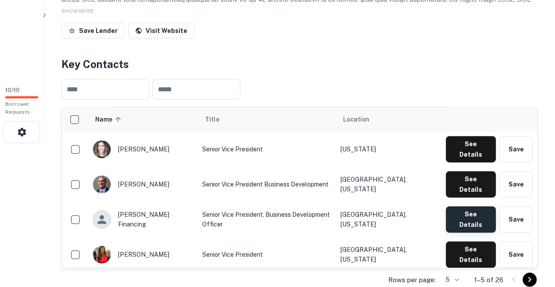
click at [465, 206] on button "See Details" at bounding box center [470, 219] width 50 height 26
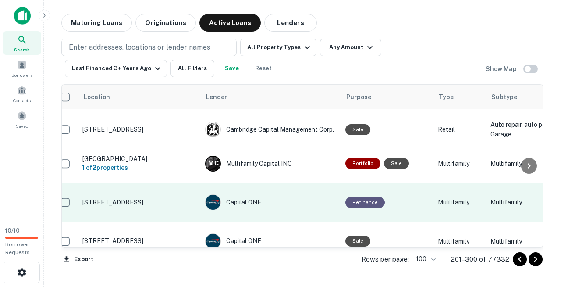
scroll to position [2212, 9]
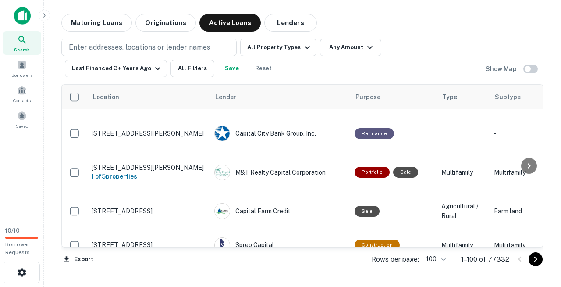
scroll to position [2911, 0]
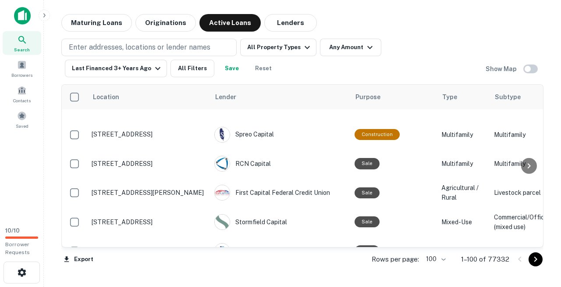
click at [531, 259] on button "Go to next page" at bounding box center [536, 259] width 14 height 14
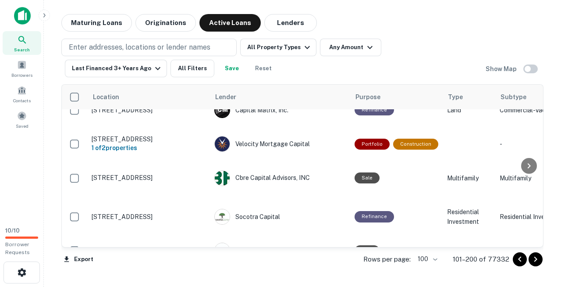
scroll to position [2812, 0]
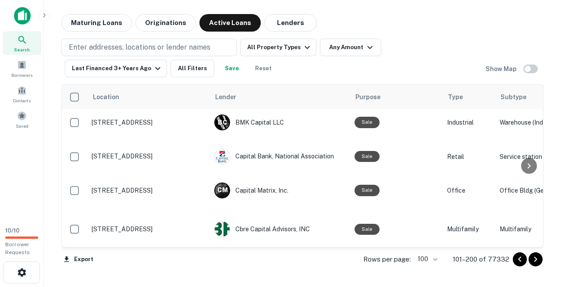
click at [531, 259] on button "Go to next page" at bounding box center [536, 259] width 14 height 14
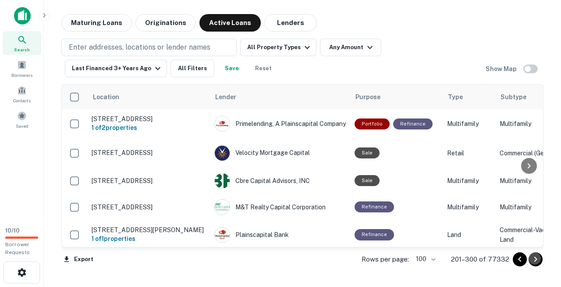
click at [535, 259] on icon "Go to next page" at bounding box center [536, 259] width 11 height 11
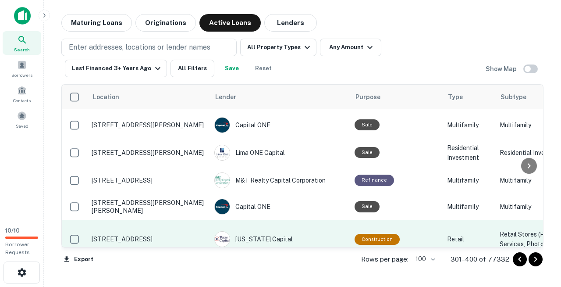
scroll to position [423, 0]
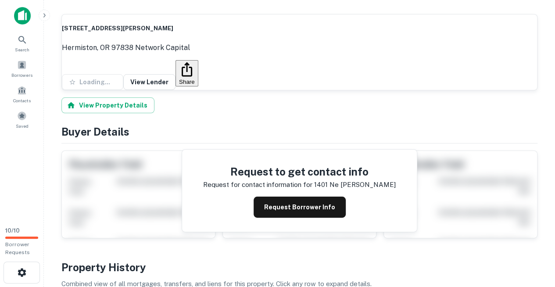
scroll to position [135, 0]
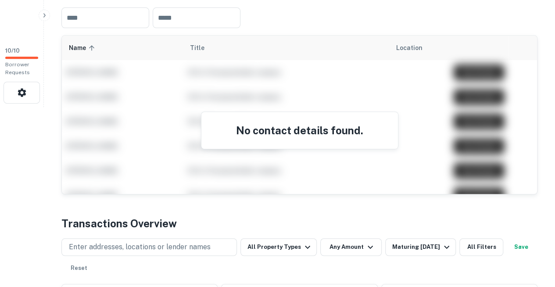
scroll to position [203, 0]
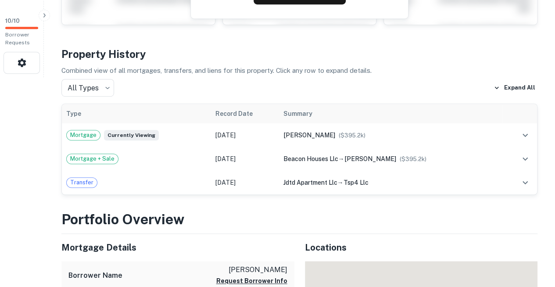
scroll to position [166, 0]
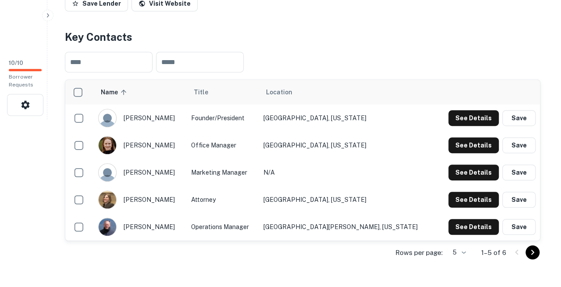
scroll to position [169, 0]
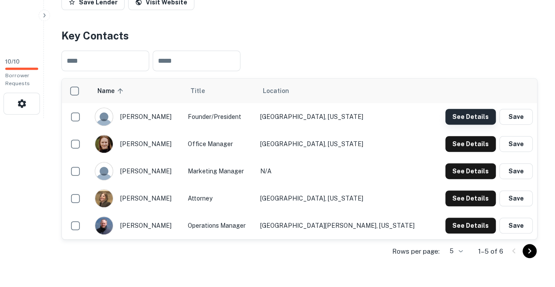
click at [473, 109] on button "See Details" at bounding box center [470, 117] width 50 height 16
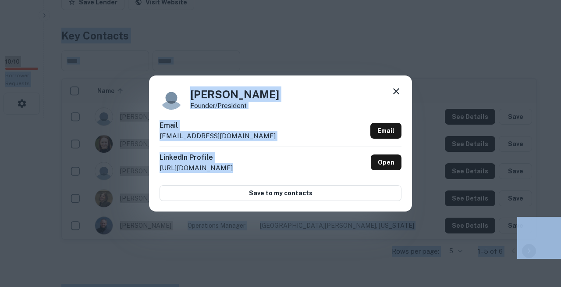
click at [236, 125] on div "Jonathan Kennedy Founder/President Email jkennedy@endeavorcapitalllc.com Email …" at bounding box center [280, 143] width 263 height 136
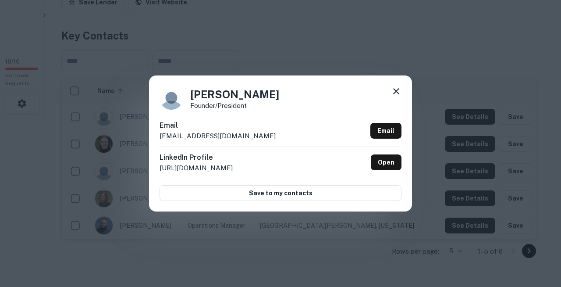
click at [396, 94] on icon at bounding box center [396, 91] width 6 height 6
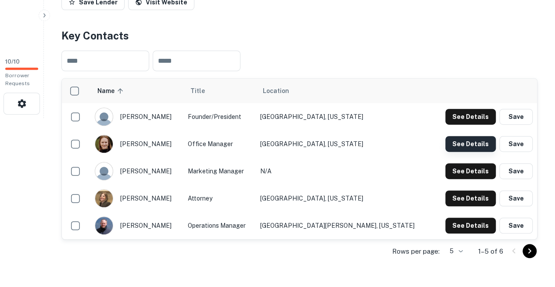
click at [464, 136] on button "See Details" at bounding box center [470, 144] width 50 height 16
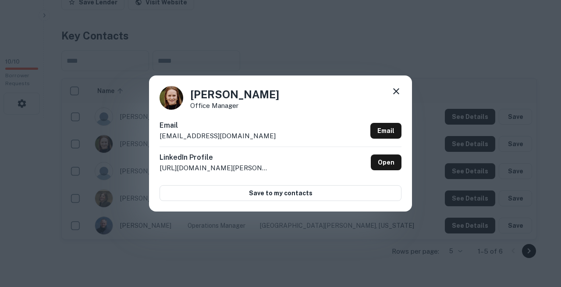
click at [242, 119] on div "Kathryn Dixon Office Manager Email kdixon@endeavorcapitalllc.com Email LinkedIn…" at bounding box center [280, 143] width 263 height 136
click at [399, 93] on icon at bounding box center [396, 91] width 11 height 11
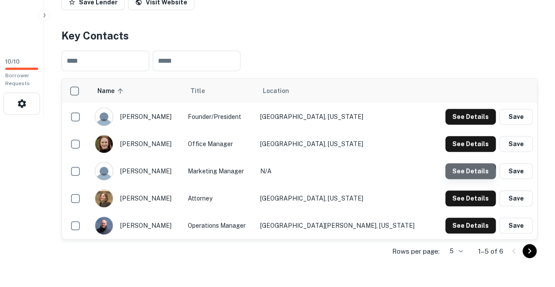
click at [464, 163] on button "See Details" at bounding box center [470, 171] width 50 height 16
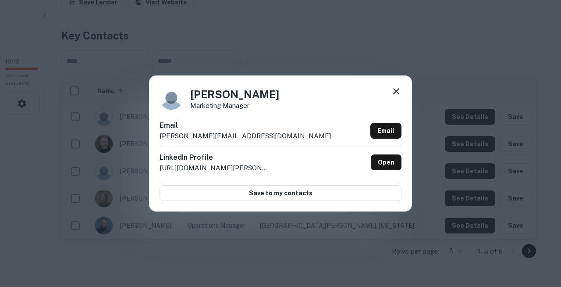
click at [244, 135] on div "Email katie@endeavorcapitalllc.com Email" at bounding box center [281, 133] width 242 height 26
click at [395, 94] on icon at bounding box center [396, 91] width 6 height 6
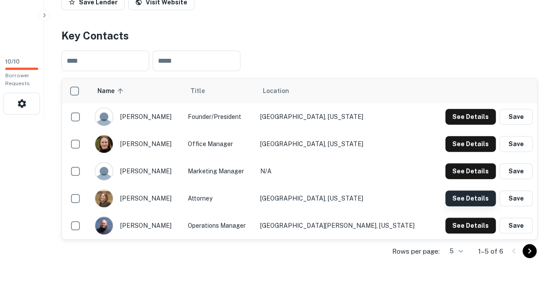
click at [463, 190] on button "See Details" at bounding box center [470, 198] width 50 height 16
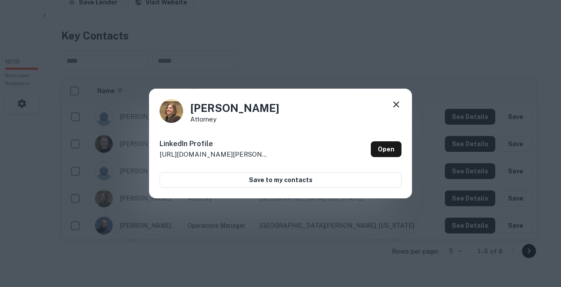
click at [396, 110] on icon at bounding box center [396, 104] width 11 height 11
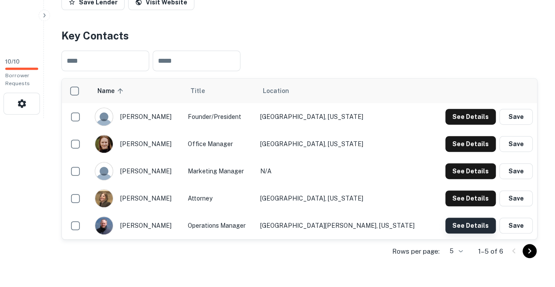
click at [466, 217] on button "See Details" at bounding box center [470, 225] width 50 height 16
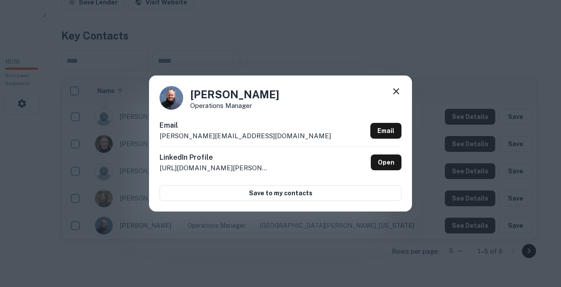
click at [234, 120] on div "Steve Schnyder Operations Manager Email steve@hfmloans.com Email LinkedIn Profi…" at bounding box center [280, 143] width 263 height 136
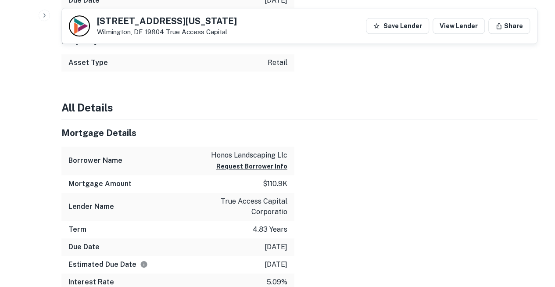
scroll to position [390, 0]
click at [455, 27] on link "View Lender" at bounding box center [458, 26] width 52 height 16
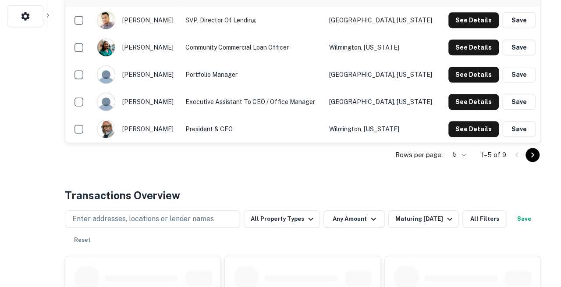
scroll to position [212, 0]
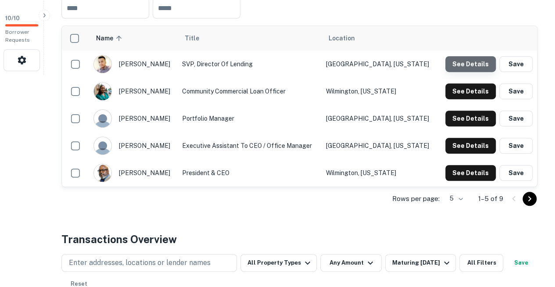
click at [473, 56] on button "See Details" at bounding box center [470, 64] width 50 height 16
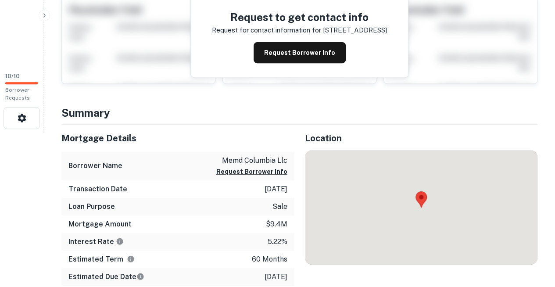
scroll to position [178, 0]
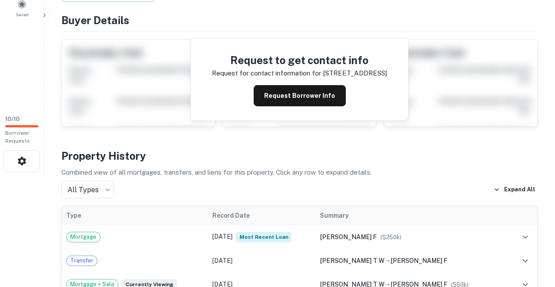
scroll to position [106, 0]
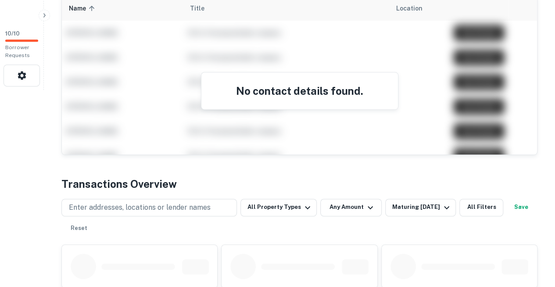
scroll to position [198, 0]
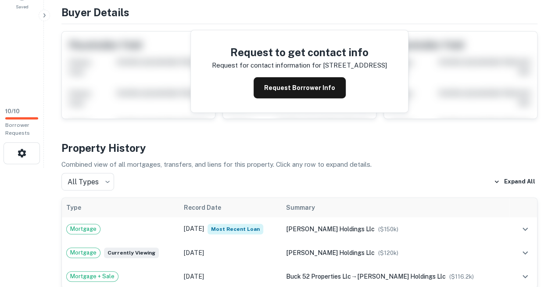
scroll to position [154, 0]
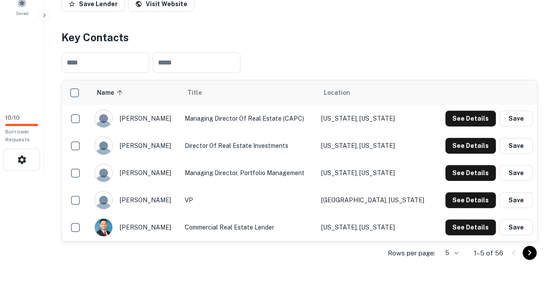
scroll to position [114, 0]
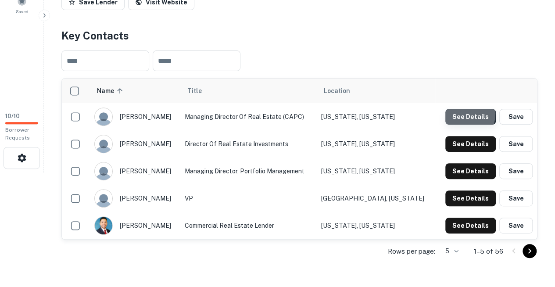
click at [456, 109] on button "See Details" at bounding box center [470, 117] width 50 height 16
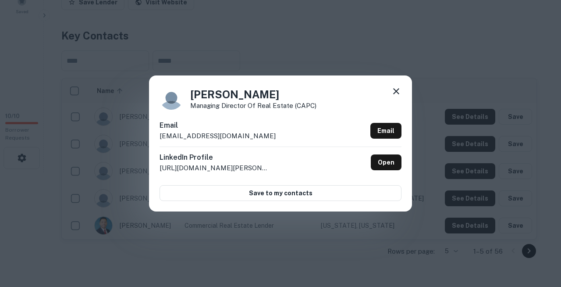
click at [363, 18] on div "Ryan Johnson Managing Director of Real Estate (CAPC) Email rjohnson@newjerseyco…" at bounding box center [280, 143] width 561 height 287
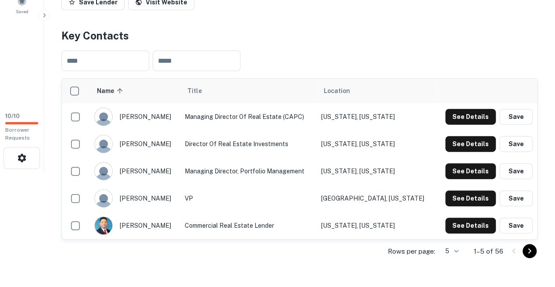
click at [462, 172] on body "Search Borrowers Contacts Saved 10 / 10 Borrower Requests Back to search NEW Je…" at bounding box center [277, 29] width 555 height 287
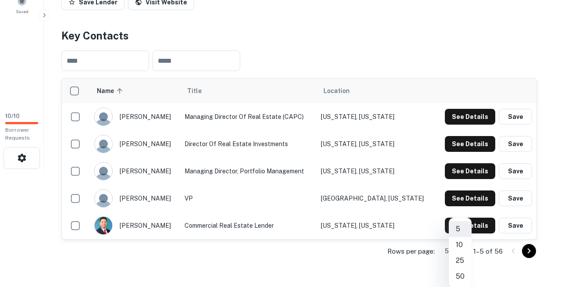
click at [457, 272] on li "50" at bounding box center [460, 276] width 23 height 16
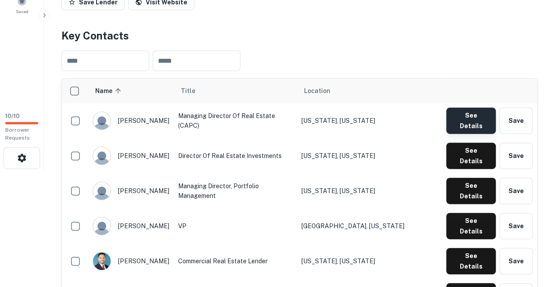
click at [460, 107] on button "See Details" at bounding box center [471, 120] width 50 height 26
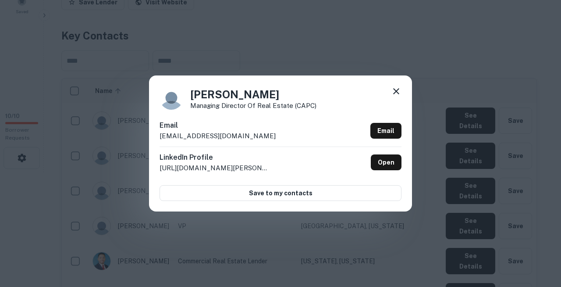
copy body "Search Borrowers Contacts Saved 10 / 10 Borrower Requests Back to search NEW Je…"
click at [205, 122] on div "Ryan Johnson Managing Director of Real Estate (CAPC) Email rjohnson@newjerseyco…" at bounding box center [280, 143] width 263 height 136
click at [395, 96] on icon at bounding box center [396, 91] width 11 height 11
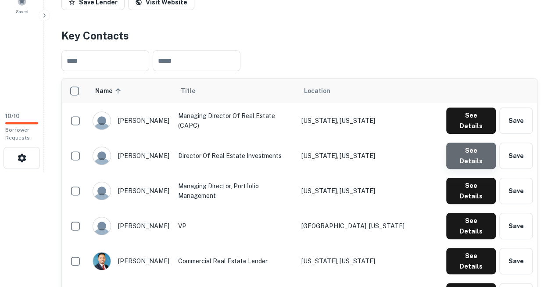
click at [480, 142] on button "See Details" at bounding box center [471, 155] width 50 height 26
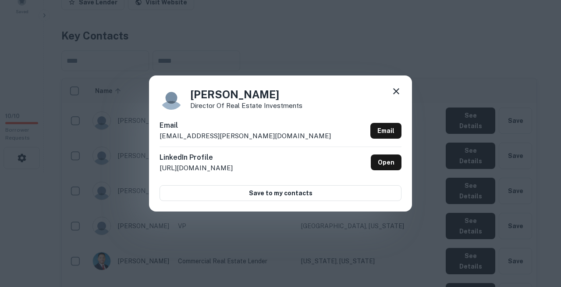
click at [247, 141] on div "Email sazoulai@kushner.com Email" at bounding box center [281, 133] width 242 height 26
click at [396, 94] on icon at bounding box center [396, 91] width 6 height 6
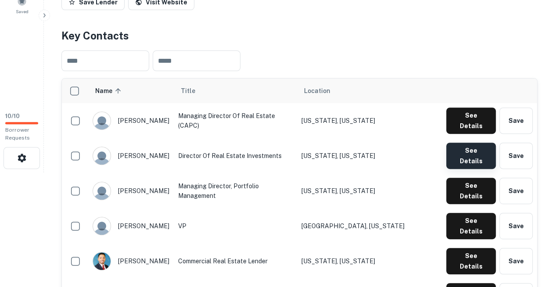
click at [473, 142] on button "See Details" at bounding box center [471, 155] width 50 height 26
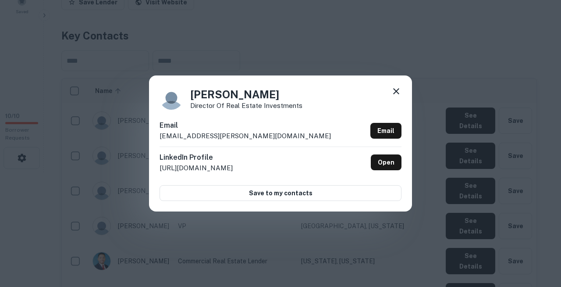
click at [218, 130] on div "Email sazoulai@kushner.com Email" at bounding box center [281, 133] width 242 height 26
click at [393, 96] on icon at bounding box center [396, 91] width 11 height 11
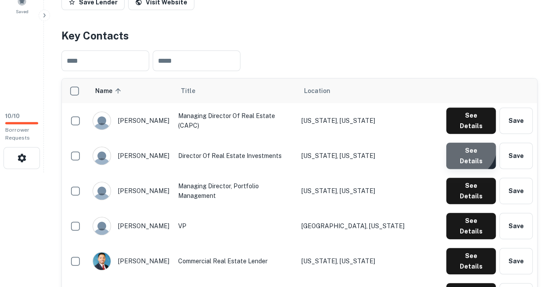
click at [467, 142] on button "See Details" at bounding box center [471, 155] width 50 height 26
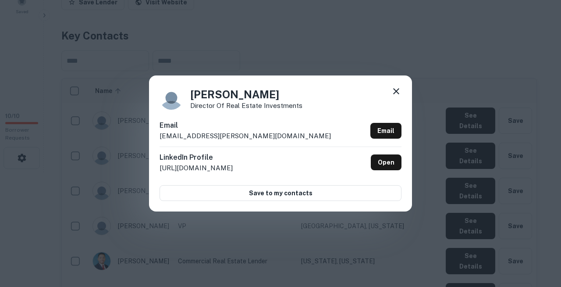
click at [225, 119] on div "Sacha Azoulai Director of Real Estate Investments Email sazoulai@kushner.com Em…" at bounding box center [280, 143] width 263 height 136
click at [391, 95] on div "Sacha Azoulai Director of Real Estate Investments" at bounding box center [281, 98] width 242 height 24
click at [395, 96] on icon at bounding box center [396, 91] width 11 height 11
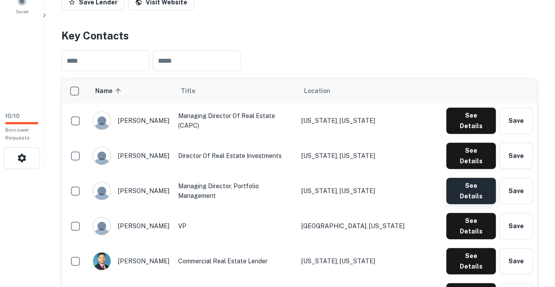
click at [456, 178] on button "See Details" at bounding box center [471, 191] width 50 height 26
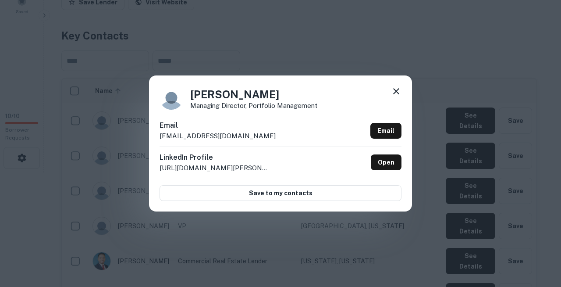
copy body "Search Borrowers Contacts Saved 10 / 10 Borrower Requests Back to search NEW Je…"
click at [221, 121] on div "Varun Agnihotri Managing Director, Portfolio Management Email vagnihotri@newjer…" at bounding box center [280, 143] width 263 height 136
click at [396, 95] on icon at bounding box center [396, 91] width 11 height 11
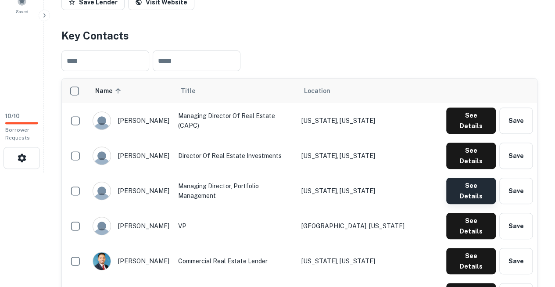
click at [466, 178] on button "See Details" at bounding box center [471, 191] width 50 height 26
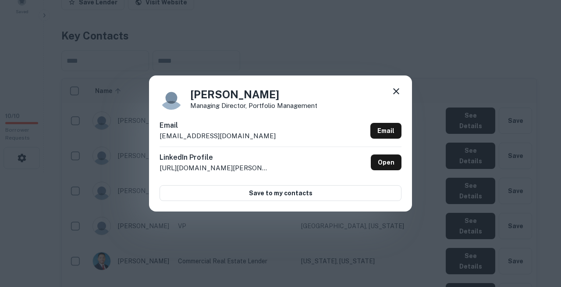
click at [224, 115] on div "Varun Agnihotri Managing Director, Portfolio Management Email vagnihotri@newjer…" at bounding box center [280, 143] width 263 height 136
click at [395, 93] on icon at bounding box center [396, 91] width 6 height 6
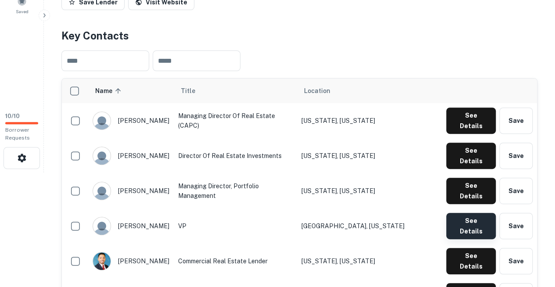
click at [465, 213] on button "See Details" at bounding box center [471, 226] width 50 height 26
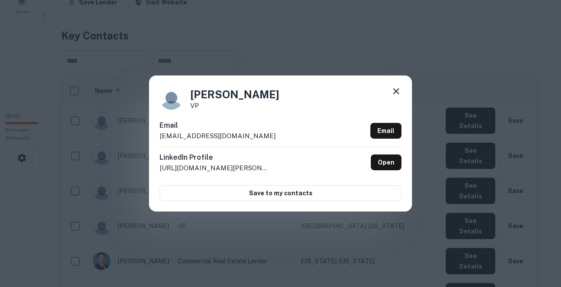
click at [225, 126] on div "Email wradlinsky@njclf.com Email" at bounding box center [281, 133] width 242 height 26
click at [397, 94] on icon at bounding box center [396, 91] width 6 height 6
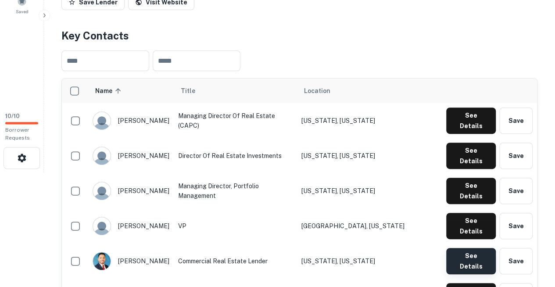
click at [466, 248] on button "See Details" at bounding box center [471, 261] width 50 height 26
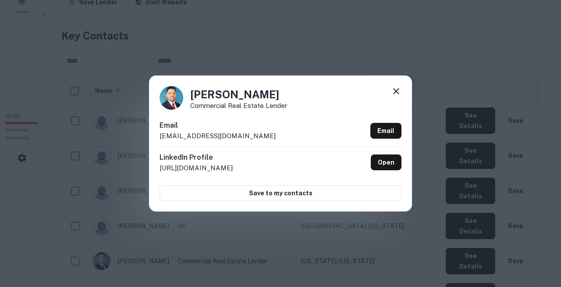
click at [224, 121] on div "Ronnie Lozada Commercial Real Estate Lender Email rlozada@newjerseycommunitycap…" at bounding box center [280, 143] width 263 height 136
click at [398, 93] on icon at bounding box center [396, 91] width 11 height 11
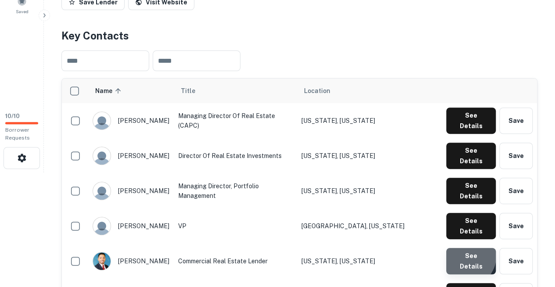
click at [467, 248] on button "See Details" at bounding box center [471, 261] width 50 height 26
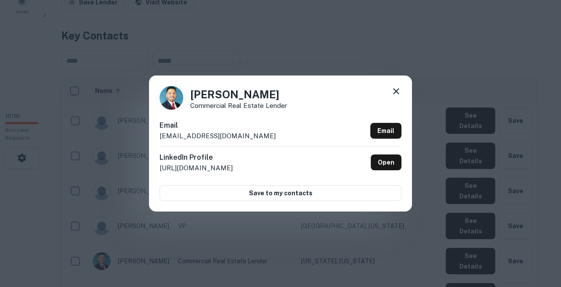
click at [231, 125] on h6 "Email" at bounding box center [218, 125] width 116 height 11
click at [395, 92] on icon at bounding box center [396, 91] width 11 height 11
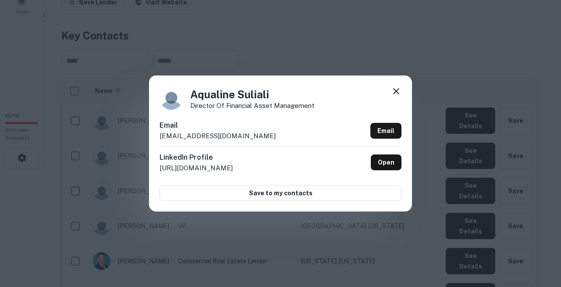
click at [206, 123] on div "Aqualine Suliali Director of Financial Asset Management Email asuliali@newjerse…" at bounding box center [280, 143] width 263 height 136
click at [396, 93] on icon at bounding box center [396, 91] width 11 height 11
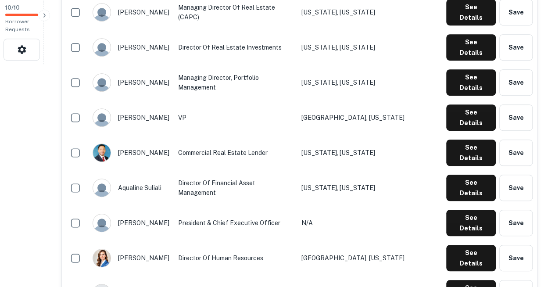
scroll to position [223, 0]
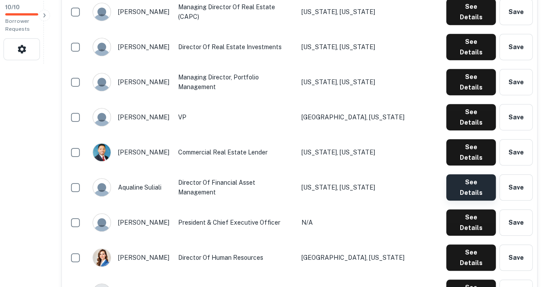
click at [481, 174] on button "See Details" at bounding box center [471, 187] width 50 height 26
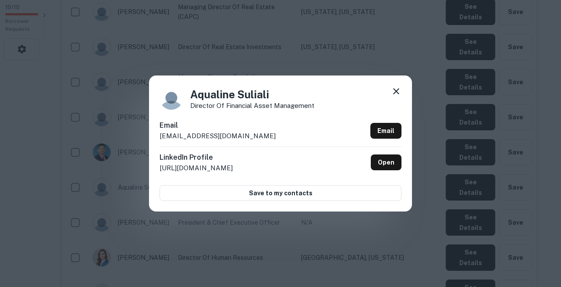
click at [224, 155] on h6 "LinkedIn Profile" at bounding box center [196, 157] width 73 height 11
click at [394, 96] on icon at bounding box center [396, 91] width 11 height 11
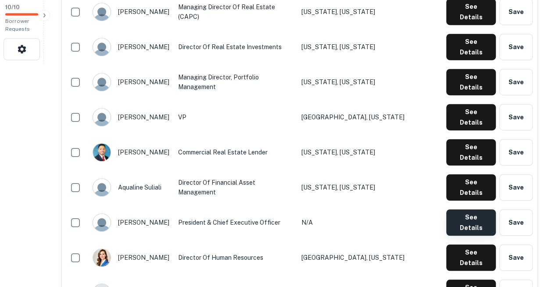
click at [460, 209] on button "See Details" at bounding box center [471, 222] width 50 height 26
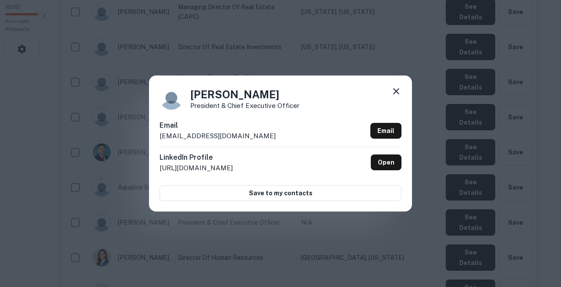
click at [236, 117] on div "Bernel Hall President & Chief Executive Officer Email bhall@newjerseycommunityc…" at bounding box center [280, 143] width 263 height 136
click at [397, 96] on icon at bounding box center [396, 91] width 11 height 11
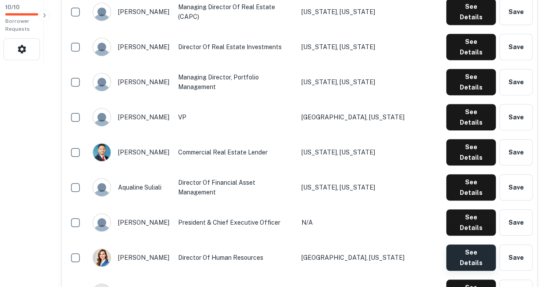
click at [469, 244] on button "See Details" at bounding box center [471, 257] width 50 height 26
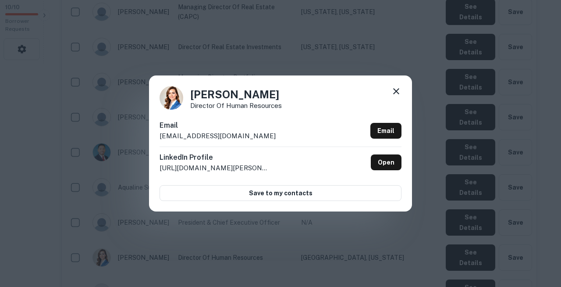
click at [212, 116] on div "Cintia Sousa Director of Human Resources Email csousa@newjerseycommunitycapital…" at bounding box center [280, 143] width 263 height 136
click at [399, 93] on icon at bounding box center [396, 91] width 6 height 6
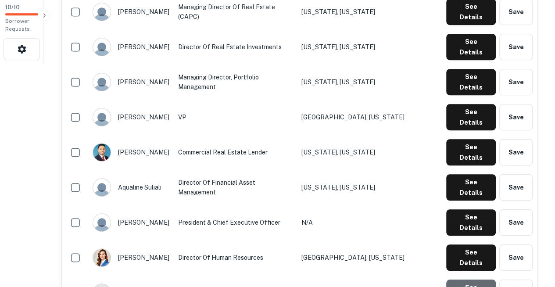
click at [465, 279] on button "See Details" at bounding box center [471, 292] width 50 height 26
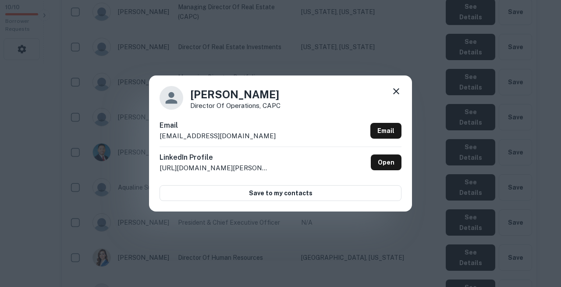
click at [270, 163] on div "LinkedIn Profile http://www.linkedin.com/in/danielle-rosen-7217aa10 Open" at bounding box center [281, 162] width 242 height 32
copy body "Search Borrowers Contacts Saved 10 / 10 Borrower Requests Back to search NEW Je…"
click at [235, 128] on h6 "Email" at bounding box center [218, 125] width 116 height 11
click at [396, 96] on icon at bounding box center [396, 91] width 11 height 11
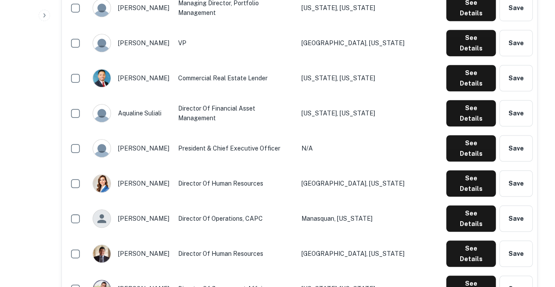
scroll to position [298, 0]
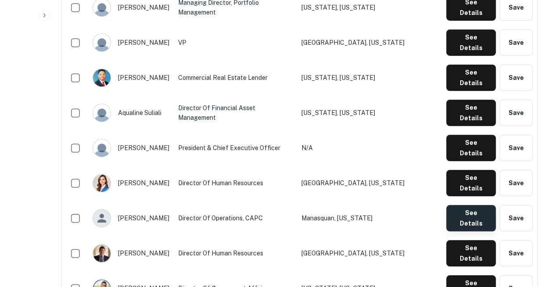
click at [476, 205] on button "See Details" at bounding box center [471, 218] width 50 height 26
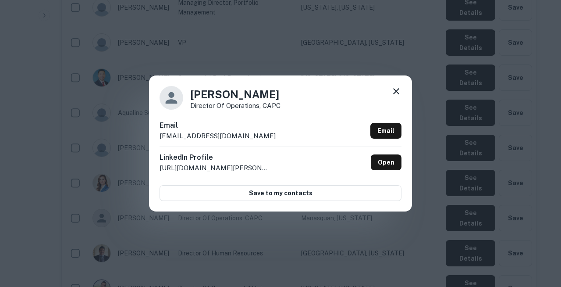
click at [206, 127] on h6 "Email" at bounding box center [218, 125] width 116 height 11
click at [399, 100] on div at bounding box center [396, 93] width 11 height 14
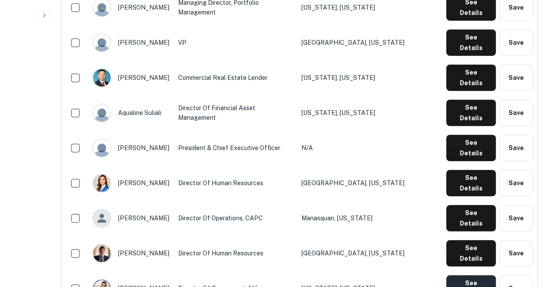
click at [466, 275] on button "See Details" at bounding box center [471, 288] width 50 height 26
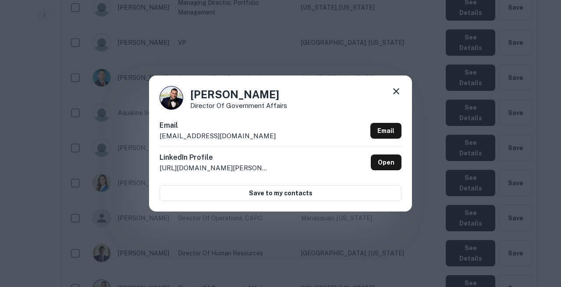
copy body "Search Borrowers Contacts Saved 10 / 10 Borrower Requests Back to search NEW Je…"
click at [214, 118] on div "Jacquea Lee Director of Government Affairs Email jlee@newjerseycommunitycapital…" at bounding box center [280, 143] width 263 height 136
click at [397, 94] on icon at bounding box center [396, 91] width 6 height 6
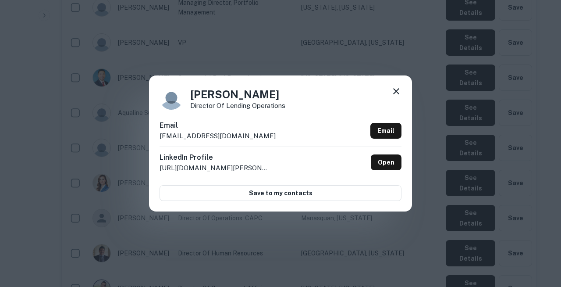
click at [233, 128] on h6 "Email" at bounding box center [218, 125] width 116 height 11
click at [395, 96] on icon at bounding box center [396, 91] width 11 height 11
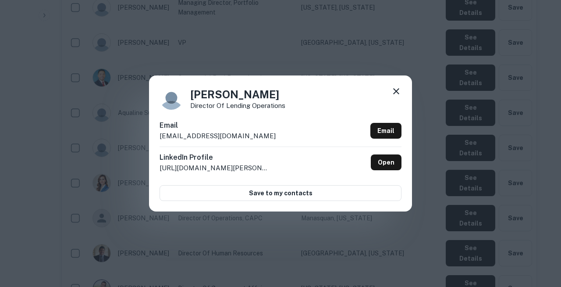
click at [221, 121] on div "Jacqueline Baranowski Director of Lending Operations Email jbaranowski@newjerse…" at bounding box center [280, 143] width 263 height 136
click at [402, 94] on div "Jacqueline Baranowski Director of Lending Operations Email jbaranowski@newjerse…" at bounding box center [280, 143] width 263 height 136
click at [401, 96] on icon at bounding box center [396, 91] width 11 height 11
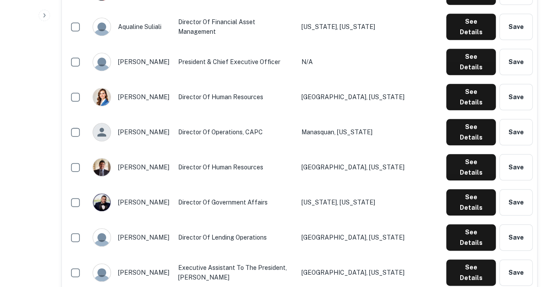
scroll to position [385, 0]
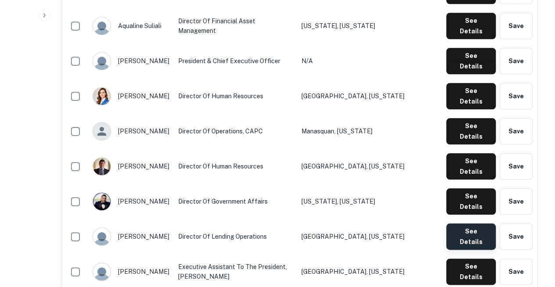
click at [464, 223] on button "See Details" at bounding box center [471, 236] width 50 height 26
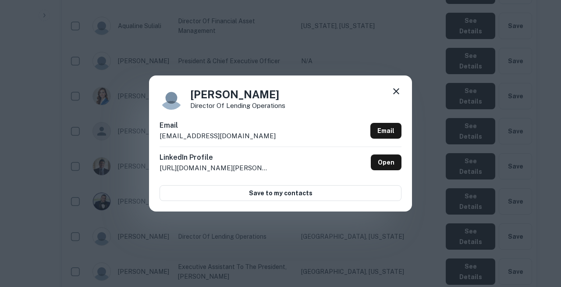
copy body "Search Borrowers Contacts Saved 10 / 10 Borrower Requests Back to search NEW Je…"
click at [231, 129] on h6 "Email" at bounding box center [218, 125] width 116 height 11
click at [398, 96] on icon at bounding box center [396, 91] width 11 height 11
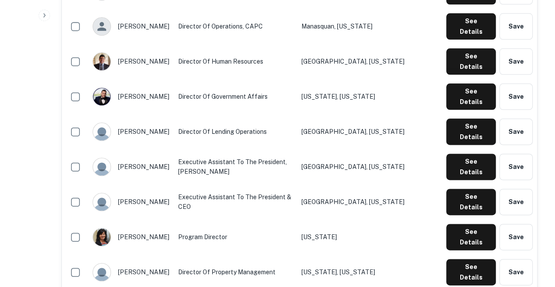
scroll to position [494, 0]
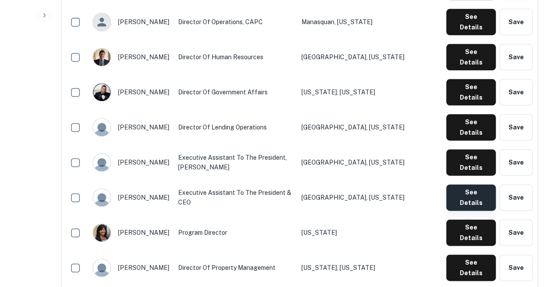
click at [469, 184] on button "See Details" at bounding box center [471, 197] width 50 height 26
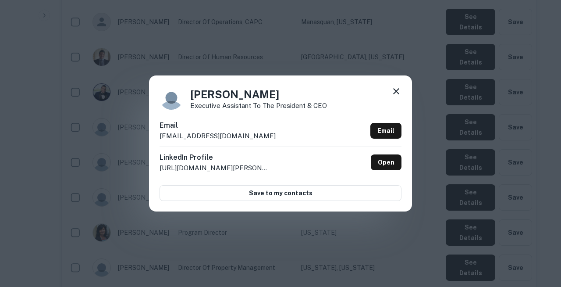
click at [193, 134] on p "kcastillo@newjerseycommunitycapital.org" at bounding box center [218, 136] width 116 height 11
click at [395, 91] on icon at bounding box center [396, 91] width 11 height 11
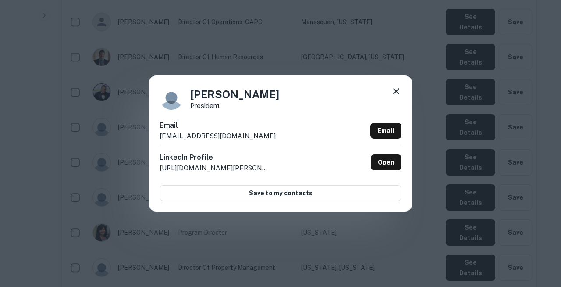
click at [229, 126] on h6 "Email" at bounding box center [218, 125] width 116 height 11
click at [399, 95] on icon at bounding box center [396, 91] width 11 height 11
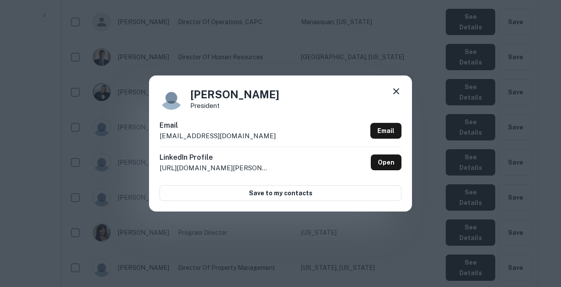
click at [232, 123] on div "Wayne Meyer President Email wmeyer@newjerseycommunitycapital.org Email LinkedIn…" at bounding box center [280, 143] width 263 height 136
click at [395, 96] on icon at bounding box center [396, 91] width 11 height 11
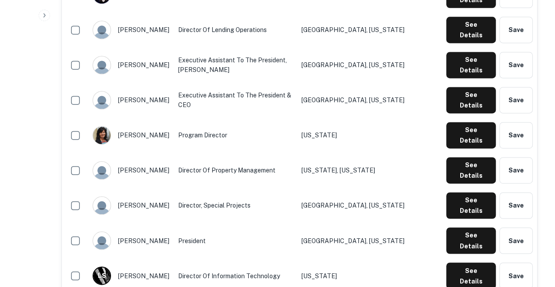
scroll to position [592, 0]
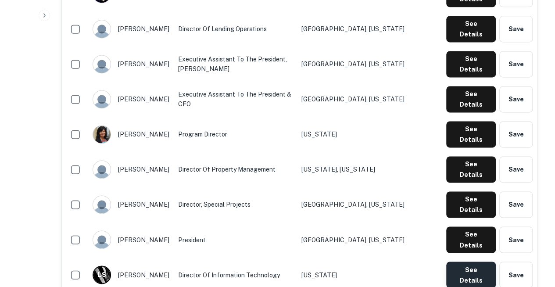
click at [469, 261] on button "See Details" at bounding box center [471, 274] width 50 height 26
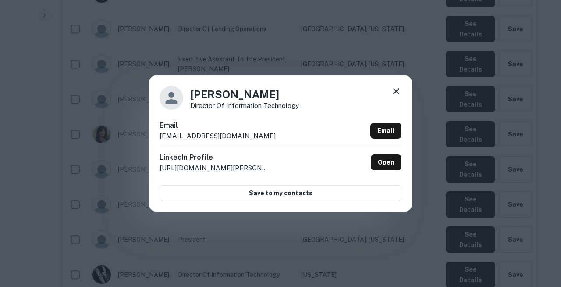
click at [295, 136] on div "Email lszot@newjerseycommunitycapital.org Email" at bounding box center [281, 133] width 242 height 26
click at [232, 131] on h6 "Email" at bounding box center [218, 125] width 116 height 11
click at [397, 96] on icon at bounding box center [396, 91] width 11 height 11
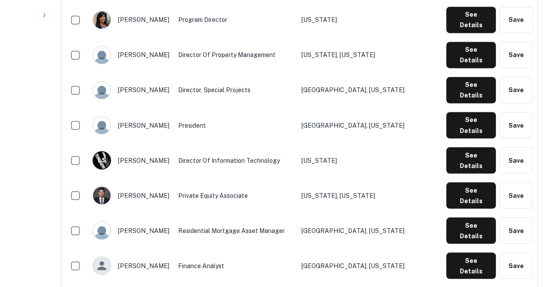
scroll to position [707, 0]
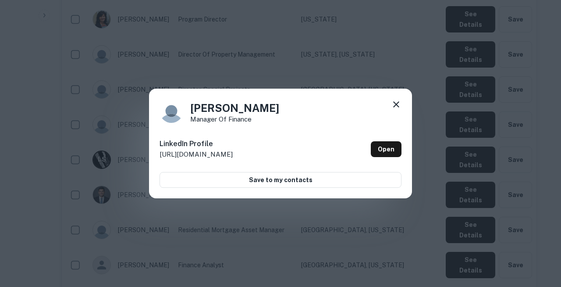
click at [395, 107] on icon at bounding box center [396, 104] width 11 height 11
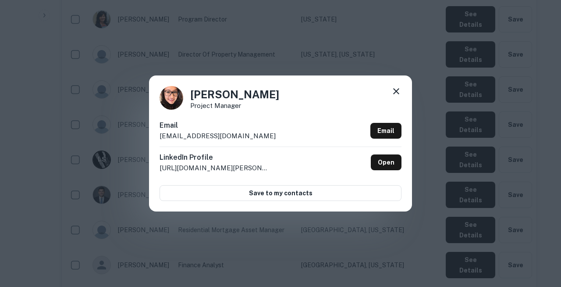
click at [276, 137] on div "Email esumano@newjerseycommunitycapital.org Email" at bounding box center [281, 133] width 242 height 26
copy body "Search Borrowers Contacts Saved 10 / 10 Borrower Requests Back to search NEW Je…"
click at [195, 121] on div "Eva Sumano Project Manager Email esumano@newjerseycommunitycapital.org Email Li…" at bounding box center [280, 143] width 263 height 136
click at [398, 95] on icon at bounding box center [396, 91] width 11 height 11
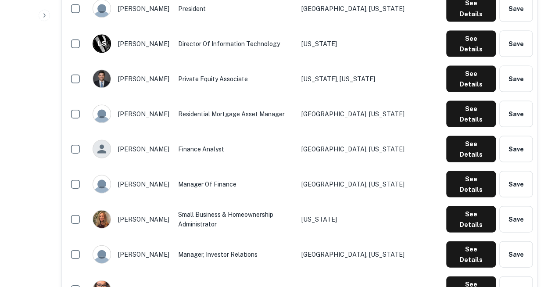
scroll to position [842, 0]
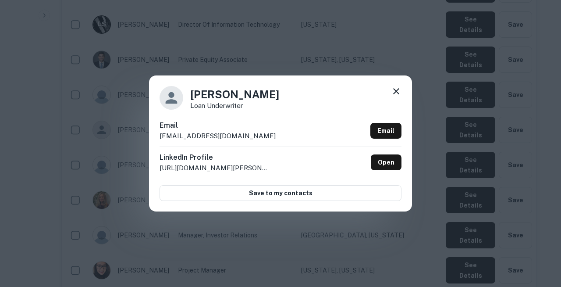
click at [239, 125] on h6 "Email" at bounding box center [218, 125] width 116 height 11
click at [397, 96] on icon at bounding box center [396, 91] width 11 height 11
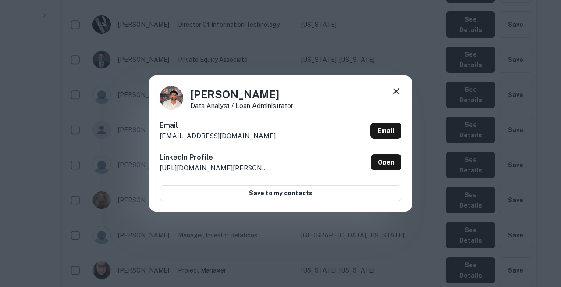
click at [198, 131] on h6 "Email" at bounding box center [218, 125] width 116 height 11
click at [395, 95] on icon at bounding box center [396, 91] width 11 height 11
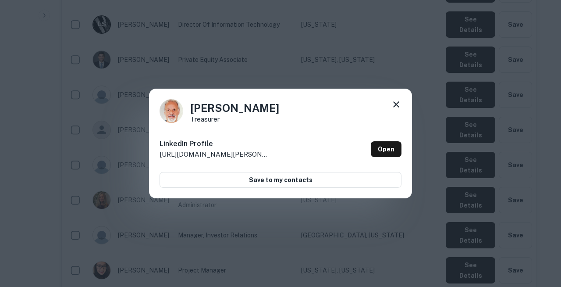
click at [397, 105] on icon at bounding box center [396, 104] width 11 height 11
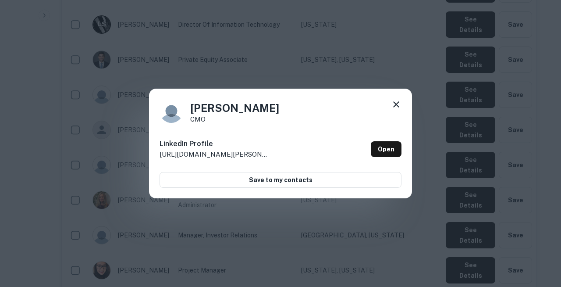
click at [397, 108] on icon at bounding box center [396, 104] width 11 height 11
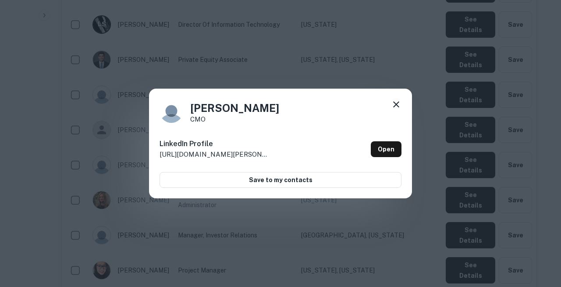
click at [395, 107] on icon at bounding box center [396, 104] width 11 height 11
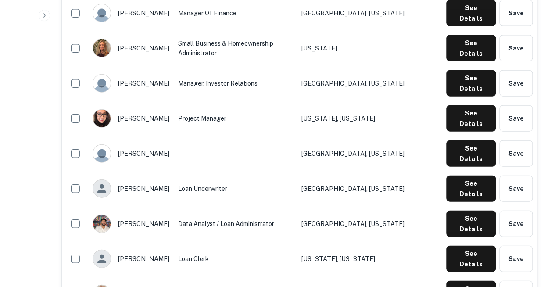
scroll to position [994, 0]
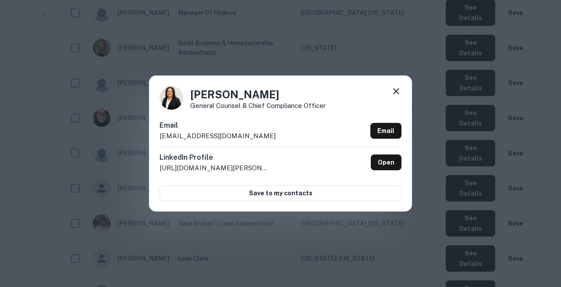
click at [246, 116] on div "Melinda Cox General Counsel & Chief Compliance Officer Email mcox@newjerseycomm…" at bounding box center [280, 143] width 263 height 136
click at [400, 92] on icon at bounding box center [396, 91] width 11 height 11
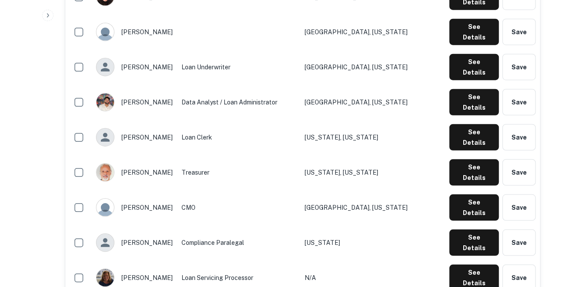
scroll to position [1116, 0]
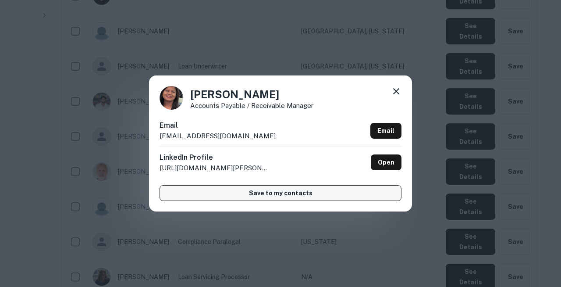
click at [229, 188] on button "Save to my contacts" at bounding box center [281, 193] width 242 height 16
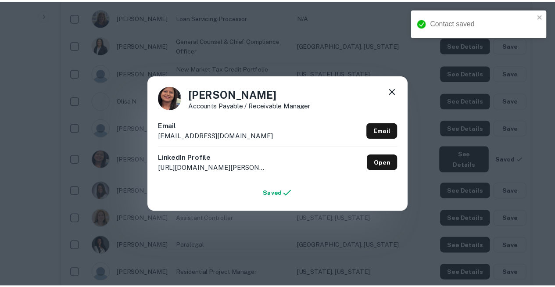
scroll to position [1117, 0]
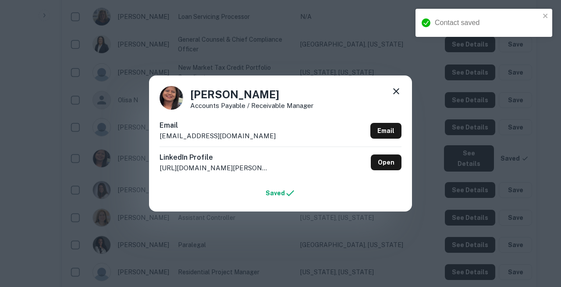
click at [213, 180] on div "Email pshah@newjerseycommunitycapital.org Email LinkedIn Profile http://www.lin…" at bounding box center [281, 160] width 242 height 81
click at [399, 95] on icon at bounding box center [396, 91] width 11 height 11
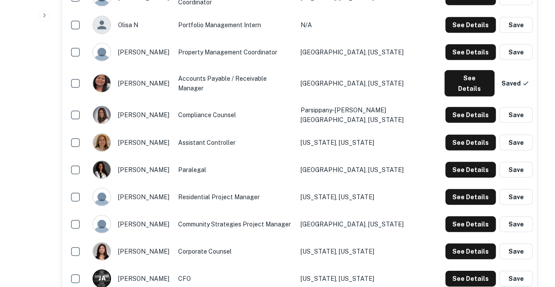
scroll to position [1214, 0]
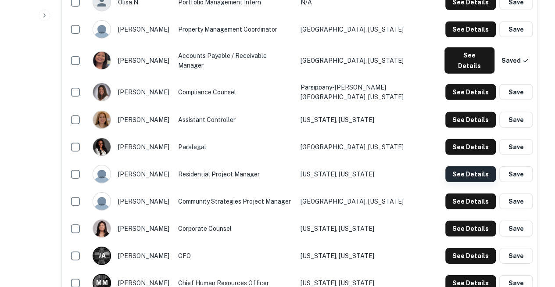
click at [476, 166] on button "See Details" at bounding box center [470, 174] width 50 height 16
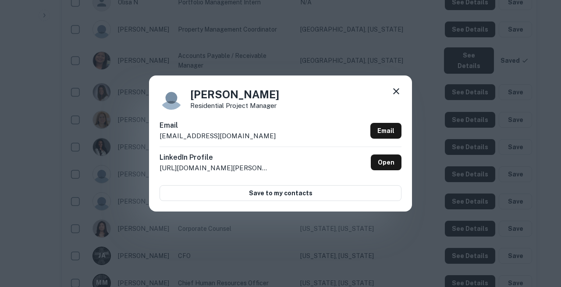
copy body "Search Borrowers Contacts Saved 10 / 10 Borrower Requests Back to search NEW Je…"
click at [197, 124] on div "Shavonne Simpson Residential Project Manager Email ssimpson@njclf.com Email Lin…" at bounding box center [280, 143] width 263 height 136
click at [395, 96] on icon at bounding box center [396, 91] width 11 height 11
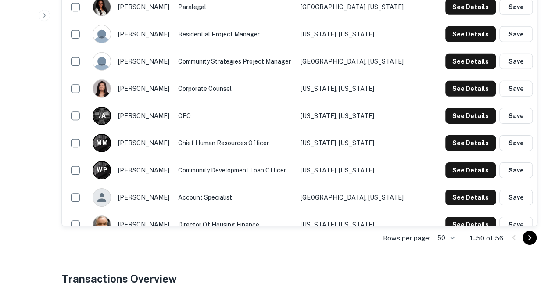
scroll to position [1355, 0]
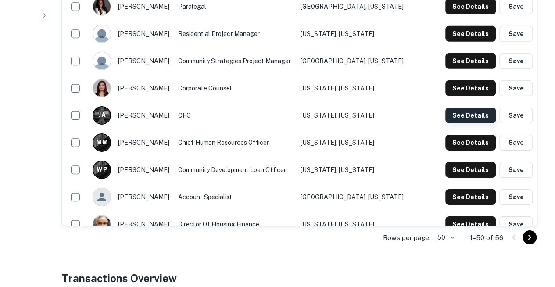
click at [468, 107] on button "See Details" at bounding box center [470, 115] width 50 height 16
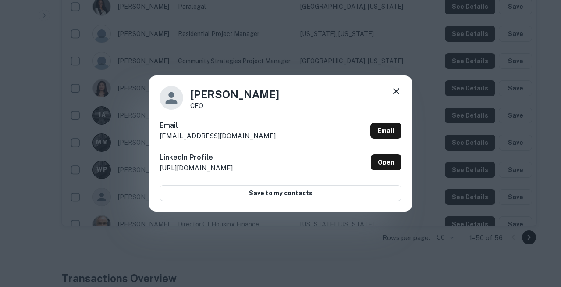
click at [227, 138] on div "Email jallen@ascendiabank.com Email" at bounding box center [281, 133] width 242 height 26
click at [397, 96] on icon at bounding box center [396, 91] width 11 height 11
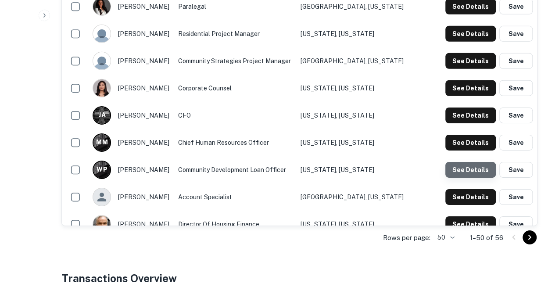
click at [474, 162] on button "See Details" at bounding box center [470, 170] width 50 height 16
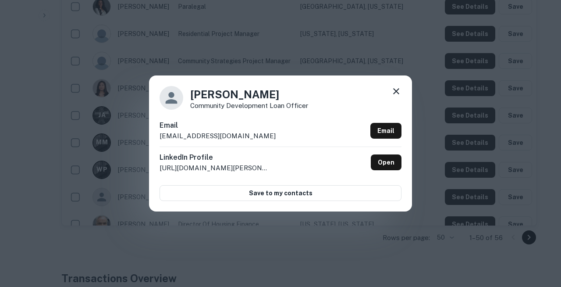
click at [239, 129] on h6 "Email" at bounding box center [218, 125] width 116 height 11
click at [395, 96] on icon at bounding box center [396, 91] width 11 height 11
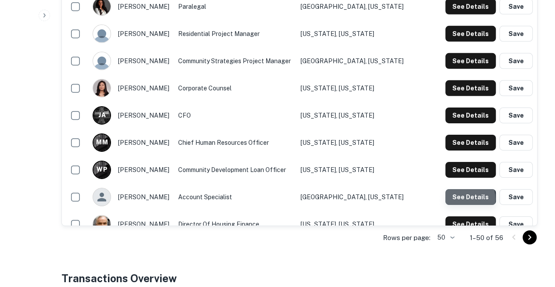
click at [458, 189] on button "See Details" at bounding box center [470, 197] width 50 height 16
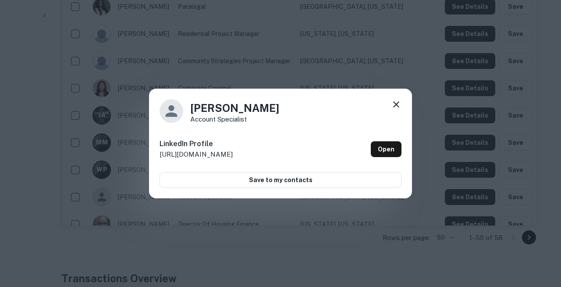
click at [399, 105] on icon at bounding box center [396, 104] width 11 height 11
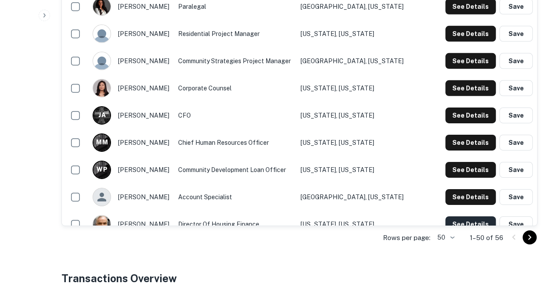
click at [466, 216] on button "See Details" at bounding box center [470, 224] width 50 height 16
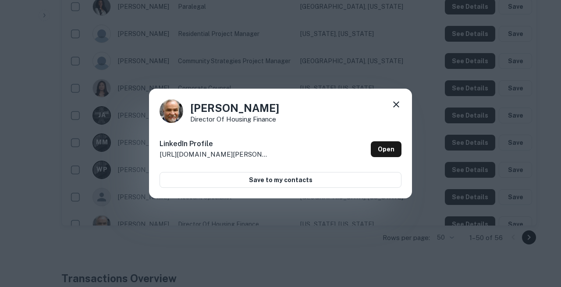
click at [396, 107] on icon at bounding box center [396, 104] width 6 height 6
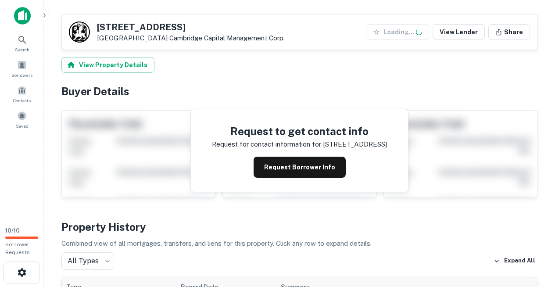
scroll to position [123, 0]
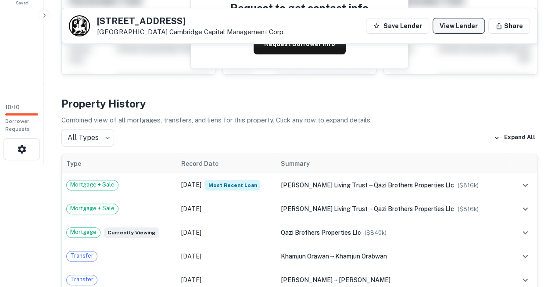
click at [458, 28] on link "View Lender" at bounding box center [458, 26] width 52 height 16
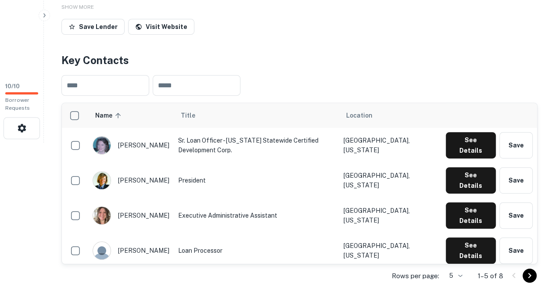
scroll to position [145, 0]
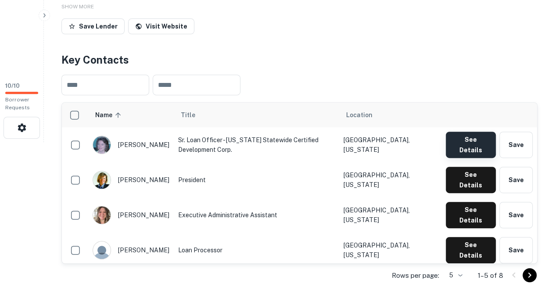
click at [480, 132] on button "See Details" at bounding box center [470, 145] width 50 height 26
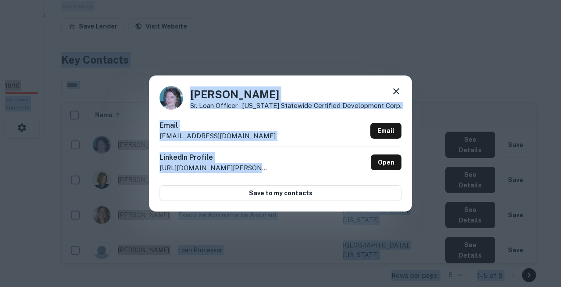
click at [210, 121] on div "[PERSON_NAME] Loan Officer - [US_STATE] Statewide Certified Development Corp. E…" at bounding box center [280, 143] width 263 height 136
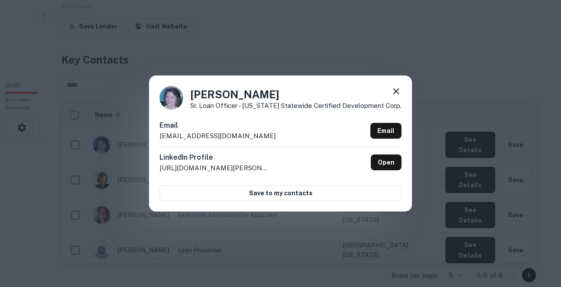
click at [397, 94] on icon at bounding box center [396, 91] width 11 height 11
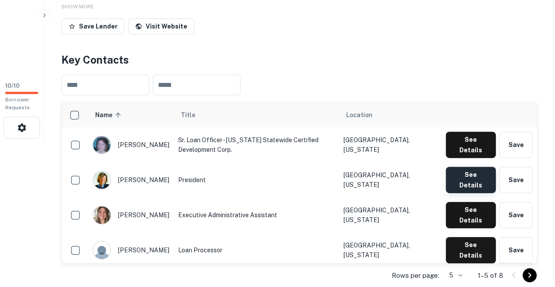
click at [460, 167] on button "See Details" at bounding box center [470, 180] width 50 height 26
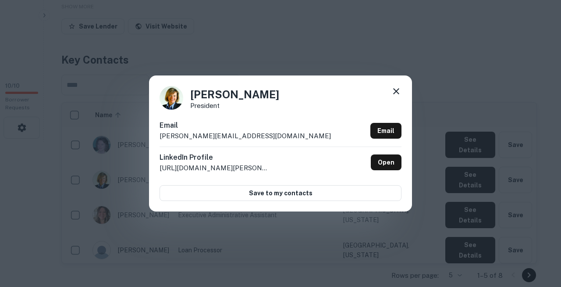
click at [228, 121] on div "Jean Wojtowicz President Email jwojtowicz@cambridgecapitalmgmt.com Email Linked…" at bounding box center [280, 143] width 263 height 136
click at [400, 96] on icon at bounding box center [396, 91] width 11 height 11
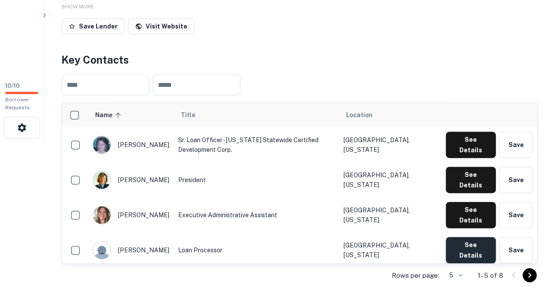
click at [469, 237] on button "See Details" at bounding box center [470, 250] width 50 height 26
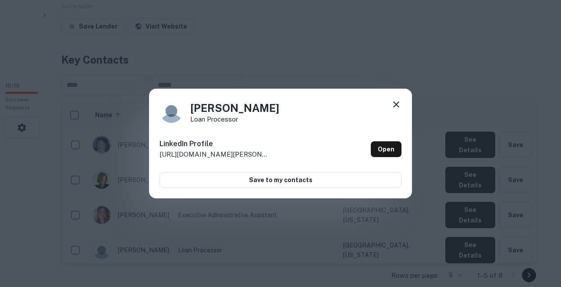
click at [399, 100] on div "Jenny Yuenger Loan Processor LinkedIn Profile http://www.linkedin.com/in/jenny-…" at bounding box center [280, 144] width 263 height 110
click at [397, 106] on icon at bounding box center [396, 104] width 6 height 6
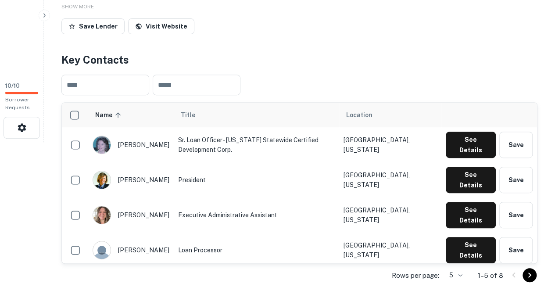
click at [462, 272] on button "See Details" at bounding box center [470, 285] width 50 height 26
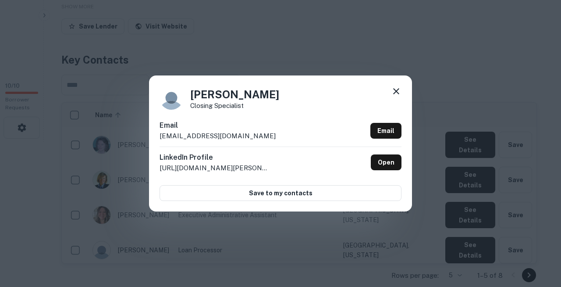
copy body "Search Borrowers Contacts Saved 10 / 10 Borrower Requests Back to search Cambri…"
click at [232, 13] on div "Rita Hutcheson Closing Specialist Email rhutcheson@cambridgecapitalmgmt.com Ema…" at bounding box center [280, 143] width 561 height 287
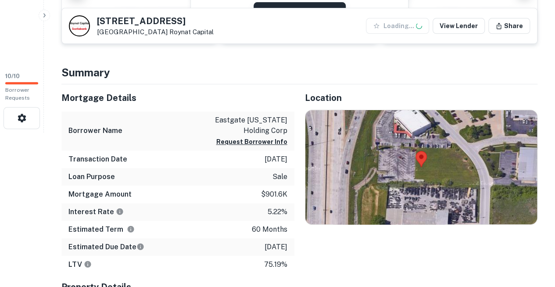
scroll to position [154, 0]
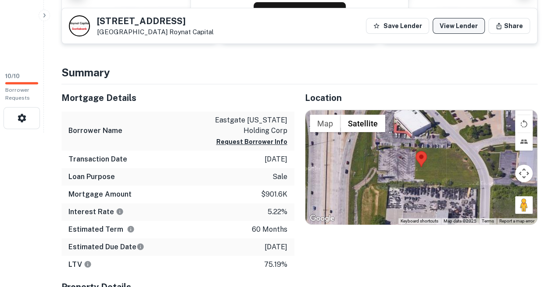
click at [464, 24] on link "View Lender" at bounding box center [458, 26] width 52 height 16
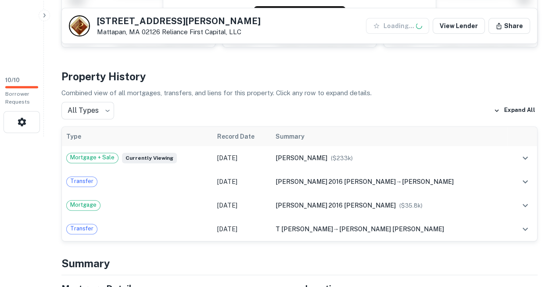
scroll to position [197, 0]
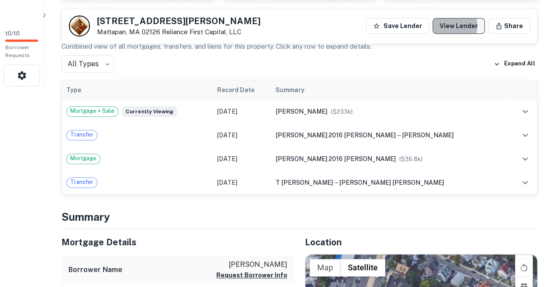
click at [462, 27] on link "View Lender" at bounding box center [458, 26] width 52 height 16
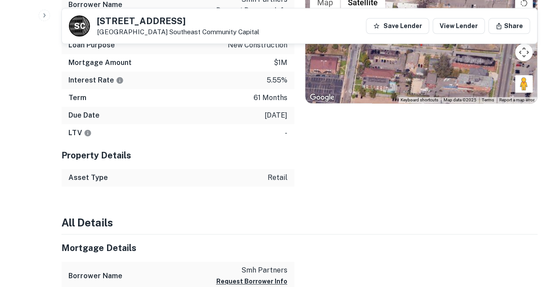
scroll to position [407, 0]
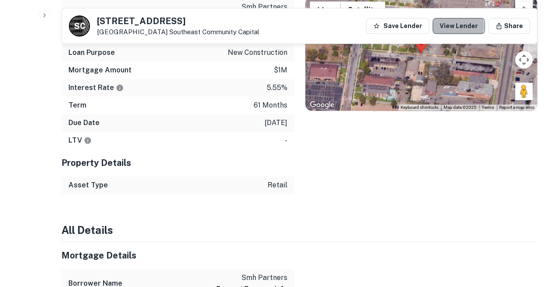
click at [471, 27] on link "View Lender" at bounding box center [458, 26] width 52 height 16
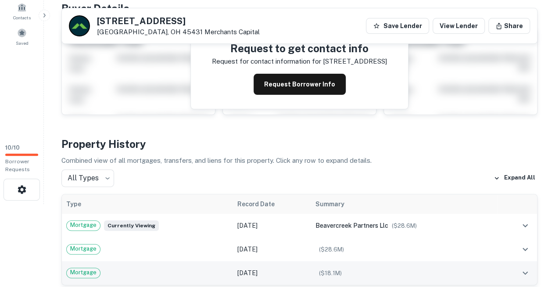
scroll to position [72, 0]
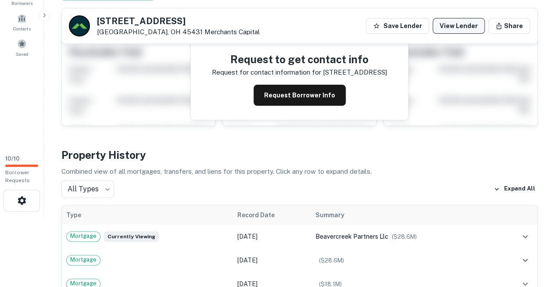
click at [470, 22] on link "View Lender" at bounding box center [458, 26] width 52 height 16
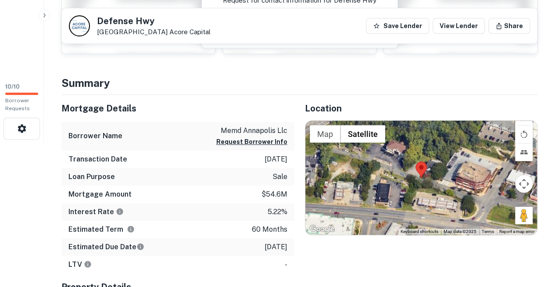
scroll to position [145, 0]
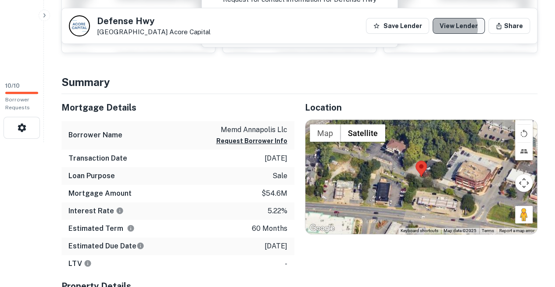
click at [466, 28] on link "View Lender" at bounding box center [458, 26] width 52 height 16
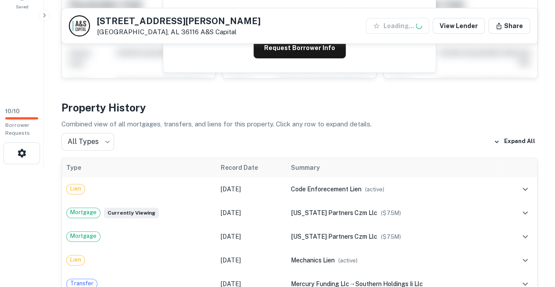
scroll to position [203, 0]
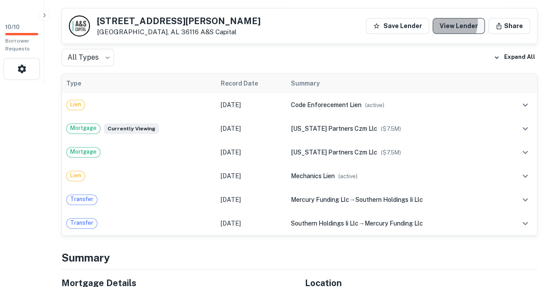
click at [452, 22] on link "View Lender" at bounding box center [458, 26] width 52 height 16
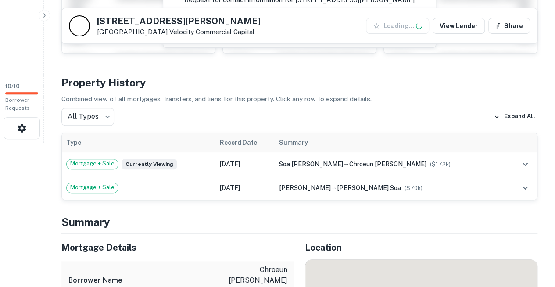
scroll to position [145, 0]
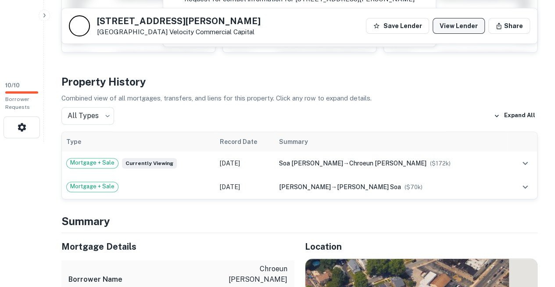
click at [456, 22] on link "View Lender" at bounding box center [458, 26] width 52 height 16
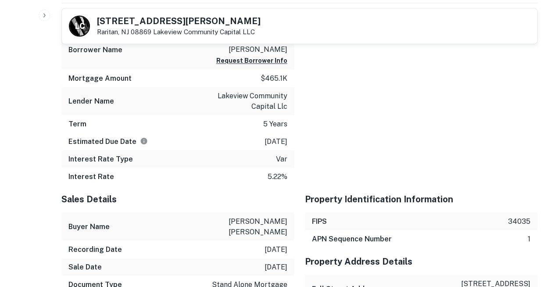
scroll to position [786, 0]
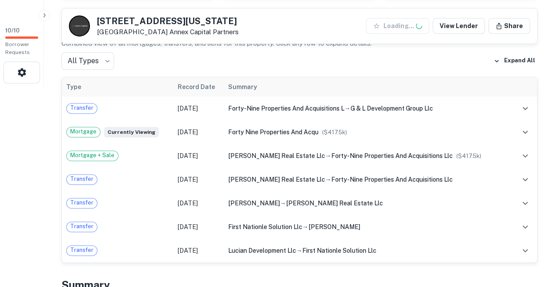
scroll to position [200, 0]
click at [460, 23] on link "View Lender" at bounding box center [458, 26] width 52 height 16
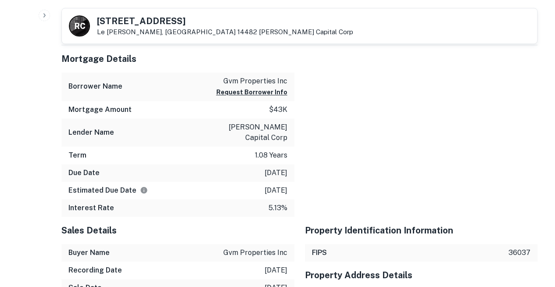
scroll to position [507, 0]
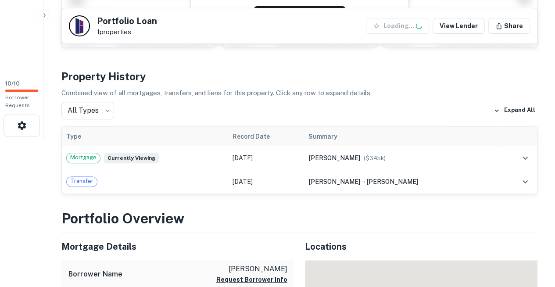
scroll to position [147, 0]
click at [461, 27] on link "View Lender" at bounding box center [458, 26] width 52 height 16
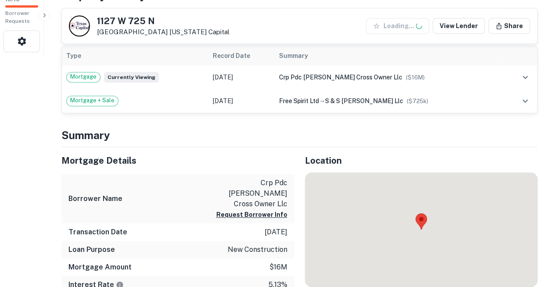
scroll to position [231, 0]
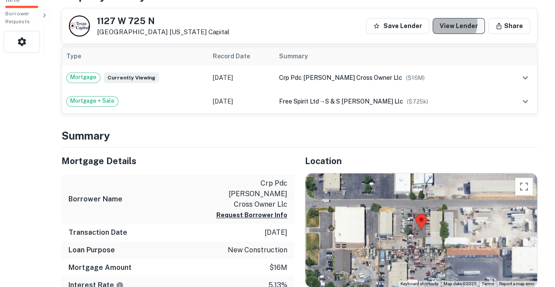
click at [463, 24] on link "View Lender" at bounding box center [458, 26] width 52 height 16
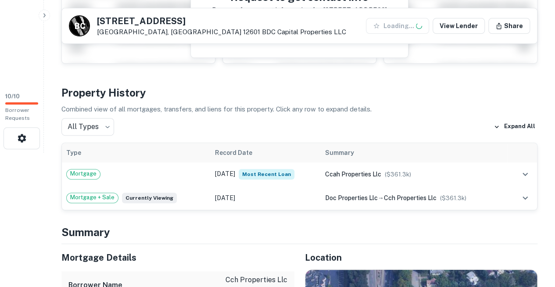
scroll to position [136, 0]
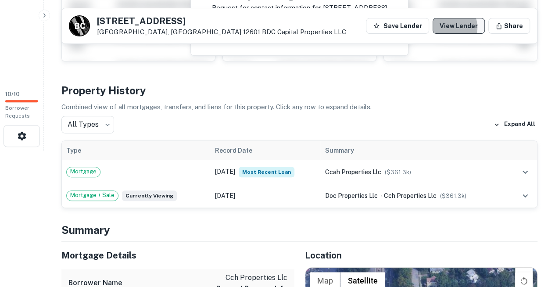
click at [459, 28] on link "View Lender" at bounding box center [458, 26] width 52 height 16
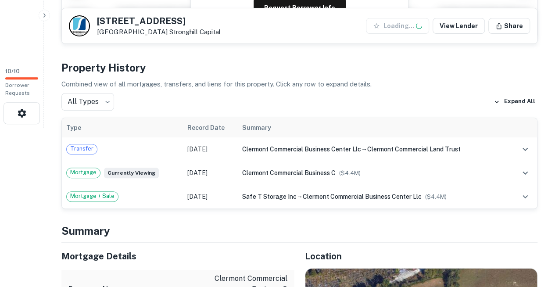
scroll to position [162, 0]
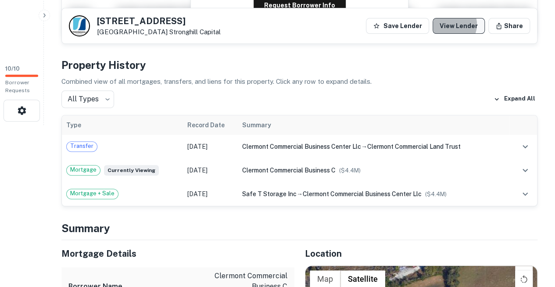
click at [464, 25] on link "View Lender" at bounding box center [458, 26] width 52 height 16
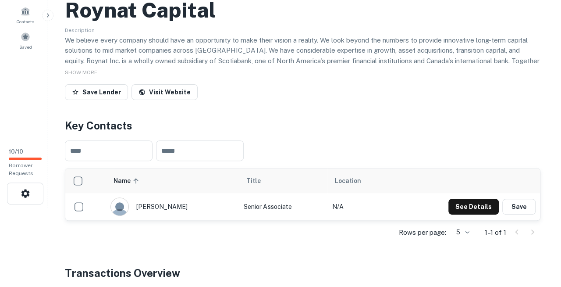
scroll to position [81, 0]
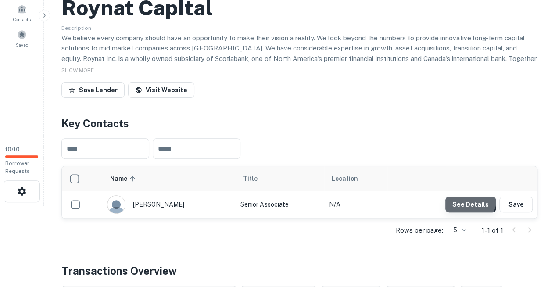
click at [471, 196] on button "See Details" at bounding box center [470, 204] width 50 height 16
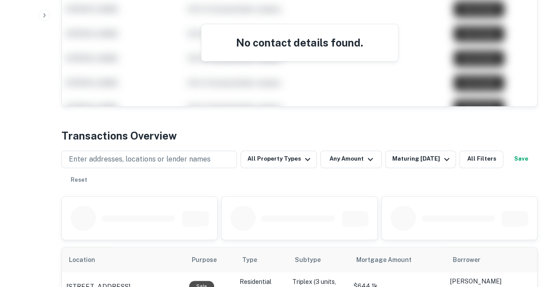
scroll to position [300, 0]
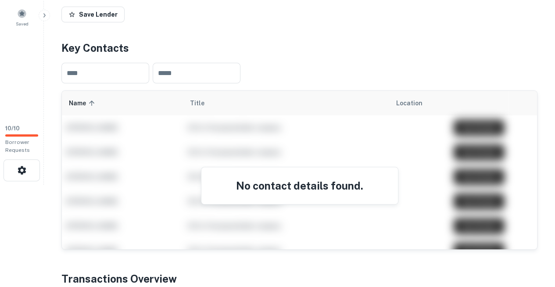
scroll to position [104, 0]
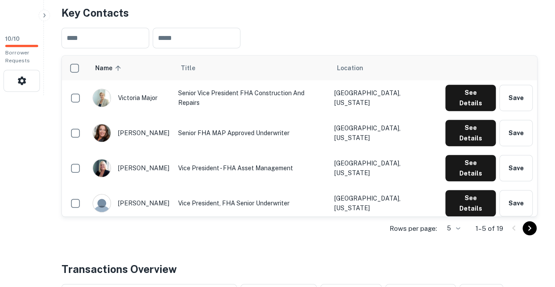
scroll to position [192, 0]
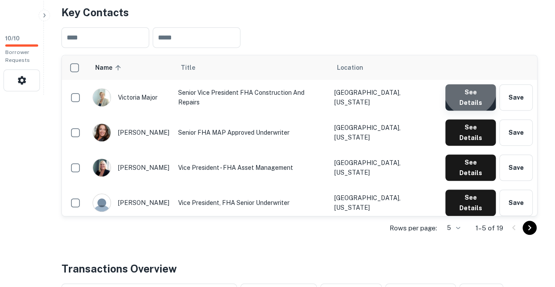
click at [472, 84] on button "See Details" at bounding box center [470, 97] width 50 height 26
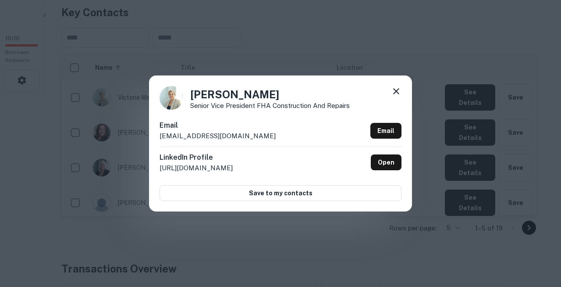
click at [274, 162] on div "LinkedIn Profile [URL][DOMAIN_NAME] Open" at bounding box center [281, 162] width 242 height 32
copy body "Search Borrowers Contacts Saved 10 / 10 Borrower Requests Back to search Mercha…"
click at [399, 95] on icon at bounding box center [396, 91] width 11 height 11
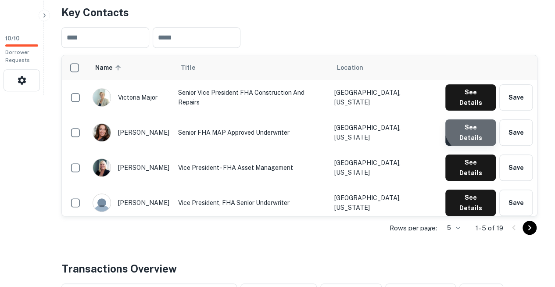
click at [476, 119] on button "See Details" at bounding box center [470, 132] width 50 height 26
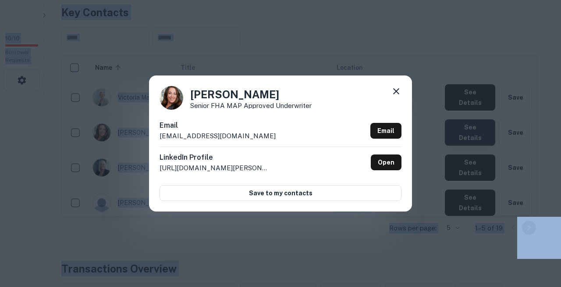
copy body "Search Borrowers Contacts Saved 10 / 10 Borrower Requests Back to search Mercha…"
click at [396, 95] on icon at bounding box center [396, 91] width 11 height 11
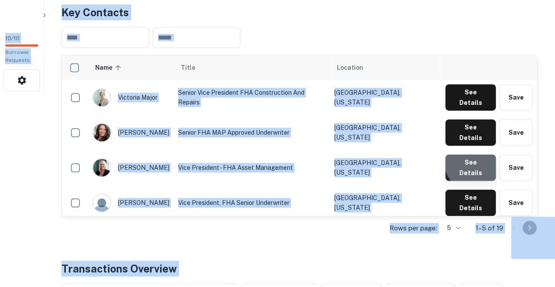
click at [479, 154] on button "See Details" at bounding box center [470, 167] width 50 height 26
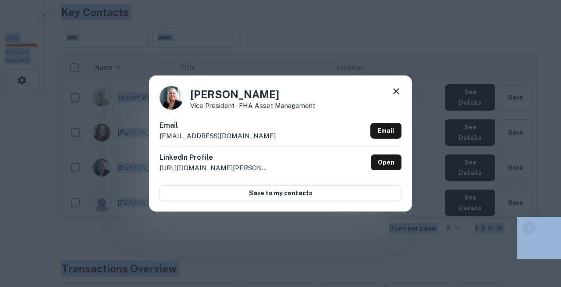
click at [398, 92] on icon at bounding box center [396, 91] width 11 height 11
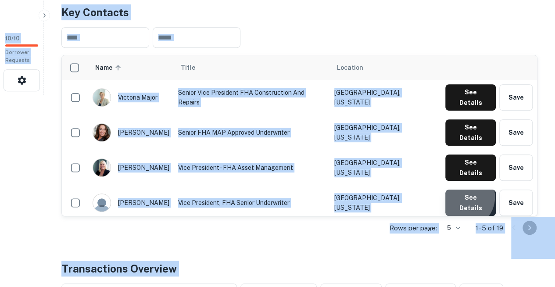
click at [465, 189] on button "See Details" at bounding box center [470, 202] width 50 height 26
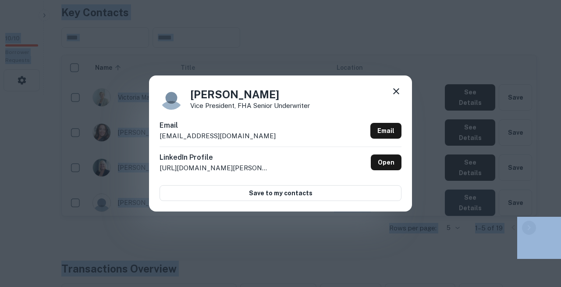
copy body "Search Borrowers Contacts Saved 10 / 10 Borrower Requests Back to search Mercha…"
click at [397, 93] on icon at bounding box center [396, 91] width 11 height 11
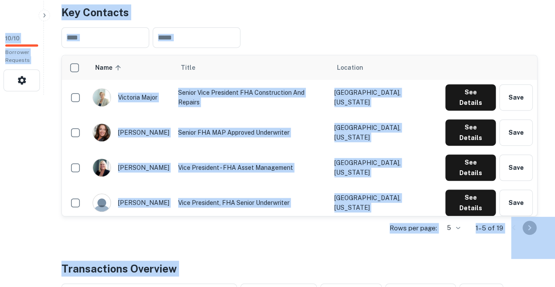
click at [467, 224] on button "See Details" at bounding box center [470, 237] width 50 height 26
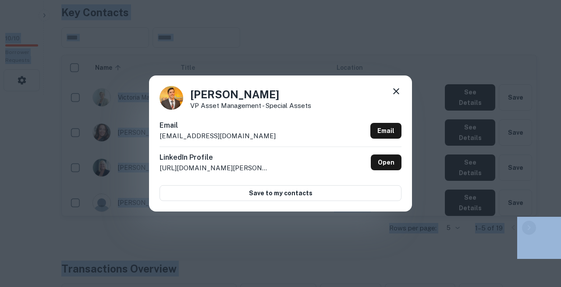
copy body "Search Borrowers Contacts Saved 10 / 10 Borrower Requests Back to search Mercha…"
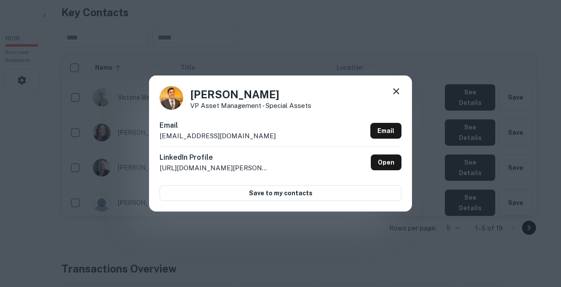
click at [221, 241] on div "Tucker Watson VP Asset Management - Special Assets Email twatson@merchantscapit…" at bounding box center [280, 143] width 561 height 287
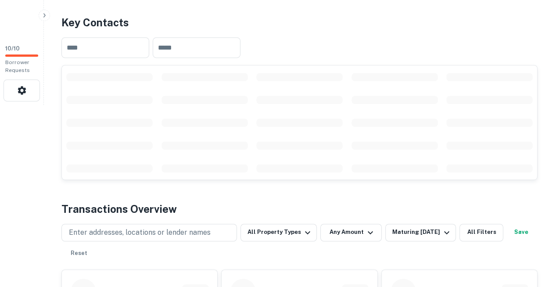
scroll to position [182, 0]
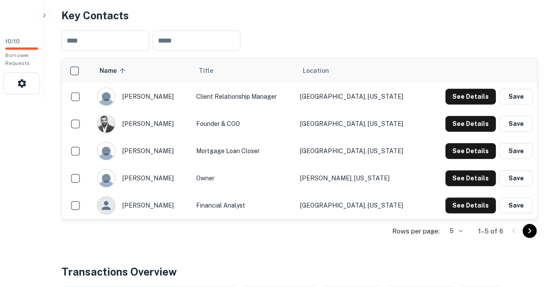
scroll to position [189, 0]
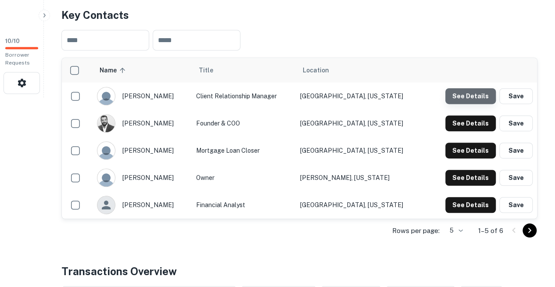
click at [478, 88] on button "See Details" at bounding box center [470, 96] width 50 height 16
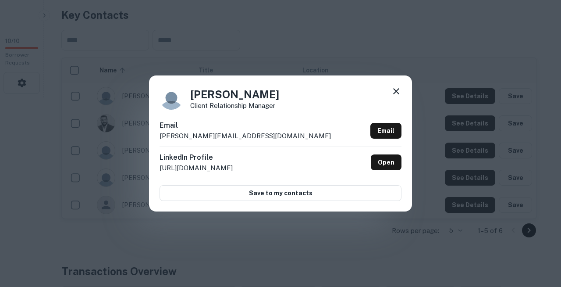
click at [225, 157] on h6 "LinkedIn Profile" at bounding box center [196, 157] width 73 height 11
click at [277, 153] on div "LinkedIn Profile http://www.linkedin.com/in/ezequielcerrini Open" at bounding box center [281, 162] width 242 height 32
click at [395, 95] on icon at bounding box center [396, 91] width 11 height 11
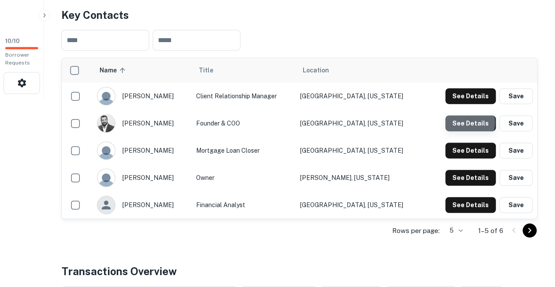
click at [467, 115] on button "See Details" at bounding box center [470, 123] width 50 height 16
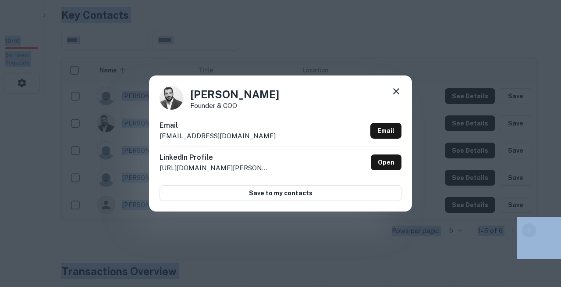
click at [395, 94] on icon at bounding box center [396, 91] width 11 height 11
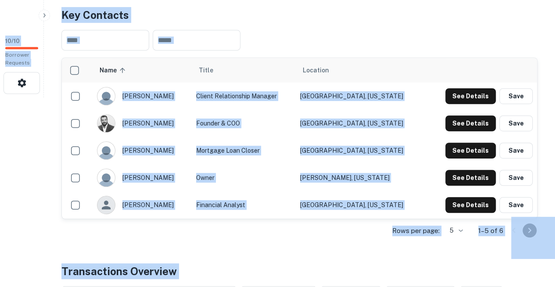
click at [418, 23] on div "​ ​" at bounding box center [299, 40] width 476 height 35
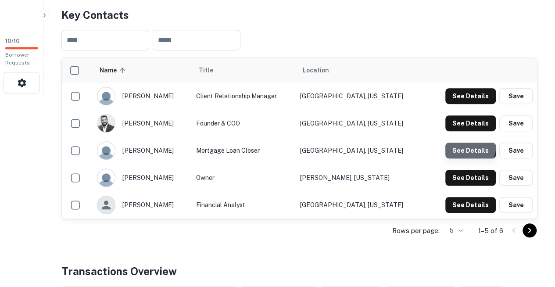
click at [456, 142] on button "See Details" at bounding box center [470, 150] width 50 height 16
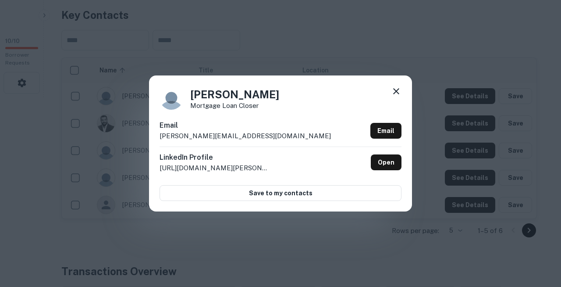
drag, startPoint x: 456, startPoint y: 121, endPoint x: 296, endPoint y: 143, distance: 162.0
click at [296, 143] on div "Email daniela@ascapital.us Email" at bounding box center [281, 133] width 242 height 26
copy body "Search Borrowers Contacts Saved 10 / 10 Borrower Requests Back to search A&S Ca…"
click at [399, 95] on icon at bounding box center [396, 91] width 11 height 11
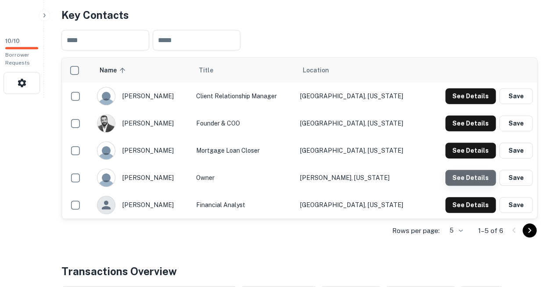
click at [474, 170] on button "See Details" at bounding box center [470, 178] width 50 height 16
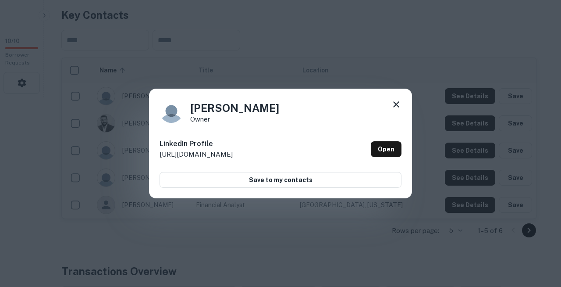
click at [400, 107] on icon at bounding box center [396, 104] width 11 height 11
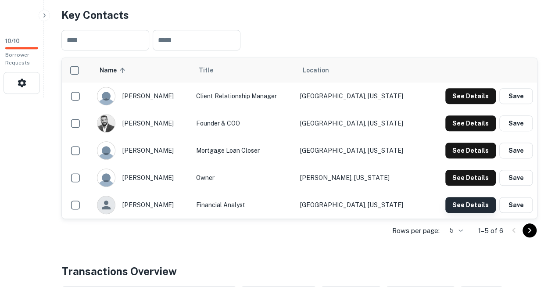
click at [472, 197] on button "See Details" at bounding box center [470, 205] width 50 height 16
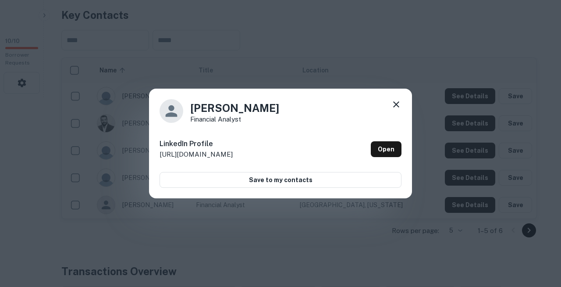
click at [398, 106] on icon at bounding box center [396, 104] width 11 height 11
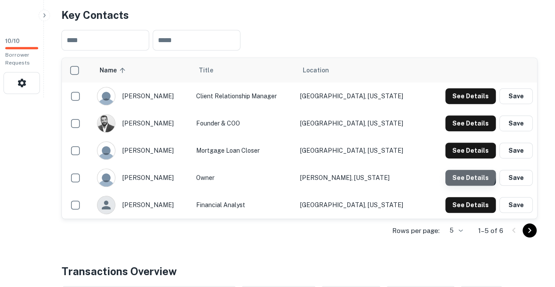
click at [470, 170] on button "See Details" at bounding box center [470, 178] width 50 height 16
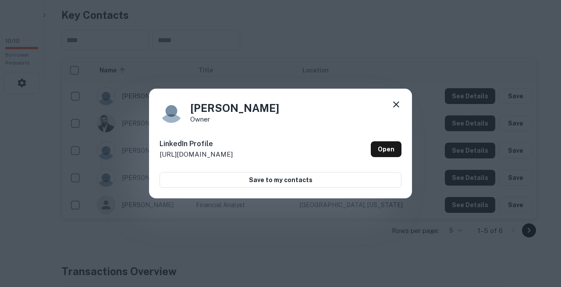
click at [399, 107] on icon at bounding box center [396, 104] width 11 height 11
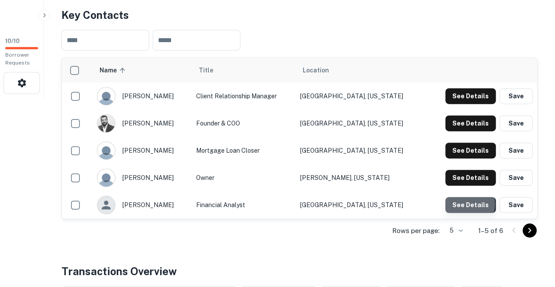
click at [464, 197] on button "See Details" at bounding box center [470, 205] width 50 height 16
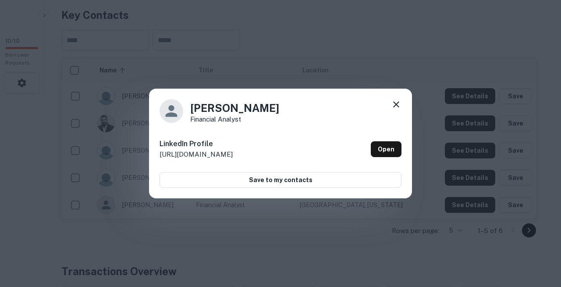
click at [425, 149] on div "Cesar Casalins Financial Analyst LinkedIn Profile http://www.linkedin.com/in/ce…" at bounding box center [280, 143] width 561 height 287
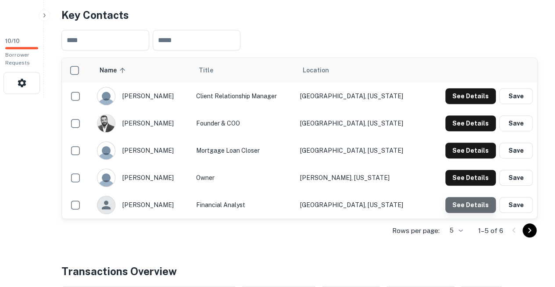
click at [474, 197] on button "See Details" at bounding box center [470, 205] width 50 height 16
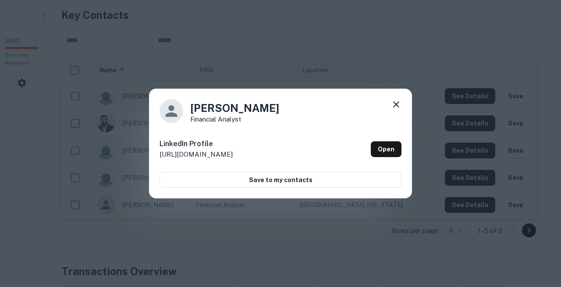
click at [397, 107] on icon at bounding box center [396, 104] width 11 height 11
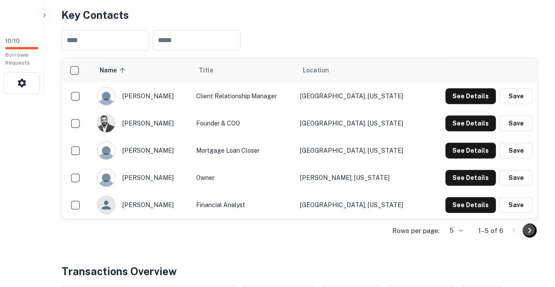
click at [530, 225] on icon "Go to next page" at bounding box center [529, 230] width 11 height 11
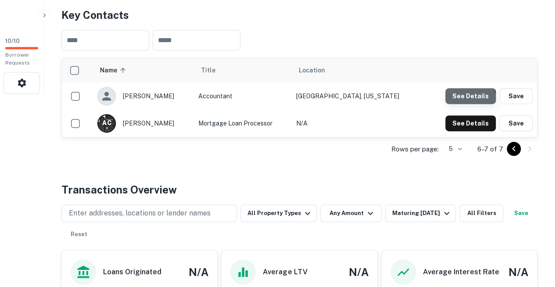
click at [467, 88] on button "See Details" at bounding box center [470, 96] width 50 height 16
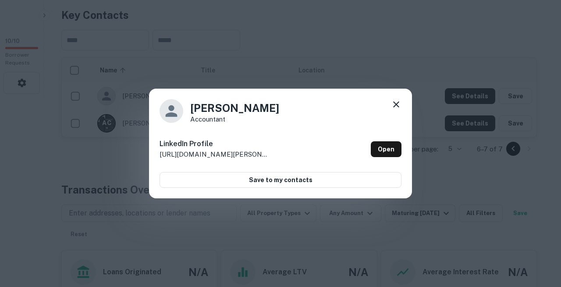
click at [395, 103] on icon at bounding box center [396, 104] width 11 height 11
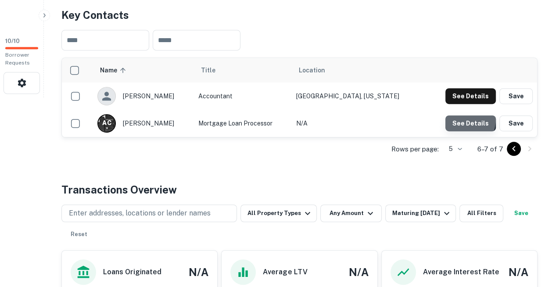
click at [453, 115] on button "See Details" at bounding box center [470, 123] width 50 height 16
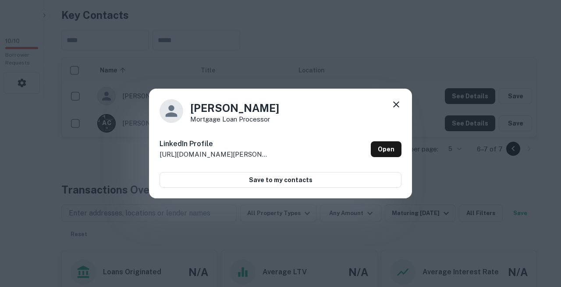
click at [395, 109] on icon at bounding box center [396, 104] width 11 height 11
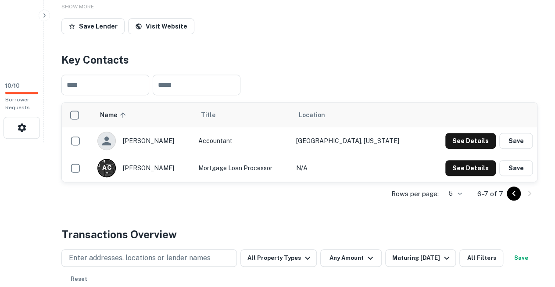
scroll to position [219, 0]
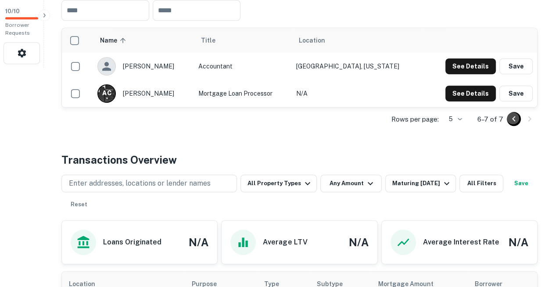
click at [516, 114] on icon "Go to previous page" at bounding box center [513, 119] width 11 height 11
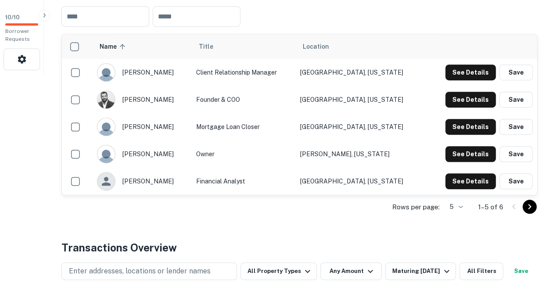
scroll to position [232, 0]
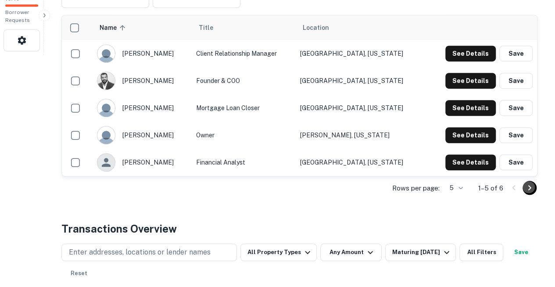
click at [529, 182] on icon "Go to next page" at bounding box center [529, 187] width 11 height 11
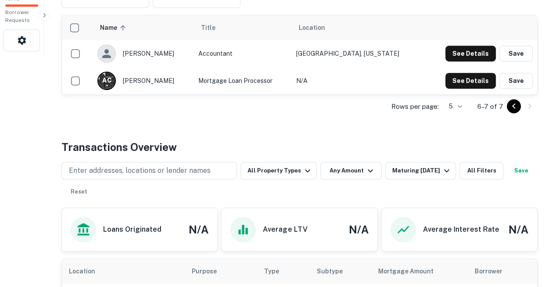
click at [513, 101] on icon "Go to previous page" at bounding box center [513, 106] width 11 height 11
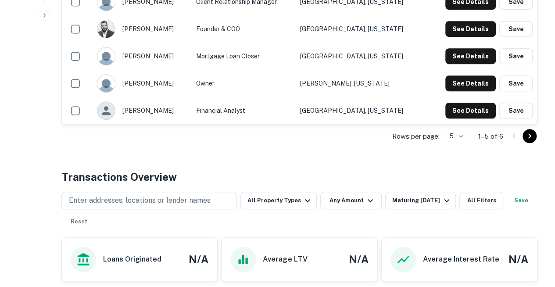
scroll to position [283, 0]
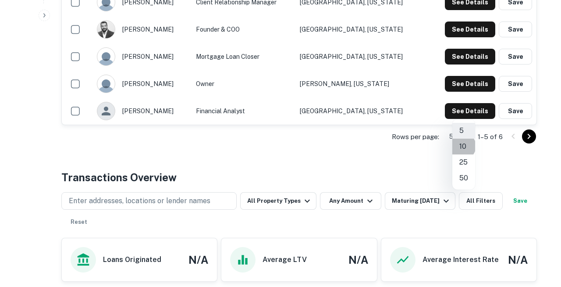
click at [462, 144] on li "10" at bounding box center [463, 147] width 23 height 16
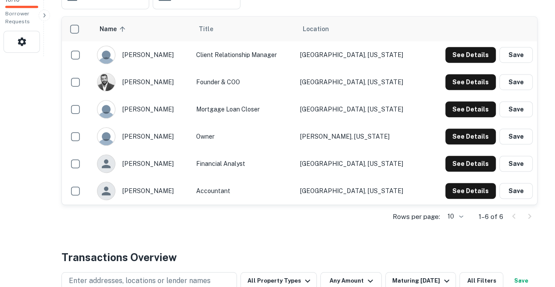
scroll to position [233, 0]
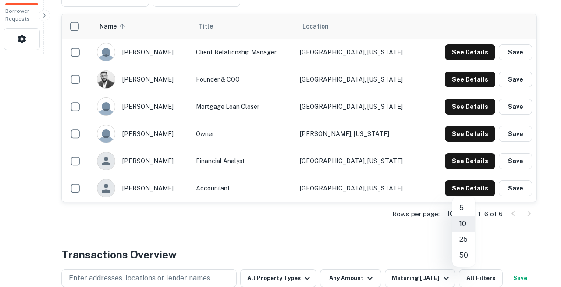
click at [461, 203] on li "5" at bounding box center [463, 208] width 23 height 16
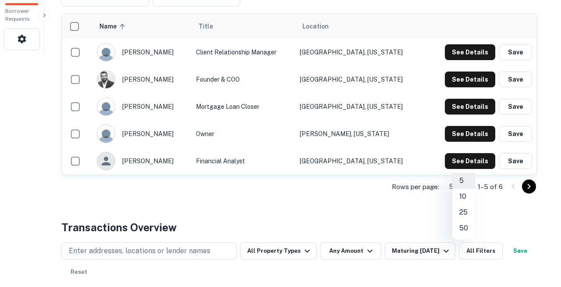
click at [463, 193] on li "10" at bounding box center [463, 197] width 23 height 16
type input "**"
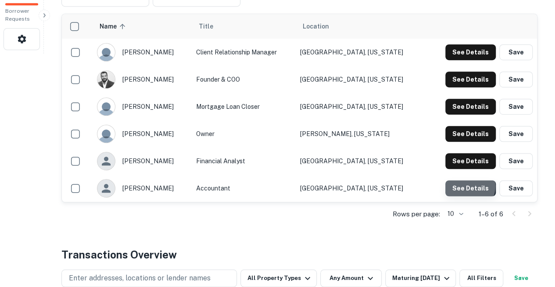
click at [468, 180] on button "See Details" at bounding box center [470, 188] width 50 height 16
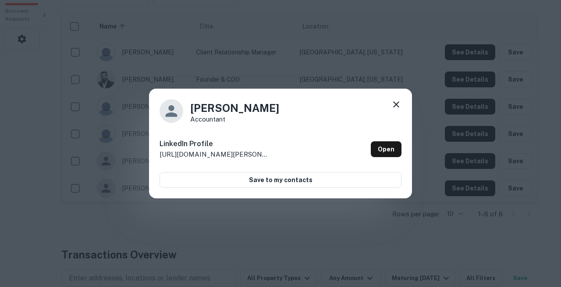
click at [400, 108] on icon at bounding box center [396, 104] width 11 height 11
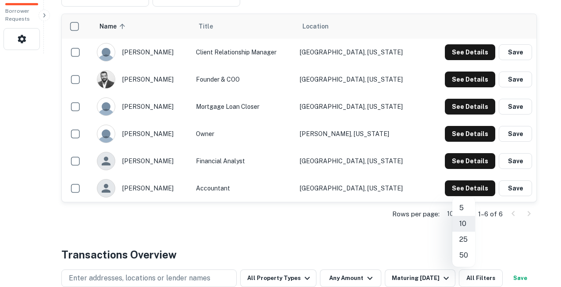
click at [464, 231] on li "25" at bounding box center [463, 239] width 23 height 16
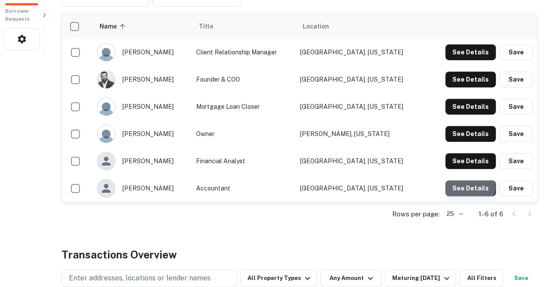
click at [471, 180] on button "See Details" at bounding box center [470, 188] width 50 height 16
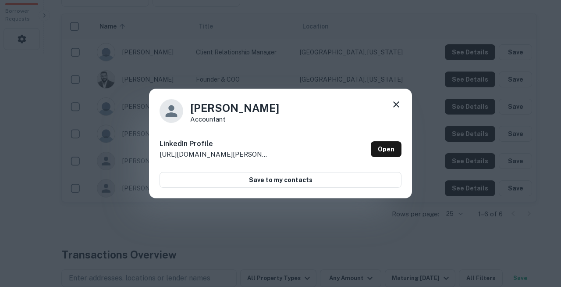
click at [396, 106] on icon at bounding box center [396, 104] width 6 height 6
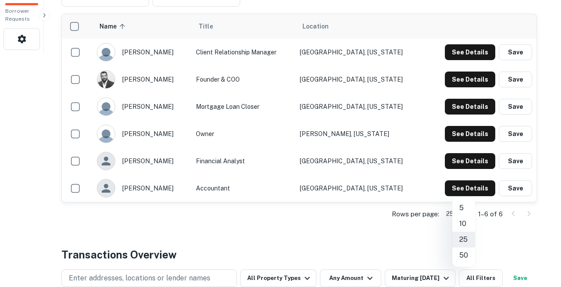
click at [465, 247] on li "50" at bounding box center [463, 255] width 23 height 16
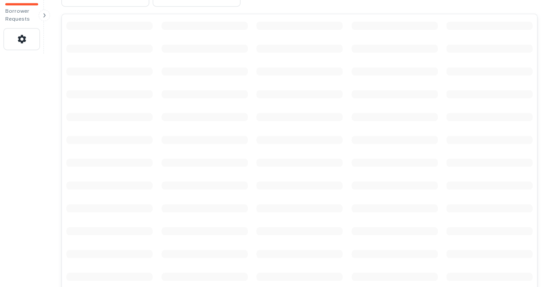
click at [465, 265] on td "scrollable content" at bounding box center [489, 276] width 95 height 23
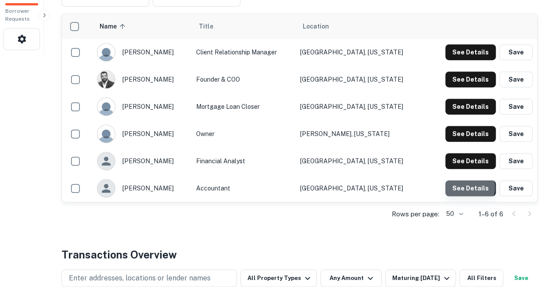
click at [465, 180] on button "See Details" at bounding box center [470, 188] width 50 height 16
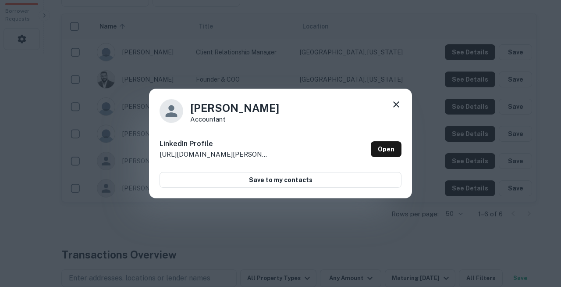
click at [397, 104] on icon at bounding box center [396, 104] width 11 height 11
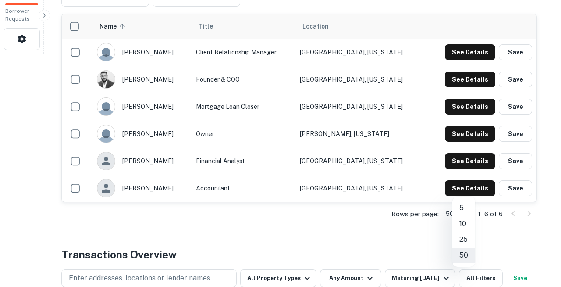
click at [464, 205] on li "5" at bounding box center [463, 208] width 23 height 16
type input "*"
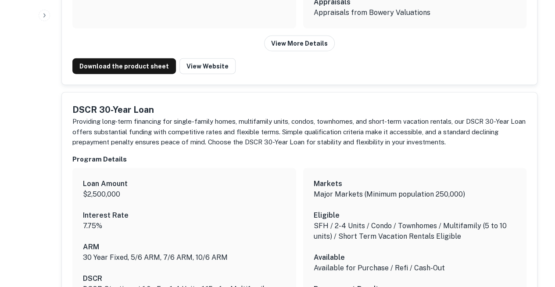
scroll to position [1011, 0]
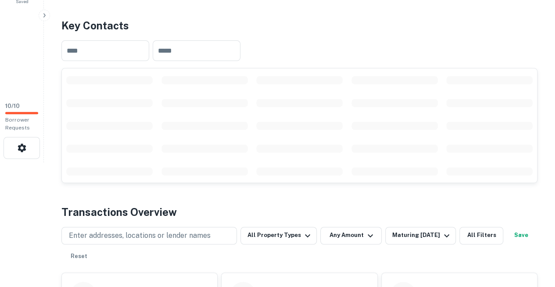
scroll to position [132, 0]
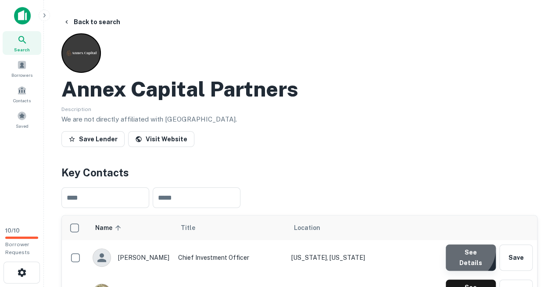
click at [464, 244] on button "See Details" at bounding box center [470, 257] width 50 height 26
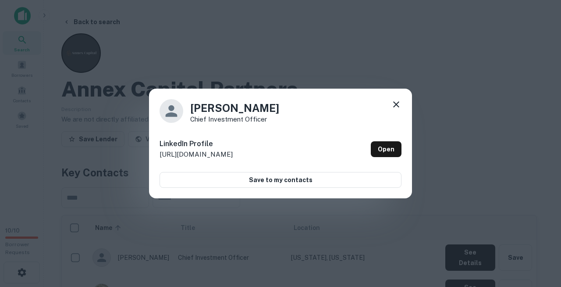
click at [395, 107] on icon at bounding box center [396, 104] width 11 height 11
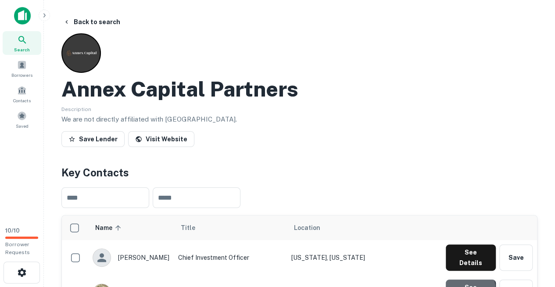
click at [463, 279] on button "See Details" at bounding box center [470, 292] width 50 height 26
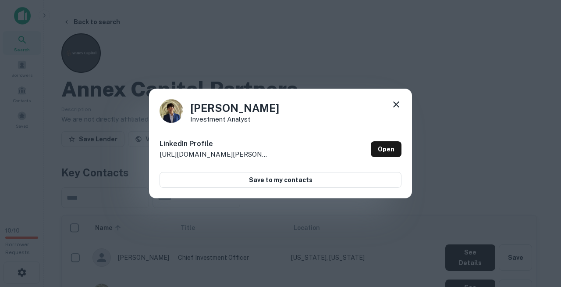
click at [398, 105] on icon at bounding box center [396, 104] width 11 height 11
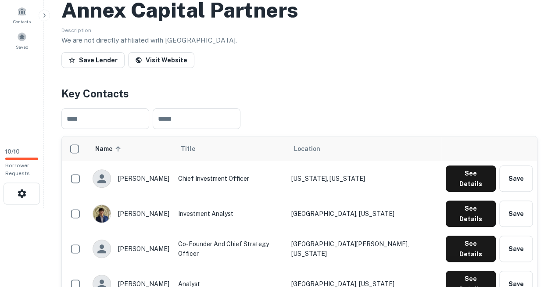
scroll to position [79, 0]
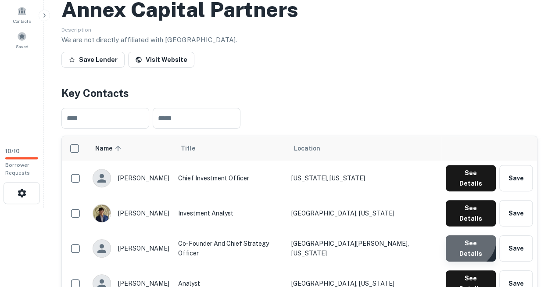
click at [468, 235] on button "See Details" at bounding box center [470, 248] width 50 height 26
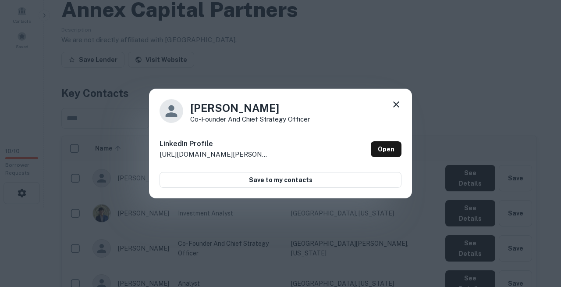
drag, startPoint x: 468, startPoint y: 207, endPoint x: 374, endPoint y: 113, distance: 133.0
click at [374, 113] on div "Chase Magnano Co-Founder and Chief Strategy Officer LinkedIn Profile http://www…" at bounding box center [280, 143] width 561 height 287
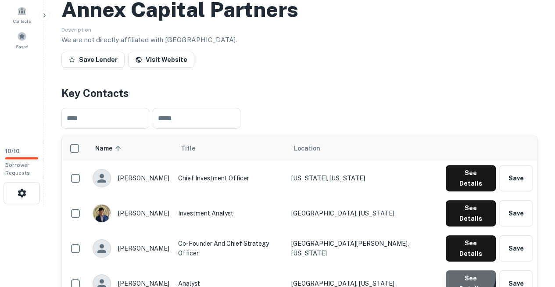
click at [466, 270] on button "See Details" at bounding box center [470, 283] width 50 height 26
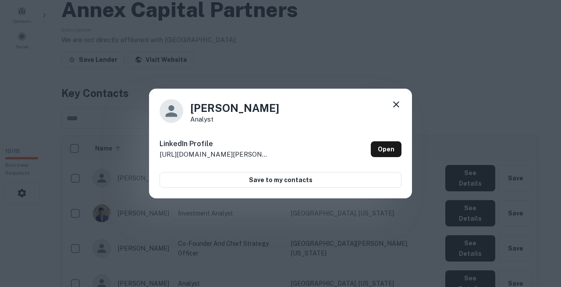
click at [450, 84] on div "David Albrechtskirchinger Analyst LinkedIn Profile http://www.linkedin.com/in/d…" at bounding box center [280, 143] width 561 height 287
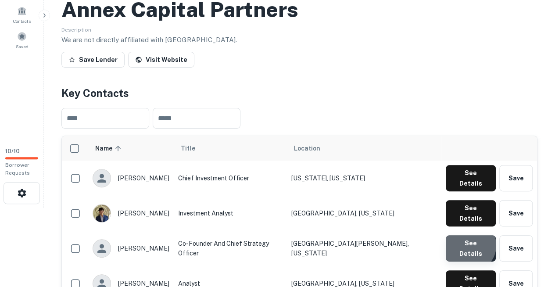
click at [471, 235] on button "See Details" at bounding box center [470, 248] width 50 height 26
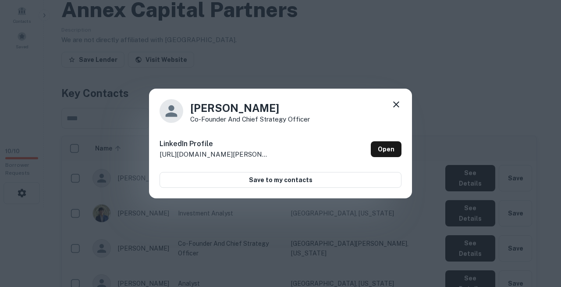
click at [395, 104] on icon at bounding box center [396, 104] width 11 height 11
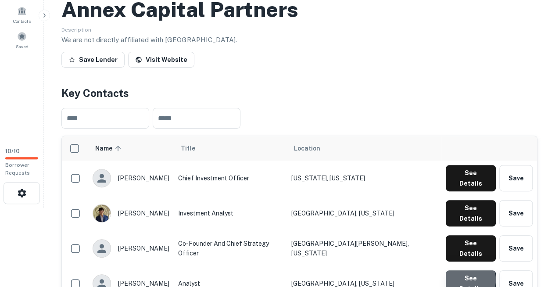
click at [467, 270] on button "See Details" at bounding box center [470, 283] width 50 height 26
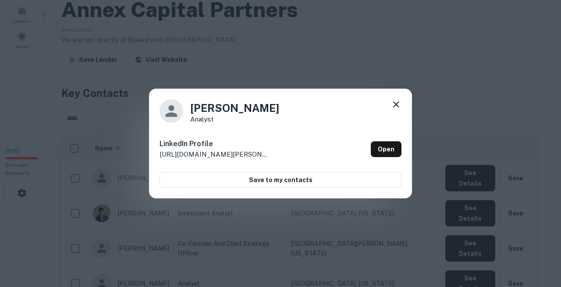
click at [399, 106] on icon at bounding box center [396, 104] width 11 height 11
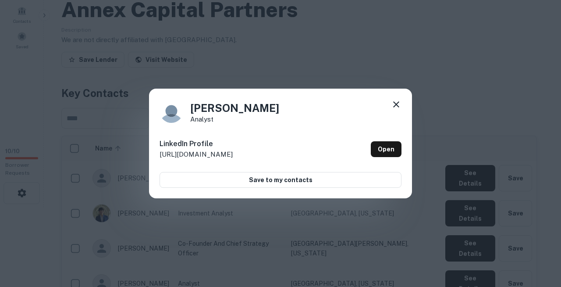
click at [397, 108] on icon at bounding box center [396, 104] width 11 height 11
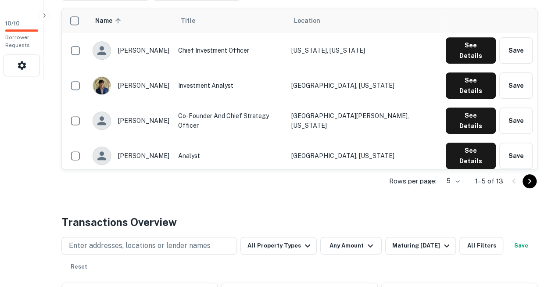
scroll to position [207, 0]
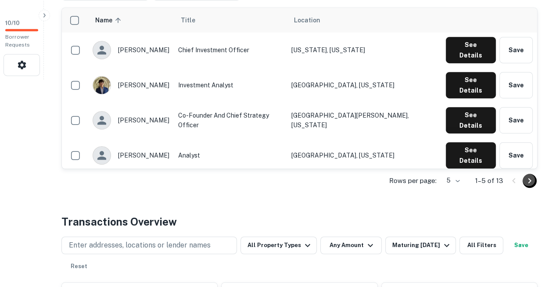
click at [531, 178] on icon "Go to next page" at bounding box center [529, 180] width 3 height 5
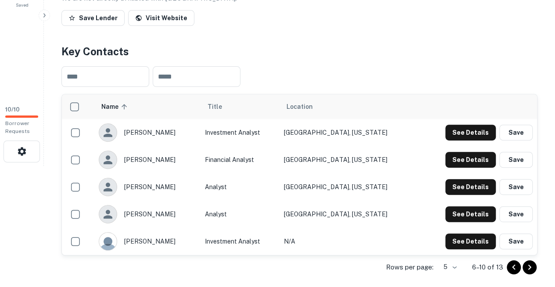
scroll to position [119, 0]
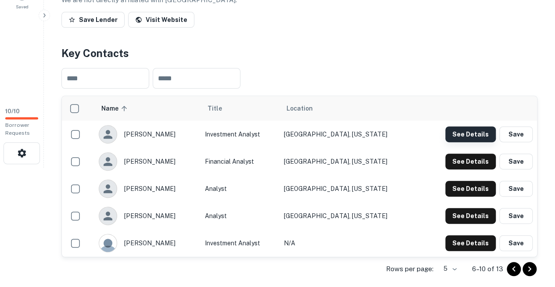
click at [472, 126] on button "See Details" at bounding box center [470, 134] width 50 height 16
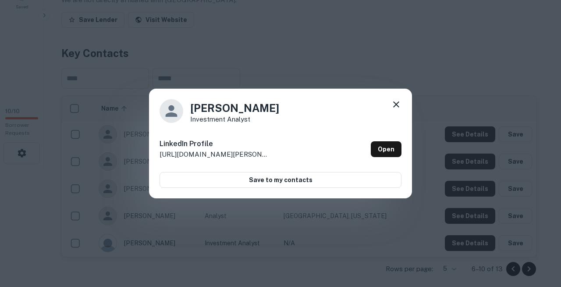
click at [398, 107] on icon at bounding box center [396, 104] width 6 height 6
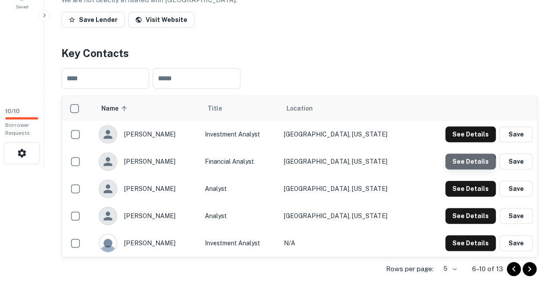
click at [456, 153] on button "See Details" at bounding box center [470, 161] width 50 height 16
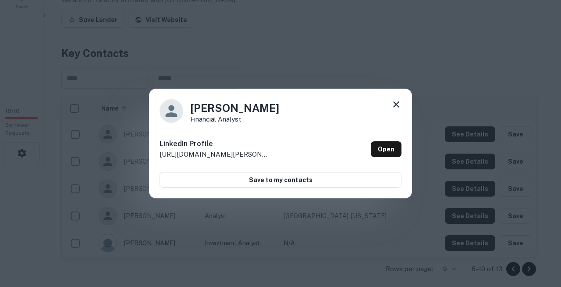
click at [396, 107] on icon at bounding box center [396, 104] width 6 height 6
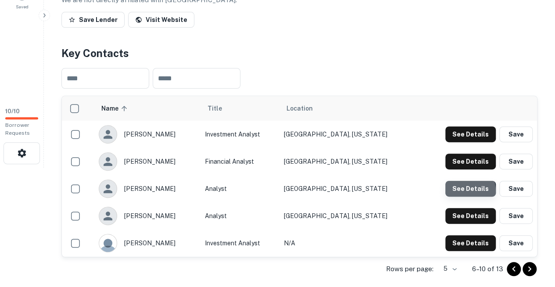
click at [455, 181] on button "See Details" at bounding box center [470, 189] width 50 height 16
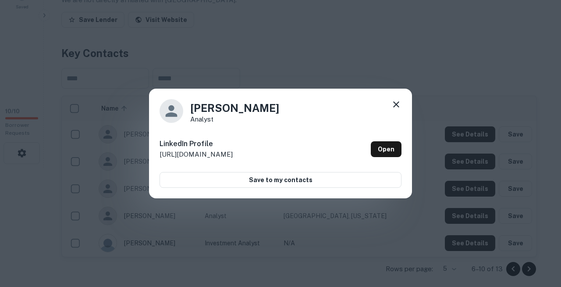
click at [399, 107] on icon at bounding box center [396, 104] width 6 height 6
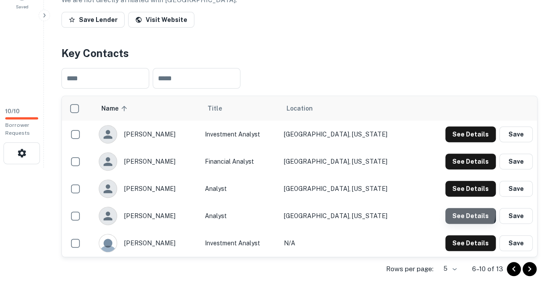
click at [459, 208] on button "See Details" at bounding box center [470, 216] width 50 height 16
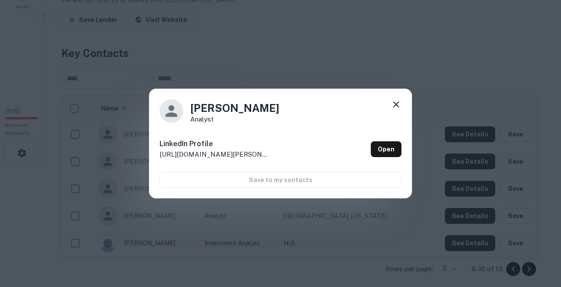
click at [398, 105] on icon at bounding box center [396, 104] width 11 height 11
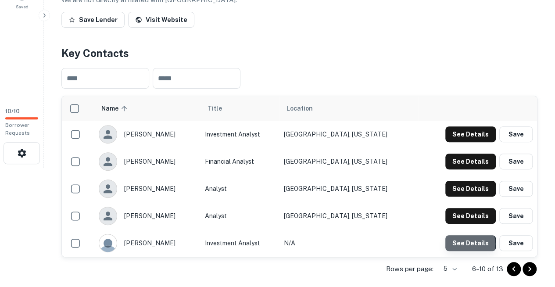
click at [471, 235] on button "See Details" at bounding box center [470, 243] width 50 height 16
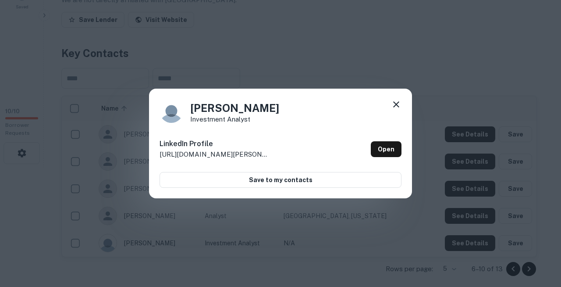
click at [395, 106] on icon at bounding box center [396, 104] width 11 height 11
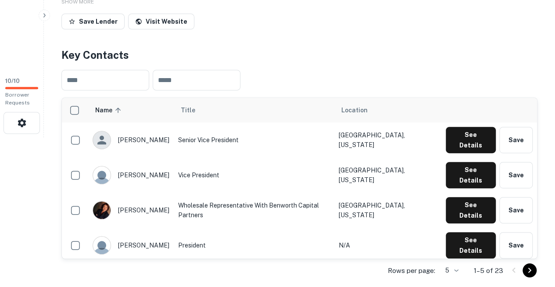
scroll to position [150, 0]
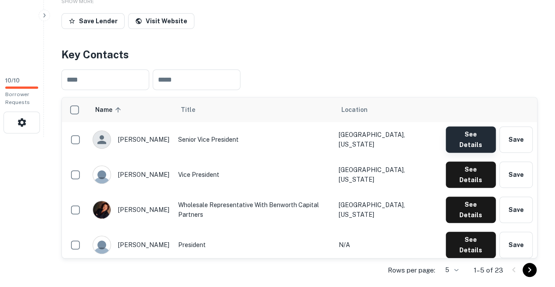
click at [459, 126] on button "See Details" at bounding box center [470, 139] width 50 height 26
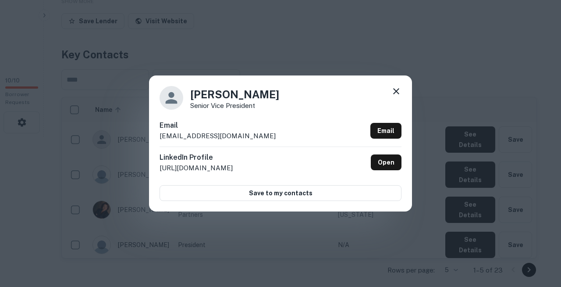
click at [208, 121] on div "[PERSON_NAME] Senior Vice President Email [EMAIL_ADDRESS][DOMAIN_NAME] Email Li…" at bounding box center [280, 143] width 263 height 136
click at [398, 96] on icon at bounding box center [396, 91] width 11 height 11
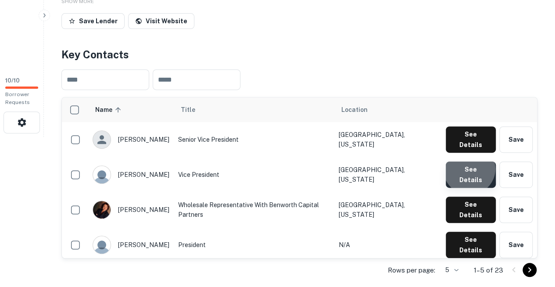
click at [471, 161] on button "See Details" at bounding box center [470, 174] width 50 height 26
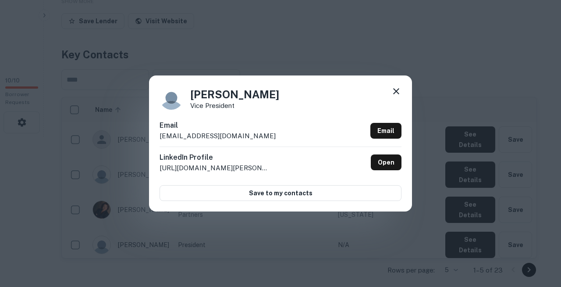
click at [233, 84] on div "[PERSON_NAME] Vice President Email [EMAIL_ADDRESS][DOMAIN_NAME] Email LinkedIn …" at bounding box center [280, 143] width 263 height 136
click at [397, 96] on icon at bounding box center [396, 91] width 11 height 11
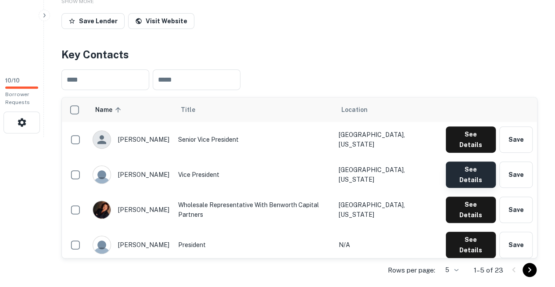
click at [460, 161] on button "See Details" at bounding box center [470, 174] width 50 height 26
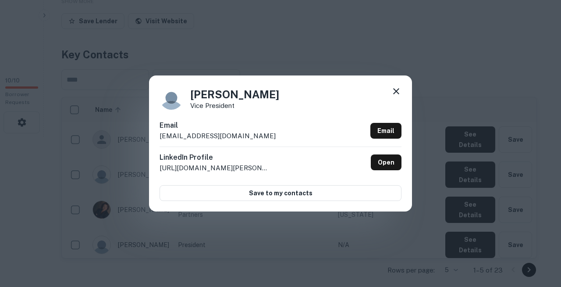
click at [215, 115] on div "[PERSON_NAME] Vice President Email [EMAIL_ADDRESS][DOMAIN_NAME] Email LinkedIn …" at bounding box center [280, 143] width 263 height 136
click at [395, 95] on icon at bounding box center [396, 91] width 11 height 11
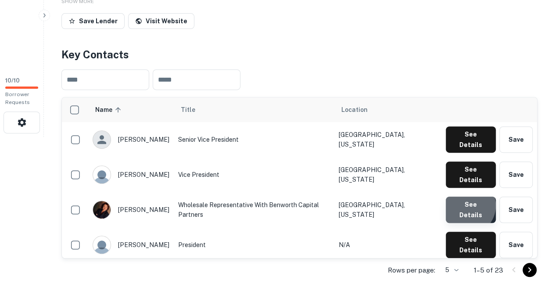
click at [467, 196] on button "See Details" at bounding box center [470, 209] width 50 height 26
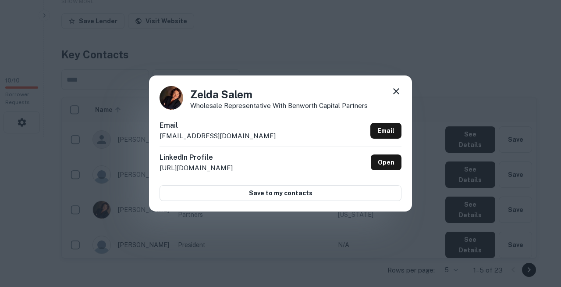
click at [219, 121] on div "[PERSON_NAME] Wholesale Representative with Benworth Capital Partners Email [EM…" at bounding box center [280, 143] width 263 height 136
click at [396, 94] on icon at bounding box center [396, 91] width 11 height 11
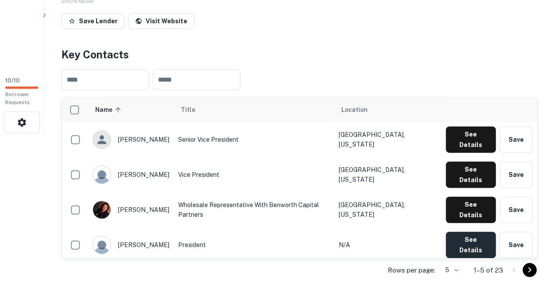
click at [464, 231] on button "See Details" at bounding box center [470, 244] width 50 height 26
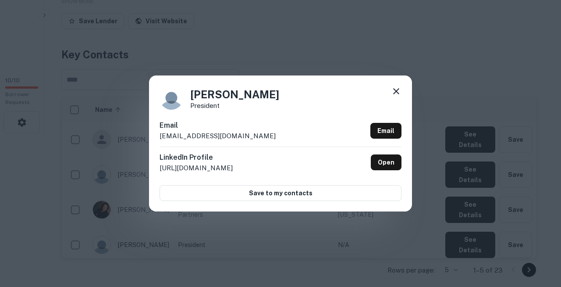
click at [200, 124] on div "[PERSON_NAME] President Email [EMAIL_ADDRESS][DOMAIN_NAME] Email LinkedIn Profi…" at bounding box center [280, 143] width 263 height 136
click at [399, 96] on icon at bounding box center [396, 91] width 11 height 11
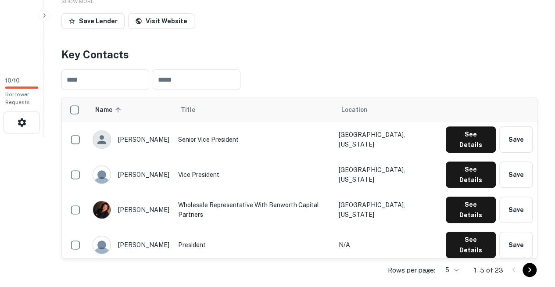
click at [470, 267] on button "See Details" at bounding box center [470, 280] width 50 height 26
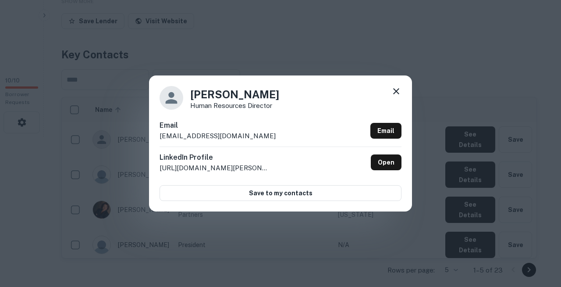
click at [230, 144] on div "Email [EMAIL_ADDRESS][DOMAIN_NAME] Email" at bounding box center [281, 133] width 242 height 26
click at [401, 96] on icon at bounding box center [396, 91] width 11 height 11
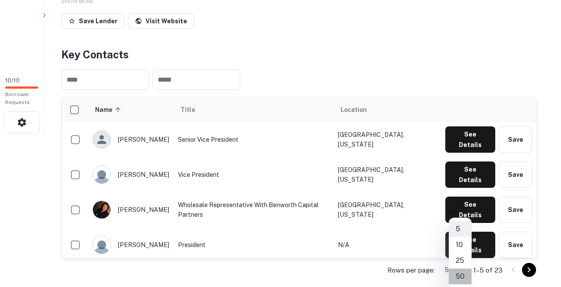
click at [460, 274] on li "50" at bounding box center [460, 276] width 23 height 16
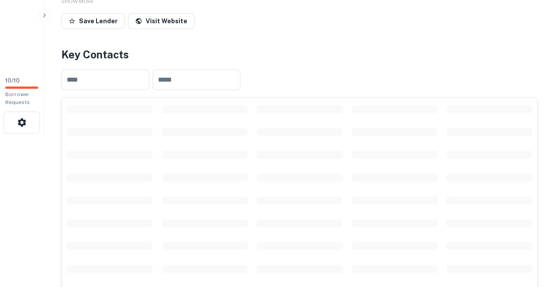
click at [395, 219] on span "scrollable content" at bounding box center [394, 223] width 86 height 8
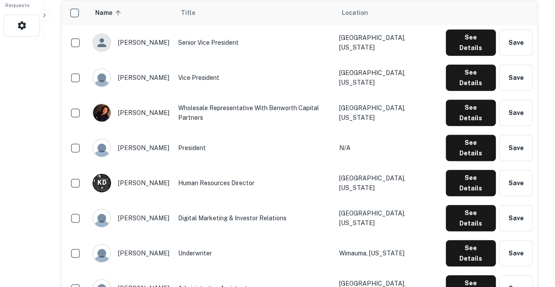
scroll to position [247, 0]
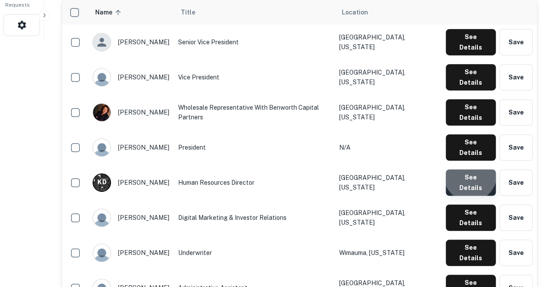
click at [472, 169] on button "See Details" at bounding box center [470, 182] width 50 height 26
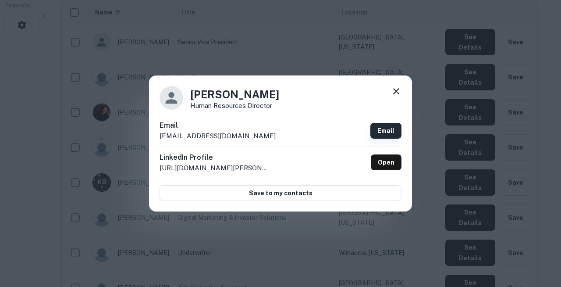
copy body "Search Borrowers Contacts Saved 10 / 10 Borrower Requests Back to search Benwor…"
click at [235, 125] on div "Email kdiaz@benworthcapital.com Email" at bounding box center [281, 133] width 242 height 26
click at [394, 96] on icon at bounding box center [396, 91] width 11 height 11
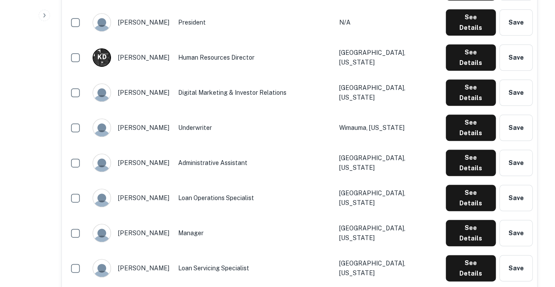
scroll to position [373, 0]
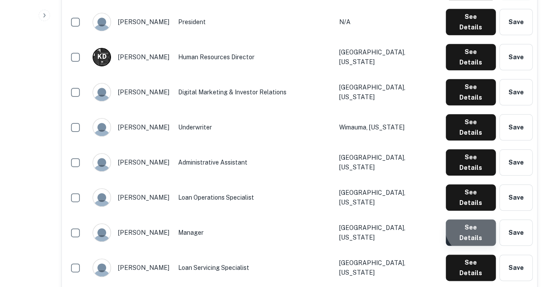
click at [475, 219] on button "See Details" at bounding box center [470, 232] width 50 height 26
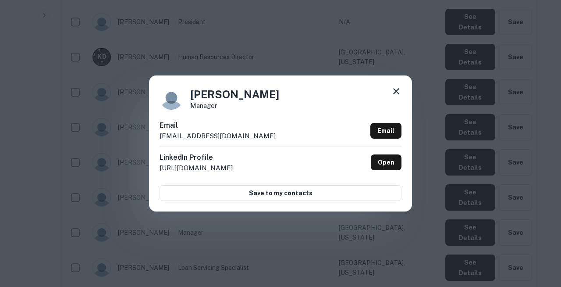
click at [196, 120] on div "Jesus Rodriguez Manager Email jrodriguez@benworthcapital.com Email LinkedIn Pro…" at bounding box center [280, 143] width 263 height 136
click at [399, 96] on icon at bounding box center [396, 91] width 11 height 11
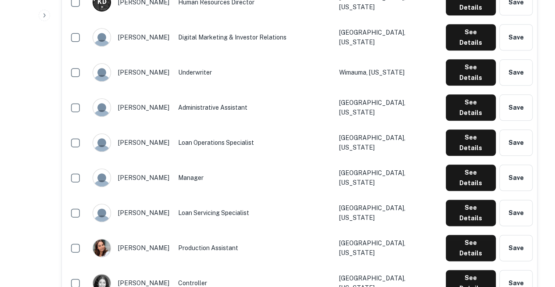
scroll to position [428, 0]
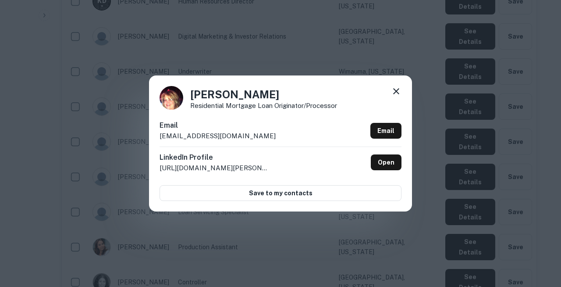
click at [395, 96] on icon at bounding box center [396, 91] width 11 height 11
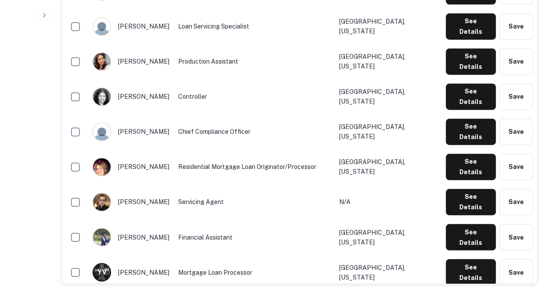
scroll to position [614, 0]
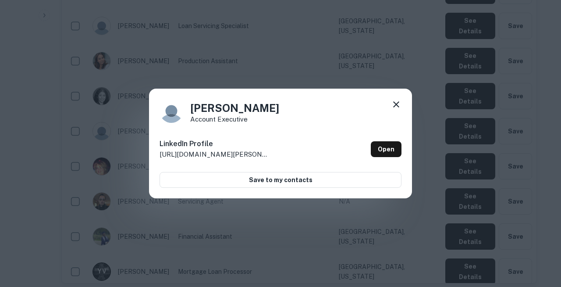
click at [395, 109] on icon at bounding box center [396, 104] width 11 height 11
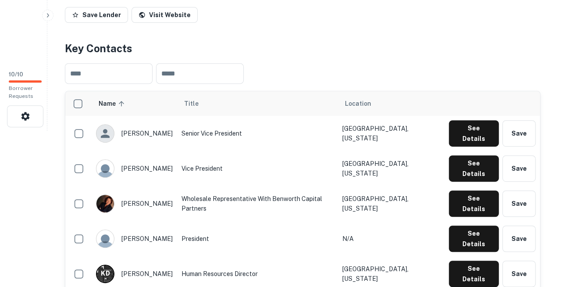
scroll to position [156, 0]
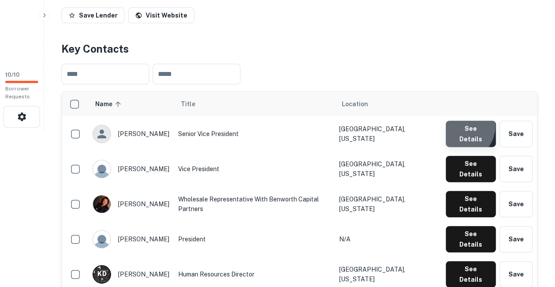
click at [461, 121] on button "See Details" at bounding box center [470, 134] width 50 height 26
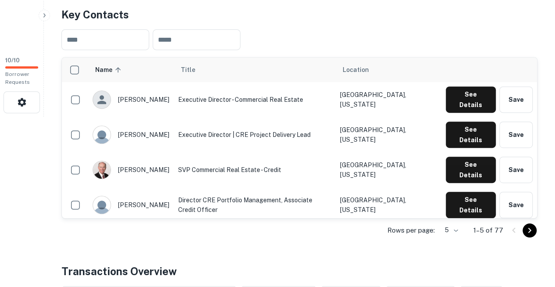
scroll to position [172, 0]
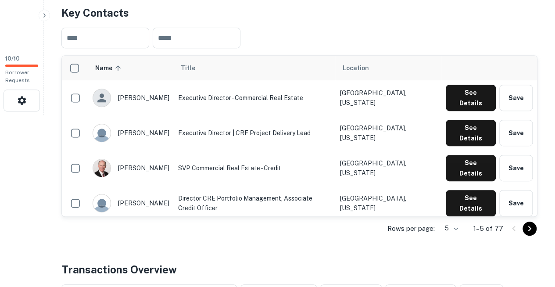
click at [480, 81] on td "See Details Save" at bounding box center [489, 97] width 96 height 35
click at [479, 85] on button "See Details" at bounding box center [470, 98] width 50 height 26
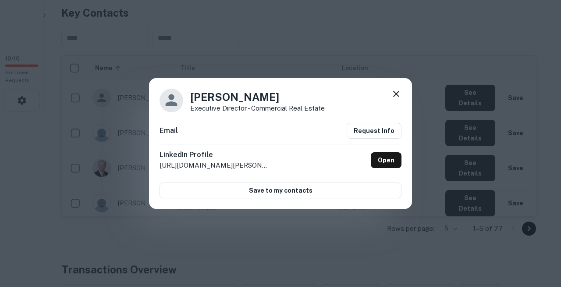
click at [395, 97] on icon at bounding box center [396, 94] width 6 height 6
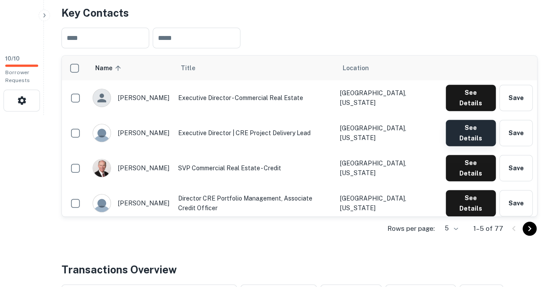
click at [464, 120] on button "See Details" at bounding box center [470, 133] width 50 height 26
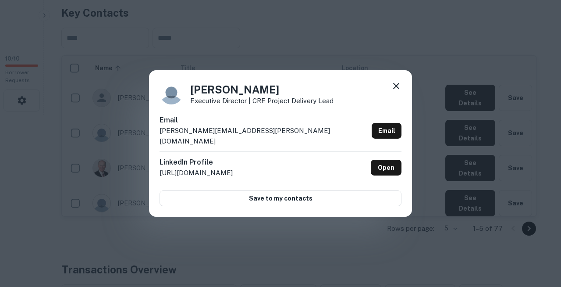
copy body "Search Borrowers Contacts Saved 10 / 10 Borrower Requests Back to search Texas …"
click at [180, 92] on div "Brandon Castille Executive Director | CRE Project Delivery Lead" at bounding box center [281, 93] width 242 height 24
click at [394, 91] on icon at bounding box center [396, 86] width 11 height 11
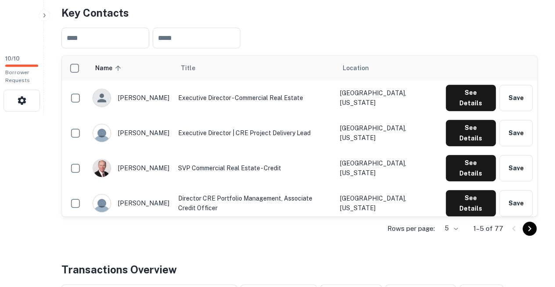
click at [465, 225] on button "See Details" at bounding box center [470, 238] width 50 height 26
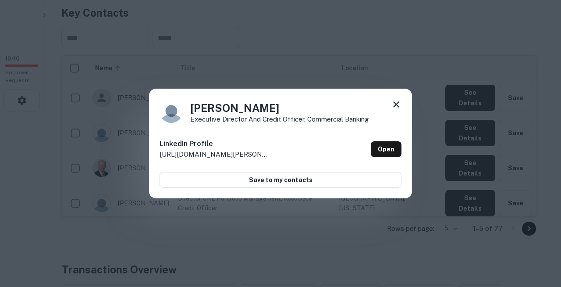
click at [400, 108] on icon at bounding box center [396, 104] width 11 height 11
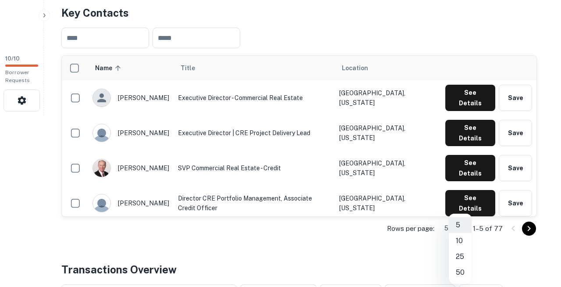
click at [462, 265] on li "50" at bounding box center [460, 272] width 23 height 16
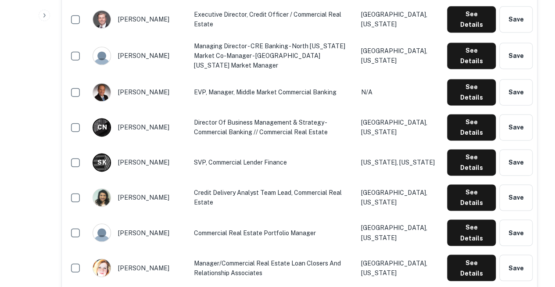
scroll to position [602, 0]
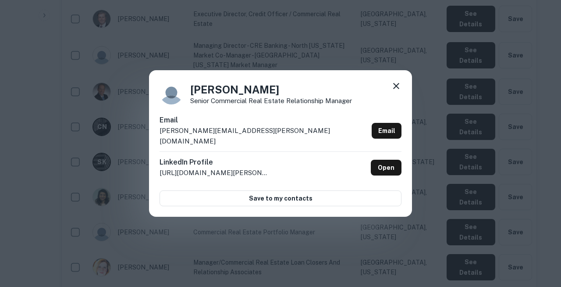
click at [211, 125] on h6 "Email" at bounding box center [264, 120] width 209 height 11
click at [398, 91] on icon at bounding box center [396, 86] width 11 height 11
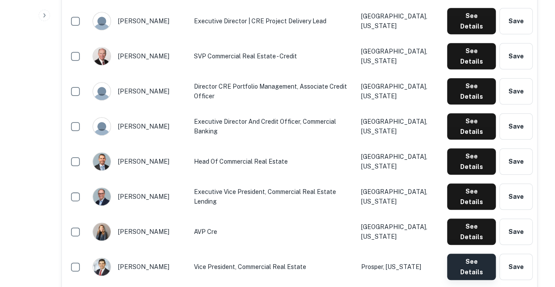
scroll to position [310, 0]
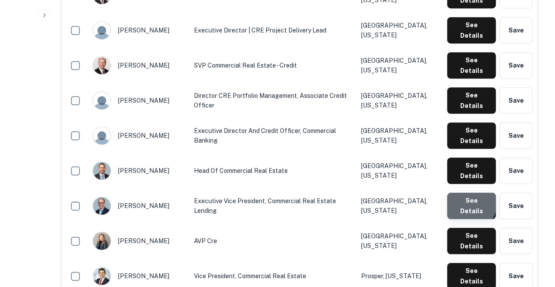
click at [465, 192] on button "See Details" at bounding box center [471, 205] width 49 height 26
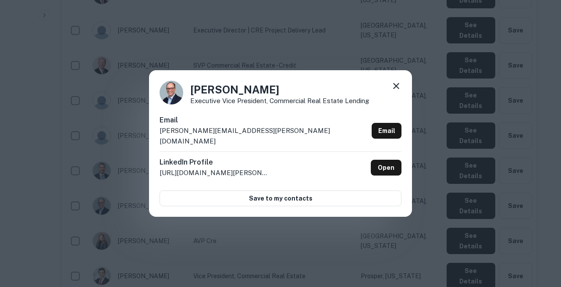
click at [231, 125] on h6 "Email" at bounding box center [264, 120] width 209 height 11
click at [399, 91] on icon at bounding box center [396, 86] width 11 height 11
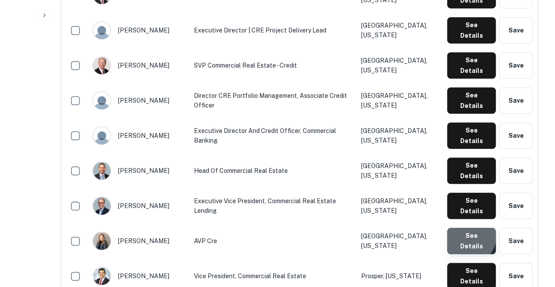
click at [464, 228] on button "See Details" at bounding box center [471, 241] width 49 height 26
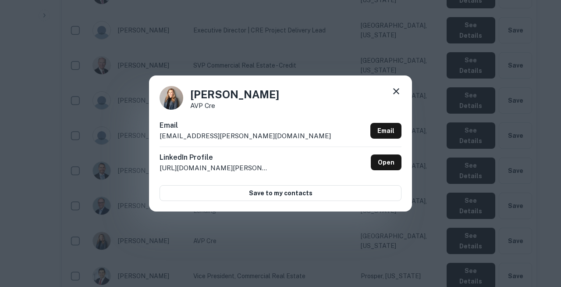
click at [207, 158] on h6 "LinkedIn Profile" at bounding box center [215, 157] width 110 height 11
click at [397, 94] on icon at bounding box center [396, 91] width 11 height 11
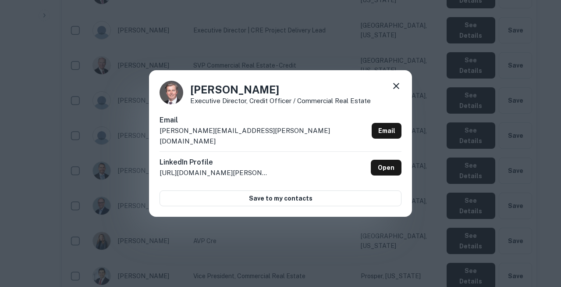
click at [203, 125] on h6 "Email" at bounding box center [264, 120] width 209 height 11
click at [397, 91] on icon at bounding box center [396, 86] width 11 height 11
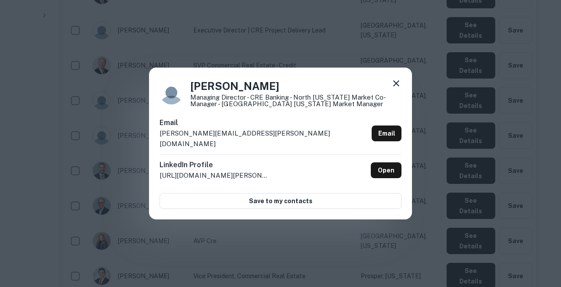
click at [291, 146] on div "Email tim.harrigan@texascapitalbank.com Email" at bounding box center [281, 136] width 242 height 36
click at [397, 89] on icon at bounding box center [396, 83] width 11 height 11
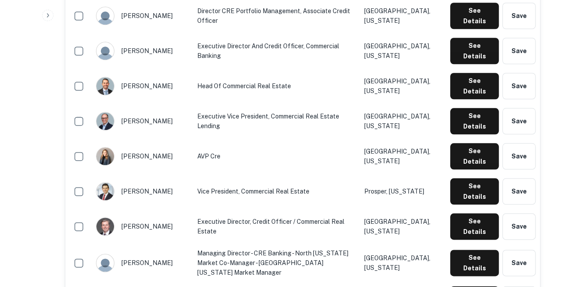
scroll to position [395, 0]
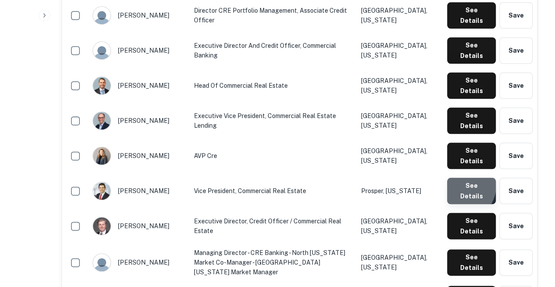
click at [458, 178] on button "See Details" at bounding box center [471, 191] width 49 height 26
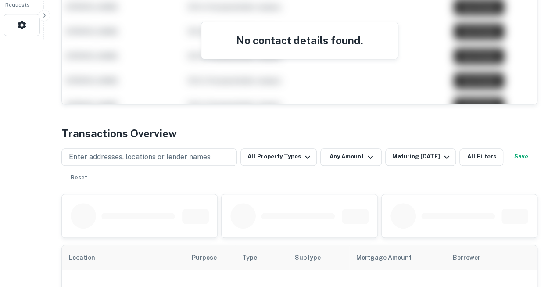
scroll to position [456, 0]
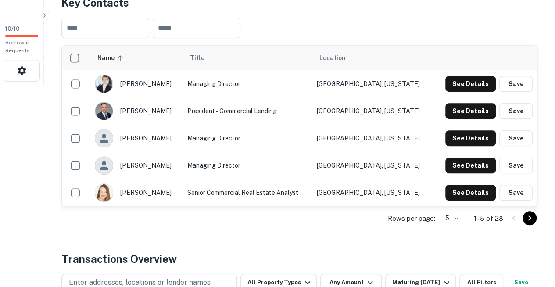
scroll to position [184, 0]
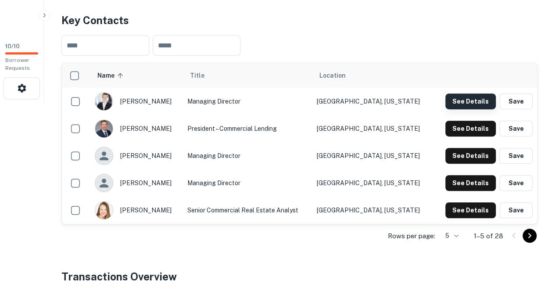
click at [466, 93] on button "See Details" at bounding box center [470, 101] width 50 height 16
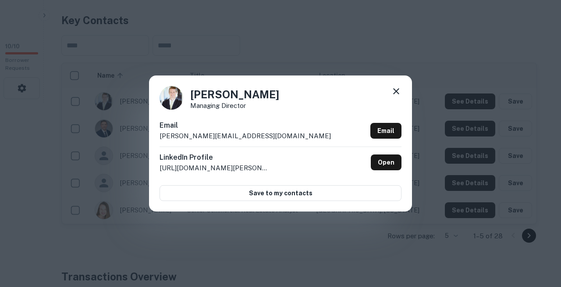
click at [220, 135] on div "Email [PERSON_NAME][EMAIL_ADDRESS][DOMAIN_NAME] Email" at bounding box center [281, 133] width 242 height 26
click at [395, 95] on icon at bounding box center [396, 91] width 11 height 11
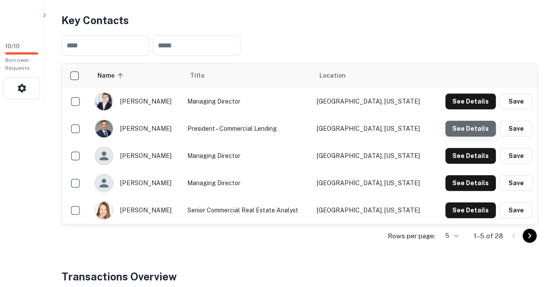
click at [473, 121] on button "See Details" at bounding box center [470, 129] width 50 height 16
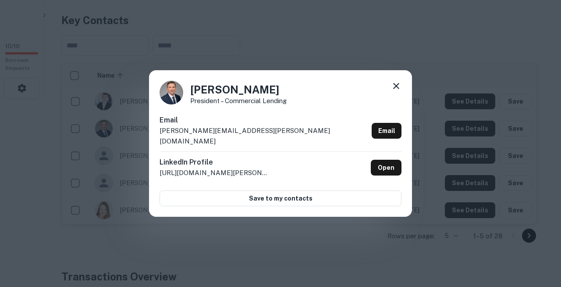
click at [175, 174] on div "LinkedIn Profile [URL][DOMAIN_NAME][PERSON_NAME] Open" at bounding box center [281, 167] width 242 height 32
click at [394, 91] on icon at bounding box center [396, 86] width 11 height 11
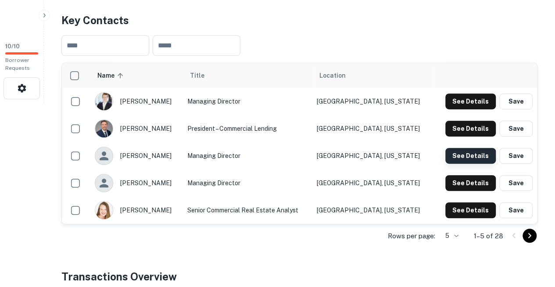
click at [462, 148] on button "See Details" at bounding box center [470, 156] width 50 height 16
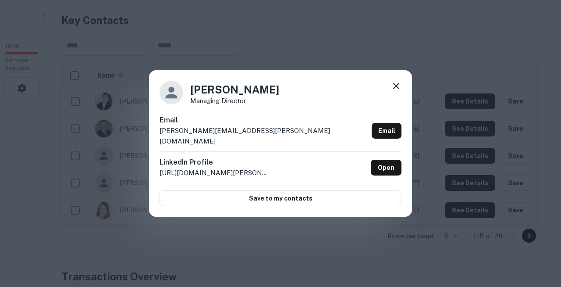
click at [223, 124] on div "[PERSON_NAME] Managing Director Email [PERSON_NAME][EMAIL_ADDRESS][PERSON_NAME]…" at bounding box center [280, 143] width 263 height 146
click at [392, 91] on div "[PERSON_NAME] Managing Director" at bounding box center [281, 93] width 242 height 24
click at [394, 91] on icon at bounding box center [396, 86] width 11 height 11
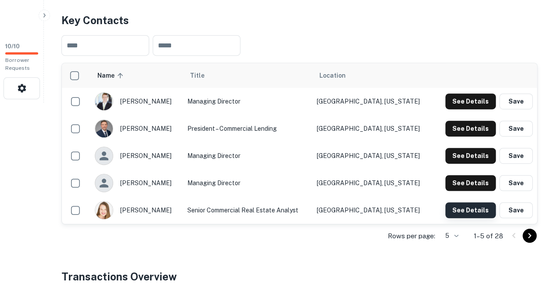
click at [473, 202] on button "See Details" at bounding box center [470, 210] width 50 height 16
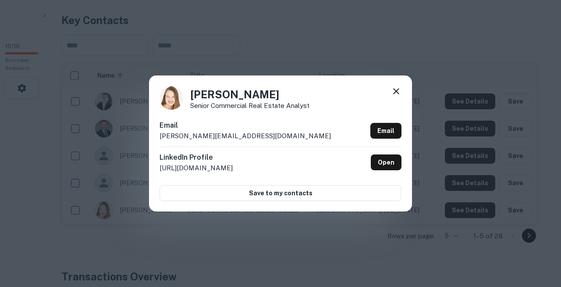
copy body "Search Borrowers Contacts Saved 10 / 10 Borrower Requests Back to search Strong…"
click at [246, 132] on div "Email [PERSON_NAME][EMAIL_ADDRESS][DOMAIN_NAME] Email" at bounding box center [281, 133] width 242 height 26
click at [396, 96] on icon at bounding box center [396, 91] width 11 height 11
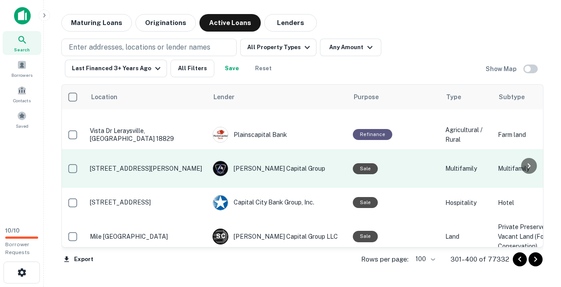
scroll to position [1669, 2]
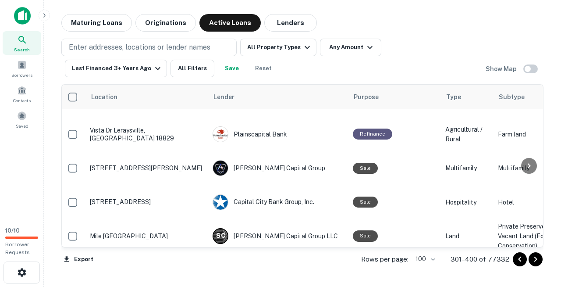
drag, startPoint x: 171, startPoint y: 217, endPoint x: 400, endPoint y: 21, distance: 301.3
click at [400, 21] on div "Maturing Loans Originations Active Loans Lenders" at bounding box center [302, 23] width 482 height 18
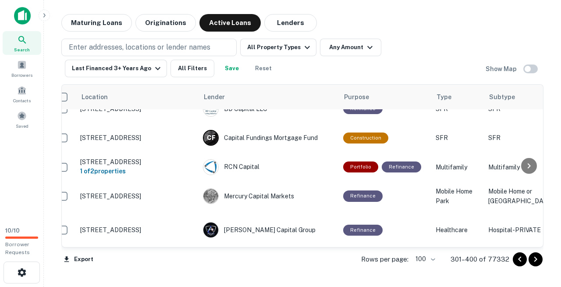
scroll to position [2797, 11]
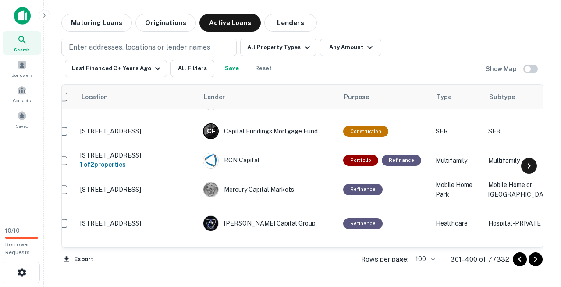
click at [528, 169] on icon at bounding box center [529, 165] width 11 height 11
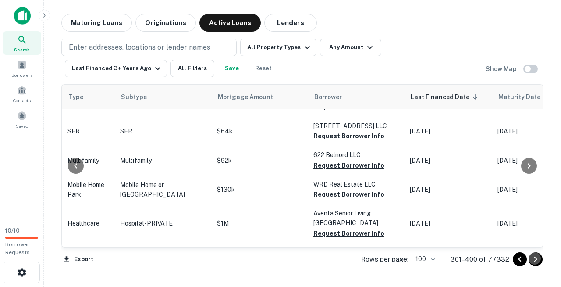
click at [538, 260] on icon "Go to next page" at bounding box center [536, 259] width 11 height 11
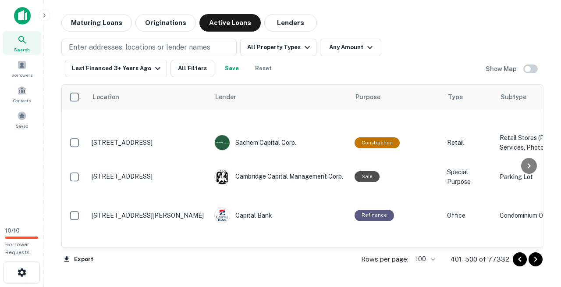
scroll to position [2836, 0]
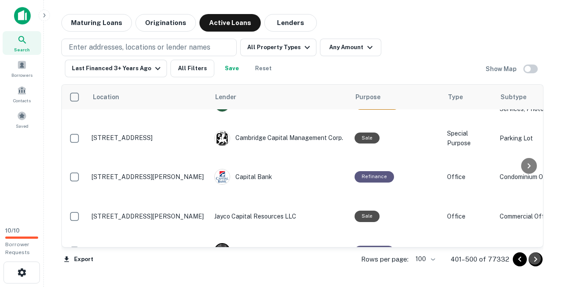
click at [536, 259] on icon "Go to next page" at bounding box center [536, 259] width 11 height 11
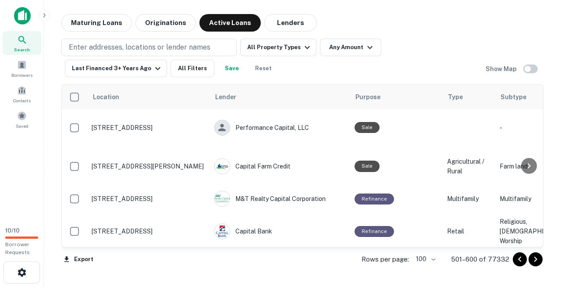
scroll to position [143, 0]
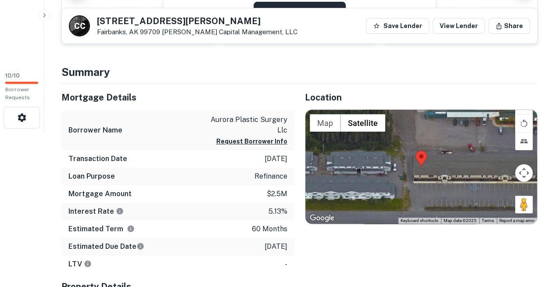
scroll to position [155, 0]
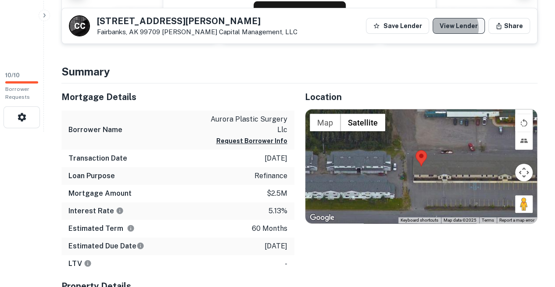
click at [468, 28] on link "View Lender" at bounding box center [458, 26] width 52 height 16
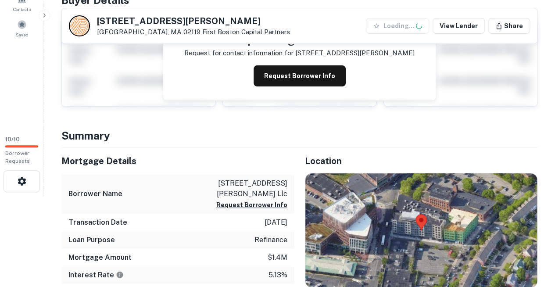
scroll to position [96, 0]
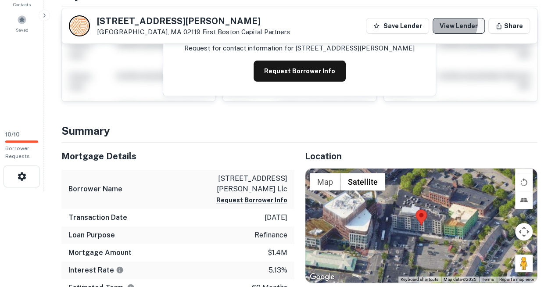
click at [464, 24] on link "View Lender" at bounding box center [458, 26] width 52 height 16
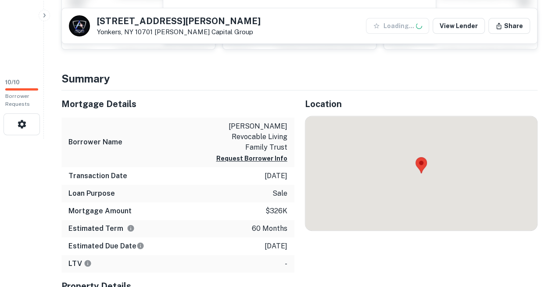
scroll to position [152, 0]
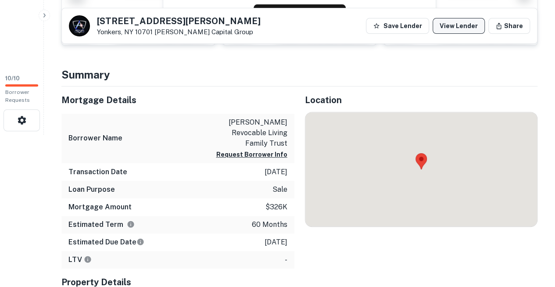
click at [469, 25] on link "View Lender" at bounding box center [458, 26] width 52 height 16
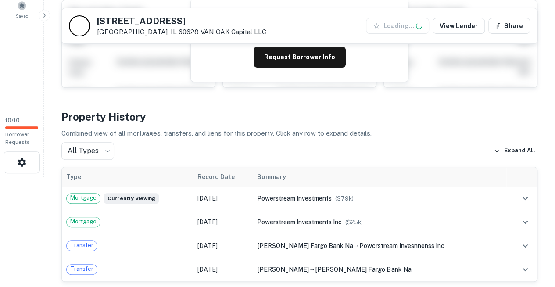
scroll to position [111, 0]
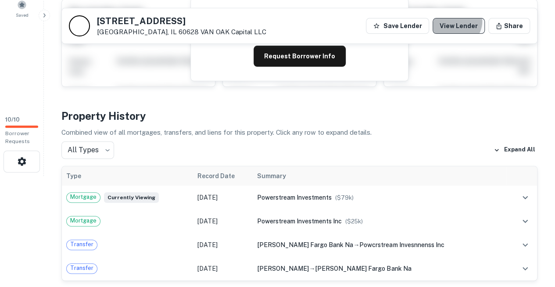
click at [470, 22] on link "View Lender" at bounding box center [458, 26] width 52 height 16
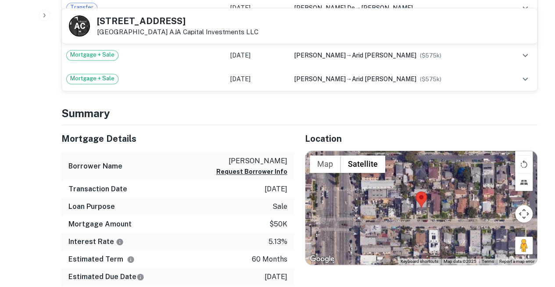
scroll to position [395, 0]
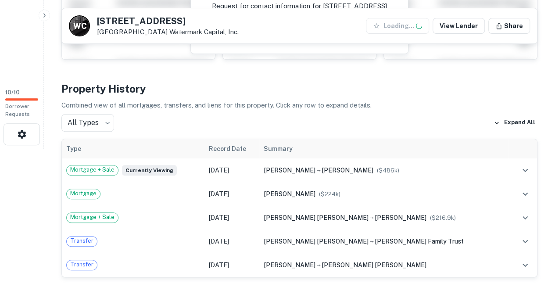
scroll to position [139, 0]
click at [464, 25] on link "View Lender" at bounding box center [458, 26] width 52 height 16
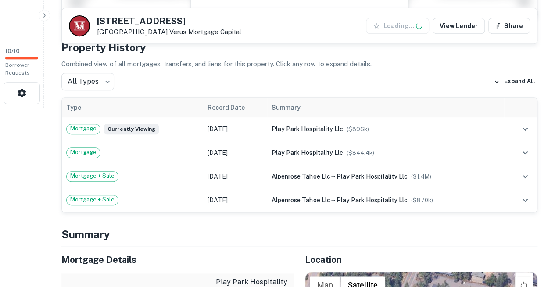
scroll to position [180, 0]
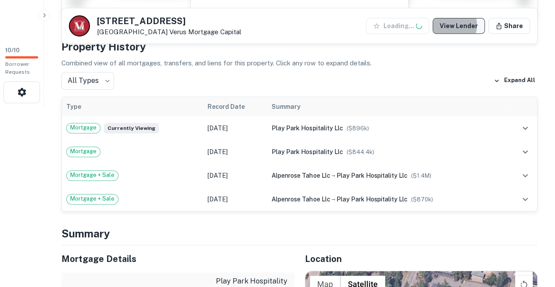
click at [460, 26] on link "View Lender" at bounding box center [458, 26] width 52 height 16
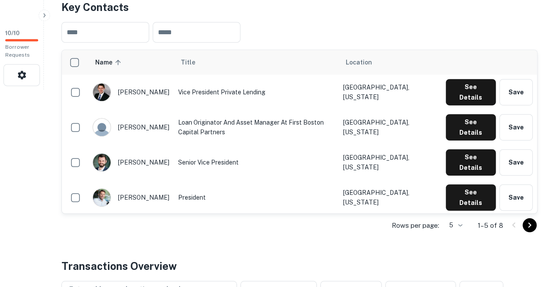
scroll to position [198, 0]
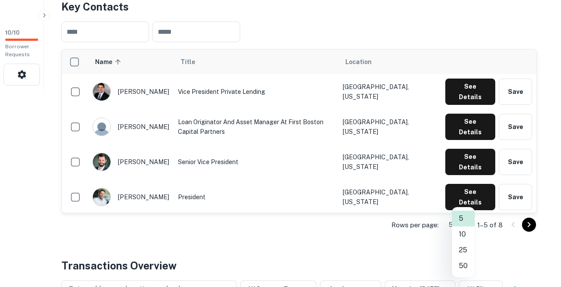
click at [462, 244] on li "25" at bounding box center [463, 250] width 23 height 16
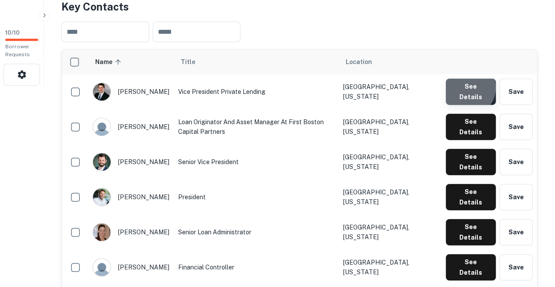
click at [467, 78] on button "See Details" at bounding box center [470, 91] width 50 height 26
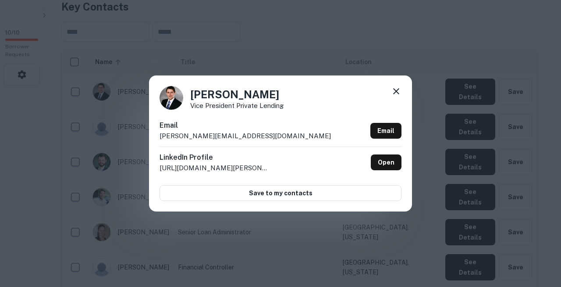
click at [240, 132] on div "Email [PERSON_NAME][EMAIL_ADDRESS][DOMAIN_NAME] Email" at bounding box center [281, 133] width 242 height 26
click at [398, 94] on icon at bounding box center [396, 91] width 11 height 11
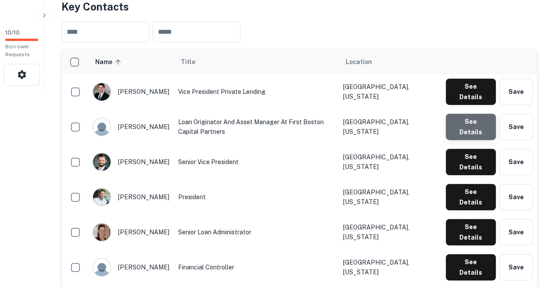
click at [459, 114] on button "See Details" at bounding box center [470, 127] width 50 height 26
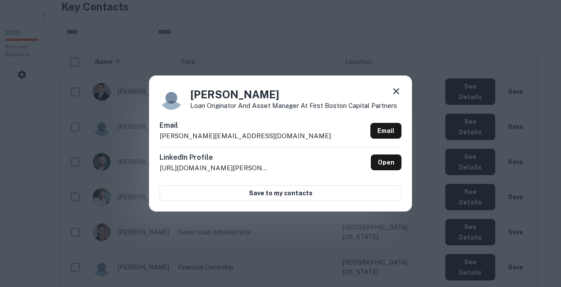
click at [399, 96] on icon at bounding box center [396, 91] width 11 height 11
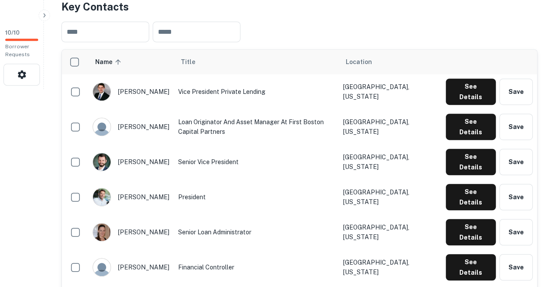
click at [495, 18] on div "​ ​" at bounding box center [299, 31] width 476 height 35
click at [472, 149] on button "See Details" at bounding box center [470, 162] width 50 height 26
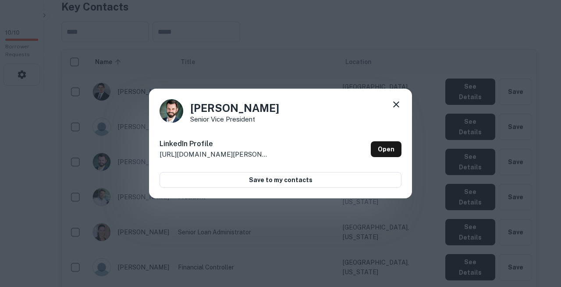
click at [400, 110] on icon at bounding box center [396, 104] width 11 height 11
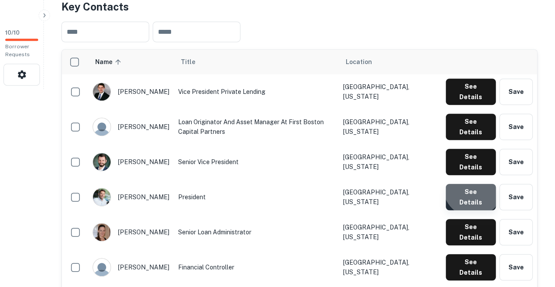
click at [474, 184] on button "See Details" at bounding box center [470, 197] width 50 height 26
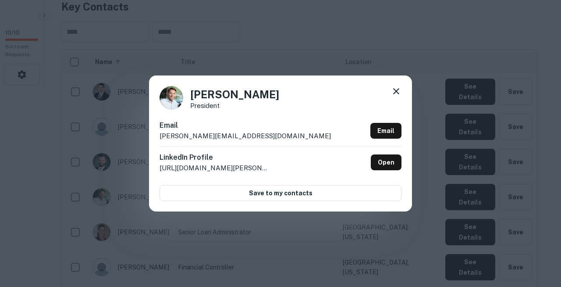
click at [219, 116] on div "[PERSON_NAME] President Email [PERSON_NAME][EMAIL_ADDRESS][DOMAIN_NAME] Email L…" at bounding box center [280, 143] width 263 height 136
drag, startPoint x: 272, startPoint y: 164, endPoint x: 150, endPoint y: 131, distance: 126.9
click at [150, 131] on div "[PERSON_NAME] President Email [PERSON_NAME][EMAIL_ADDRESS][DOMAIN_NAME] Email L…" at bounding box center [280, 143] width 263 height 136
copy div "Email [PERSON_NAME][EMAIL_ADDRESS][DOMAIN_NAME] Email LinkedIn Profile [URL][DO…"
click at [222, 117] on div "[PERSON_NAME] President Email [PERSON_NAME][EMAIL_ADDRESS][DOMAIN_NAME] Email L…" at bounding box center [280, 143] width 263 height 136
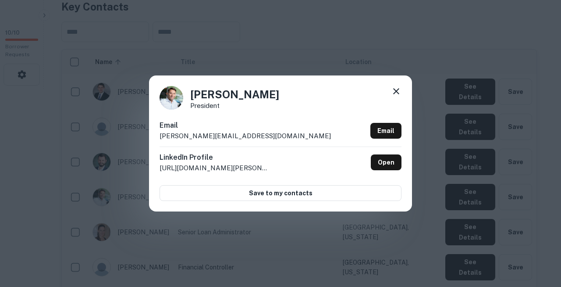
click at [395, 89] on div "[PERSON_NAME] President Email [PERSON_NAME][EMAIL_ADDRESS][DOMAIN_NAME] Email L…" at bounding box center [280, 143] width 263 height 136
click at [396, 96] on icon at bounding box center [396, 91] width 11 height 11
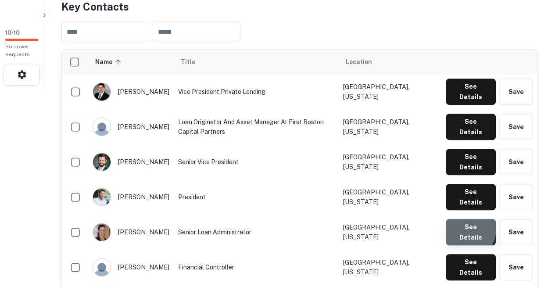
click at [463, 219] on button "See Details" at bounding box center [470, 232] width 50 height 26
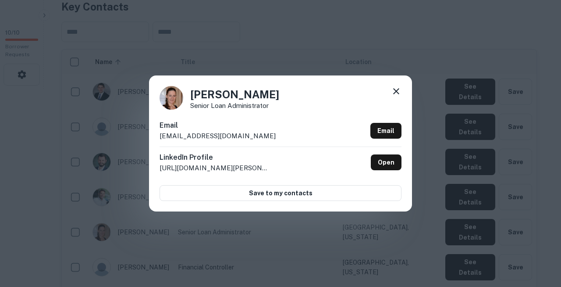
copy body "Search Borrowers Contacts Saved 10 / 10 Borrower Requests Back to search First …"
click at [196, 122] on div "[PERSON_NAME] Senior Loan Administrator Email [EMAIL_ADDRESS][DOMAIN_NAME] Emai…" at bounding box center [280, 143] width 263 height 136
click at [401, 94] on icon at bounding box center [396, 91] width 11 height 11
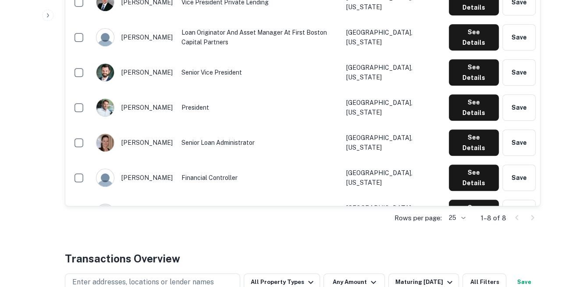
scroll to position [285, 0]
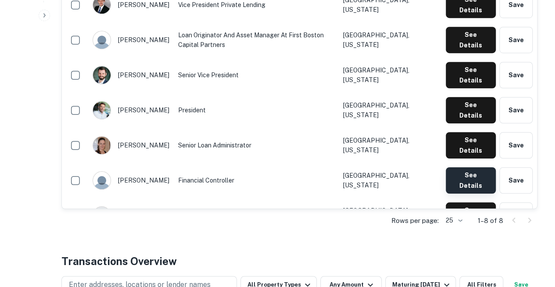
click at [469, 167] on button "See Details" at bounding box center [470, 180] width 50 height 26
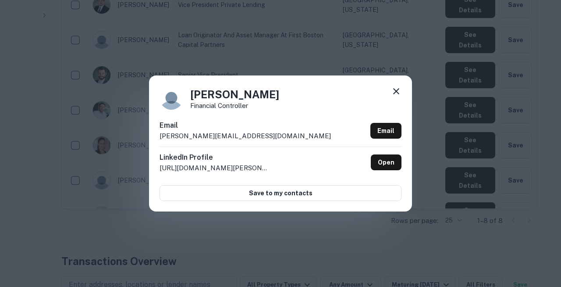
click at [246, 133] on div "Email [PERSON_NAME][EMAIL_ADDRESS][DOMAIN_NAME] Email" at bounding box center [281, 133] width 242 height 26
click at [397, 96] on icon at bounding box center [396, 91] width 11 height 11
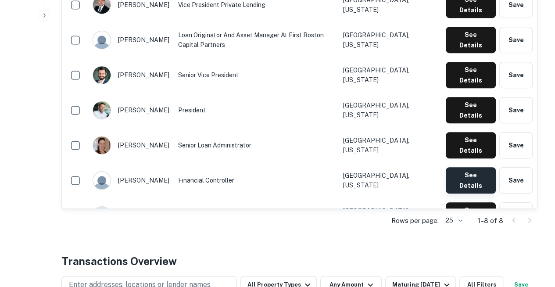
click at [464, 167] on button "See Details" at bounding box center [470, 180] width 50 height 26
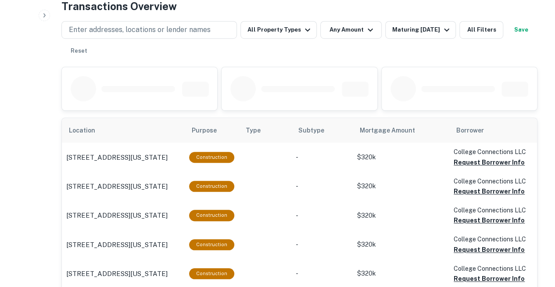
scroll to position [399, 0]
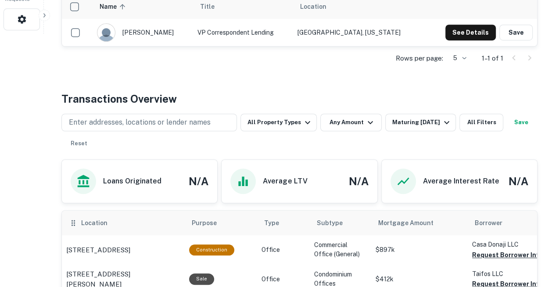
scroll to position [253, 0]
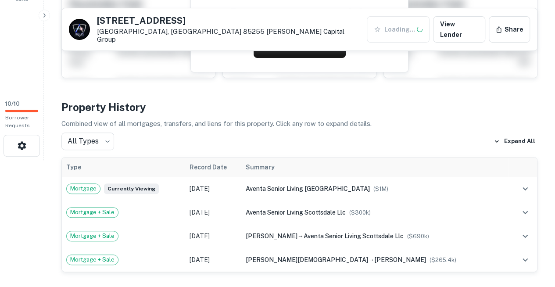
scroll to position [127, 0]
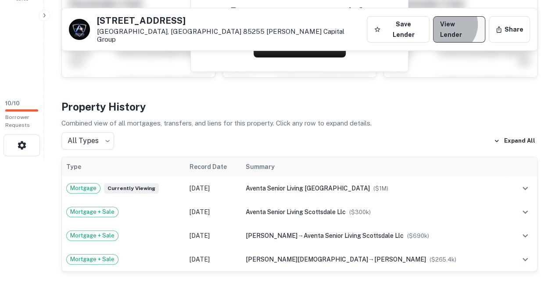
click at [460, 27] on link "View Lender" at bounding box center [459, 29] width 52 height 26
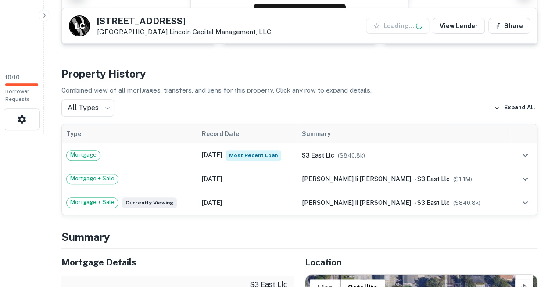
scroll to position [153, 0]
click at [470, 21] on link "View Lender" at bounding box center [458, 26] width 52 height 16
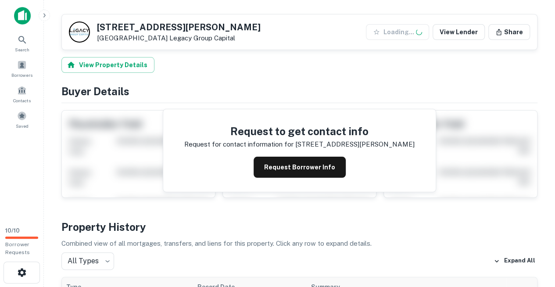
scroll to position [257, 0]
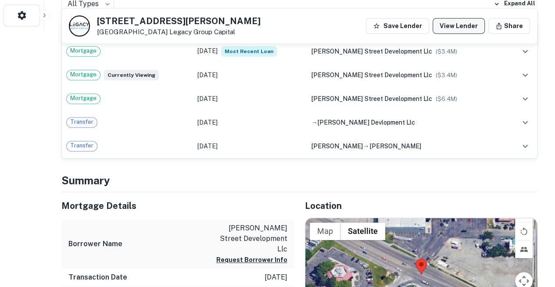
click at [467, 28] on link "View Lender" at bounding box center [458, 26] width 52 height 16
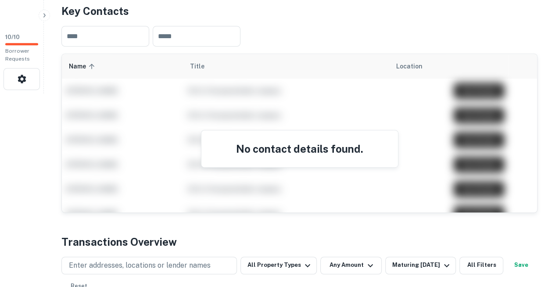
scroll to position [194, 0]
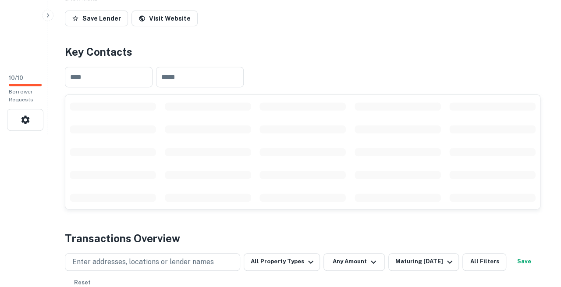
scroll to position [154, 0]
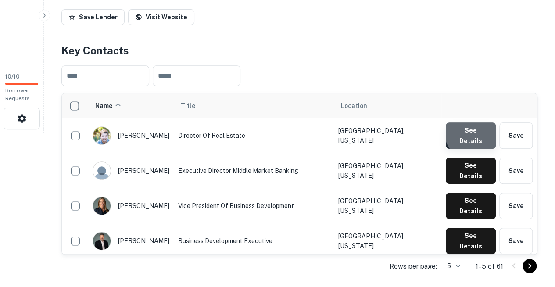
click at [480, 122] on button "See Details" at bounding box center [470, 135] width 50 height 26
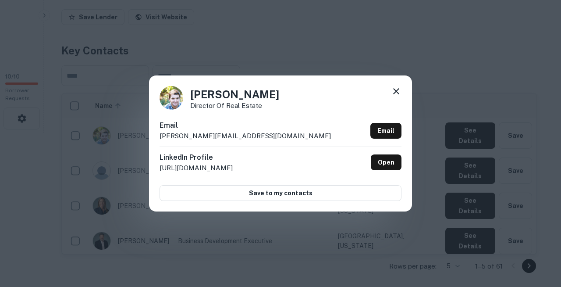
click at [309, 35] on div "[PERSON_NAME] Director of Real Estate Email [PERSON_NAME][EMAIL_ADDRESS][DOMAIN…" at bounding box center [280, 143] width 561 height 287
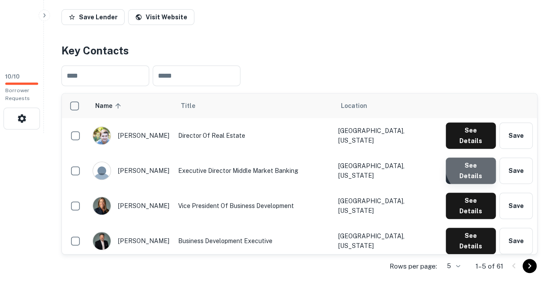
click at [481, 157] on button "See Details" at bounding box center [470, 170] width 50 height 26
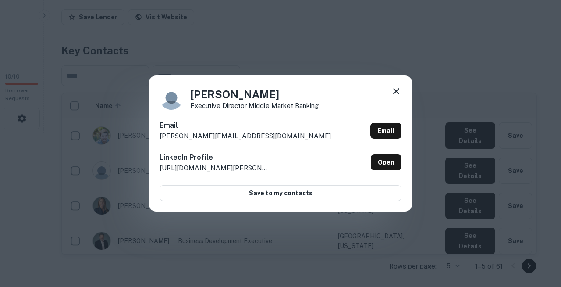
click at [399, 96] on icon at bounding box center [396, 91] width 11 height 11
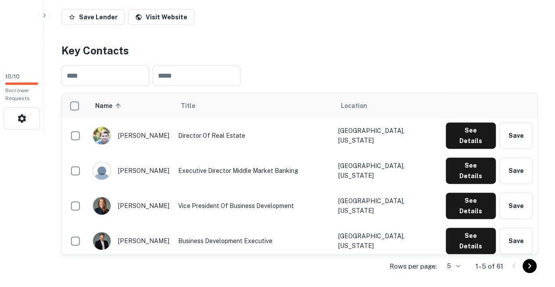
click at [417, 72] on div "​ ​" at bounding box center [299, 75] width 476 height 35
click at [477, 157] on button "See Details" at bounding box center [470, 170] width 50 height 26
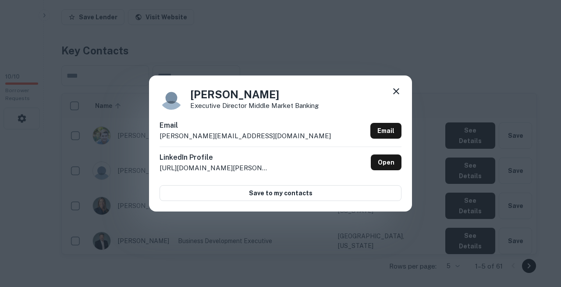
click at [398, 94] on icon at bounding box center [396, 91] width 6 height 6
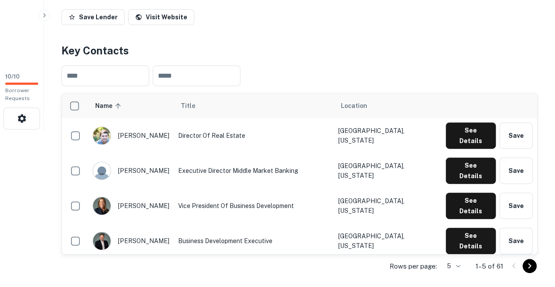
click at [451, 60] on div "​ ​" at bounding box center [299, 75] width 476 height 35
click at [478, 192] on button "See Details" at bounding box center [470, 205] width 50 height 26
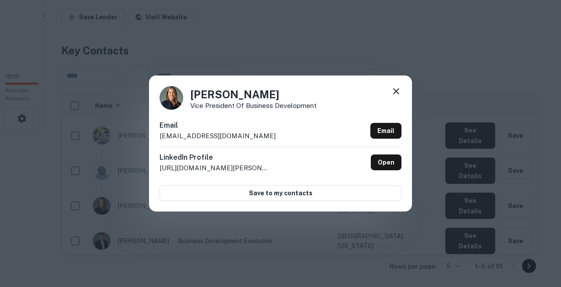
click at [397, 93] on icon at bounding box center [396, 91] width 11 height 11
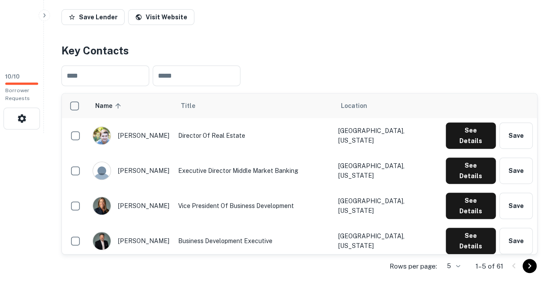
click at [467, 228] on button "See Details" at bounding box center [470, 241] width 50 height 26
